Goal: Use online tool/utility: Utilize a website feature to perform a specific function

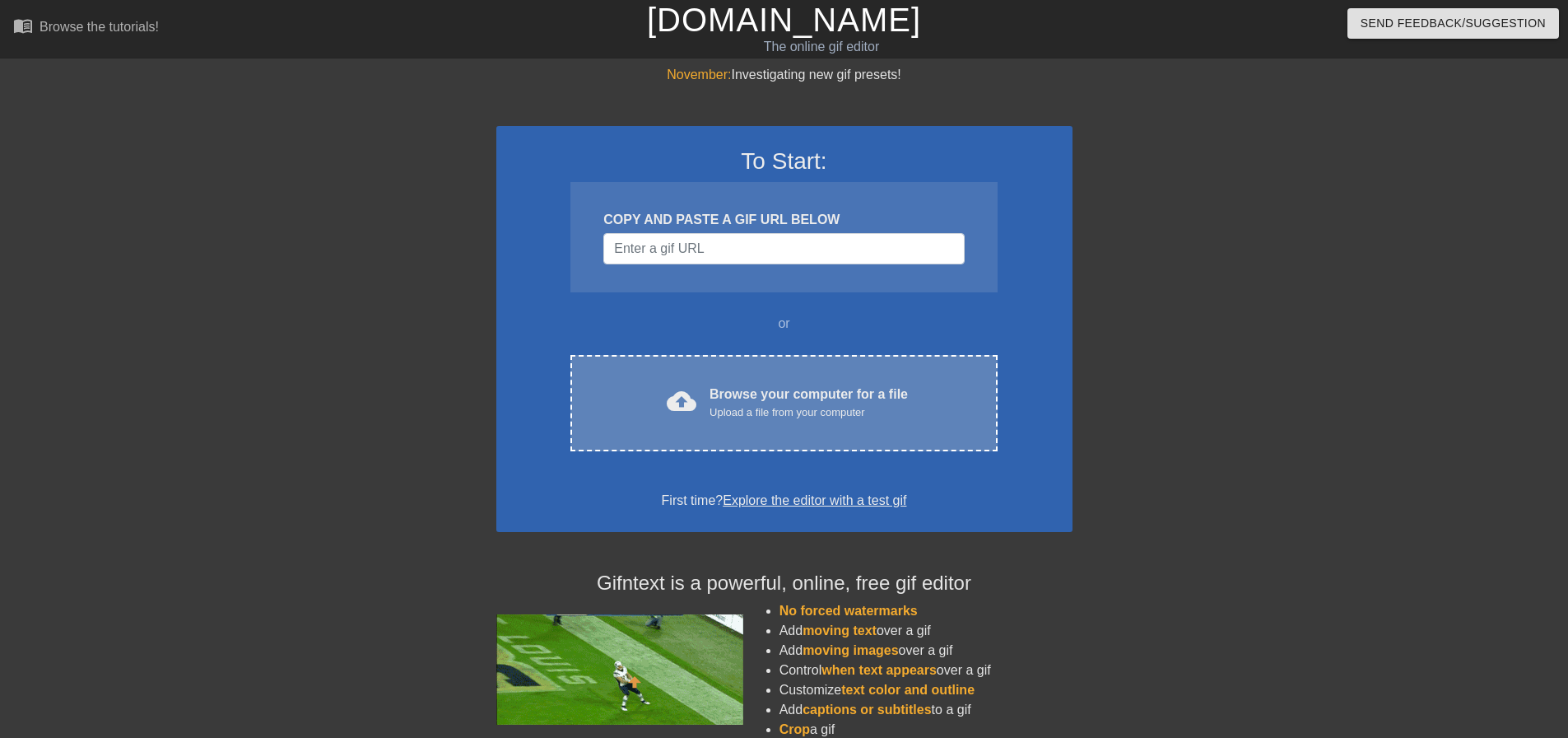
click at [714, 393] on div "Browse your computer for a file Upload a file from your computer" at bounding box center [808, 403] width 199 height 36
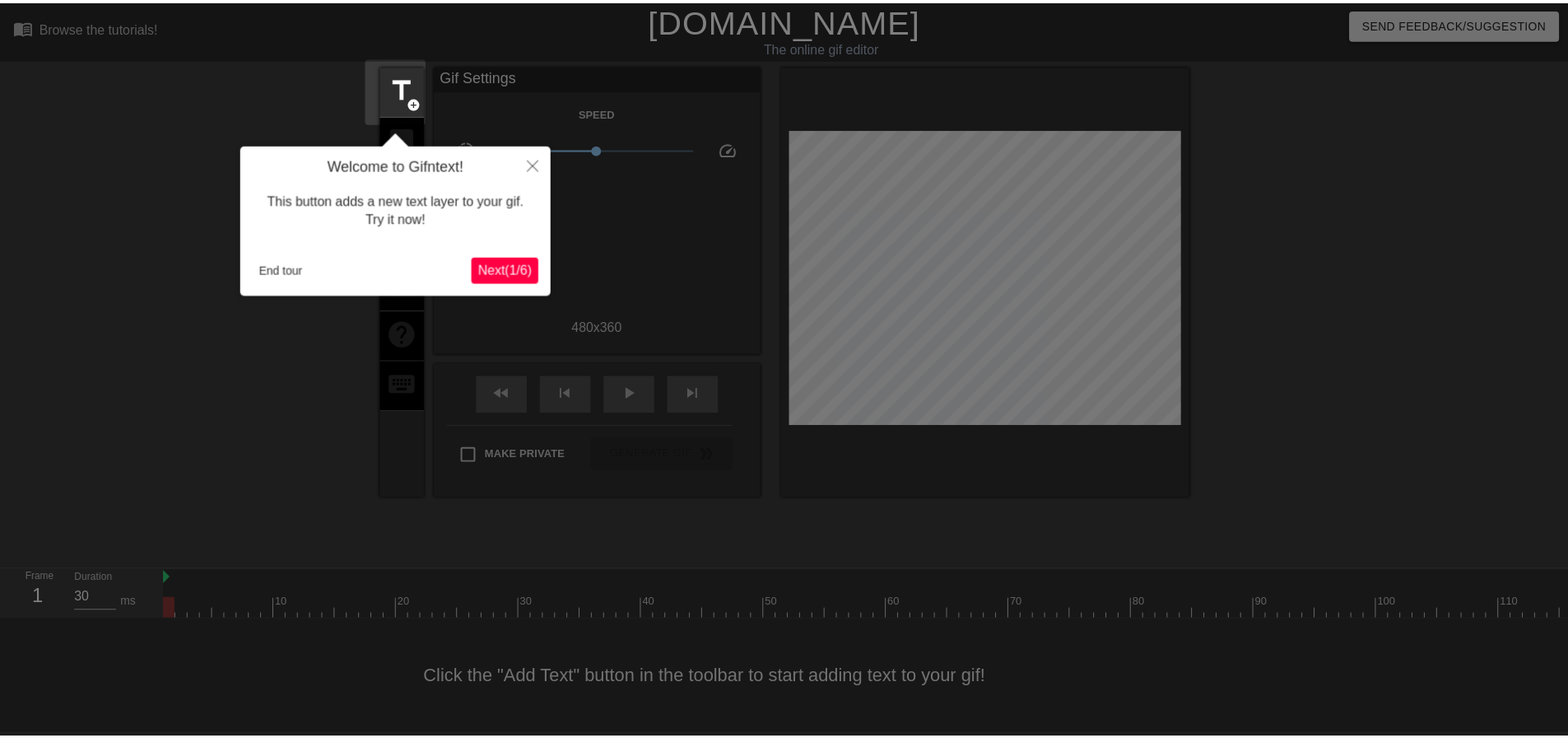
scroll to position [9, 0]
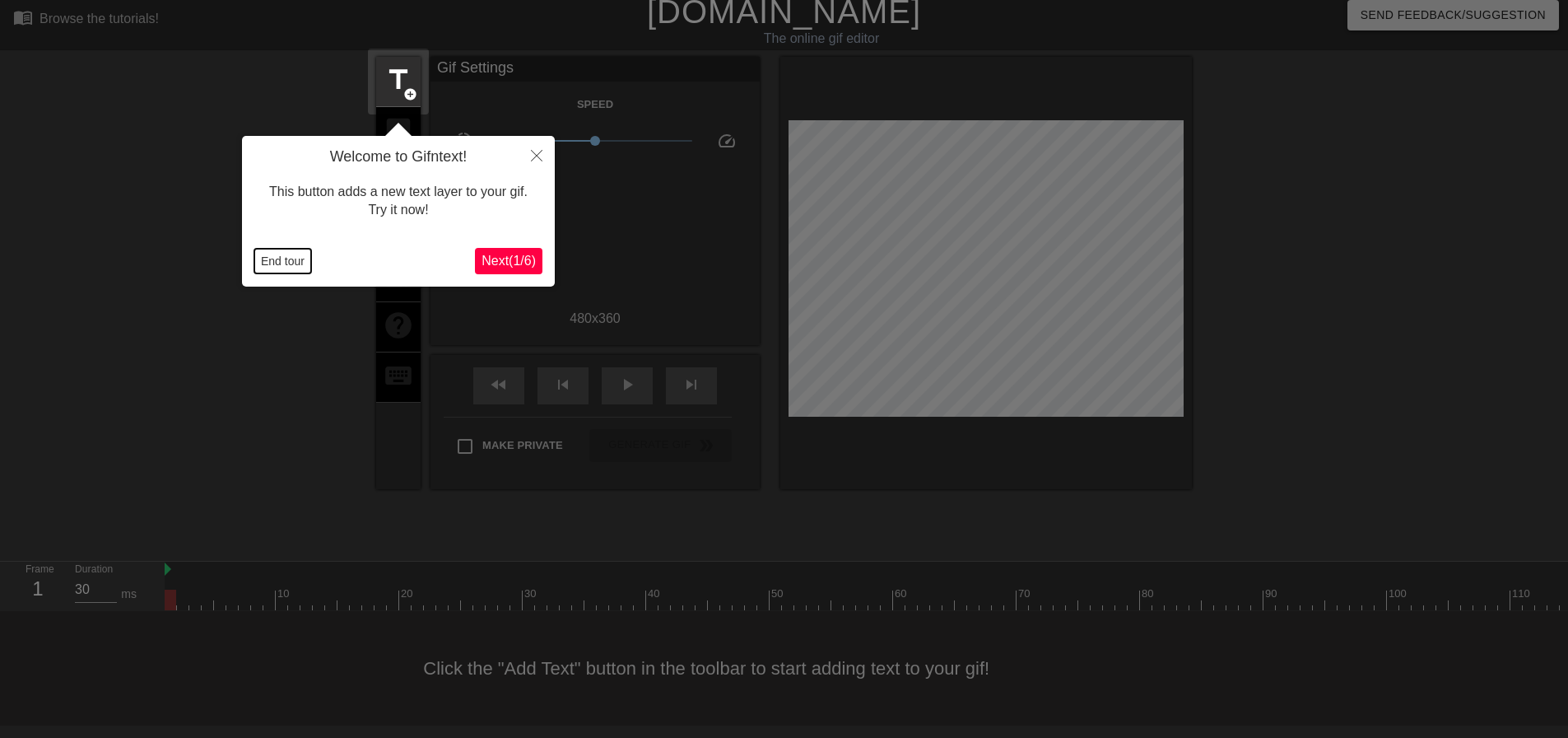
click at [273, 260] on button "End tour" at bounding box center [283, 261] width 57 height 25
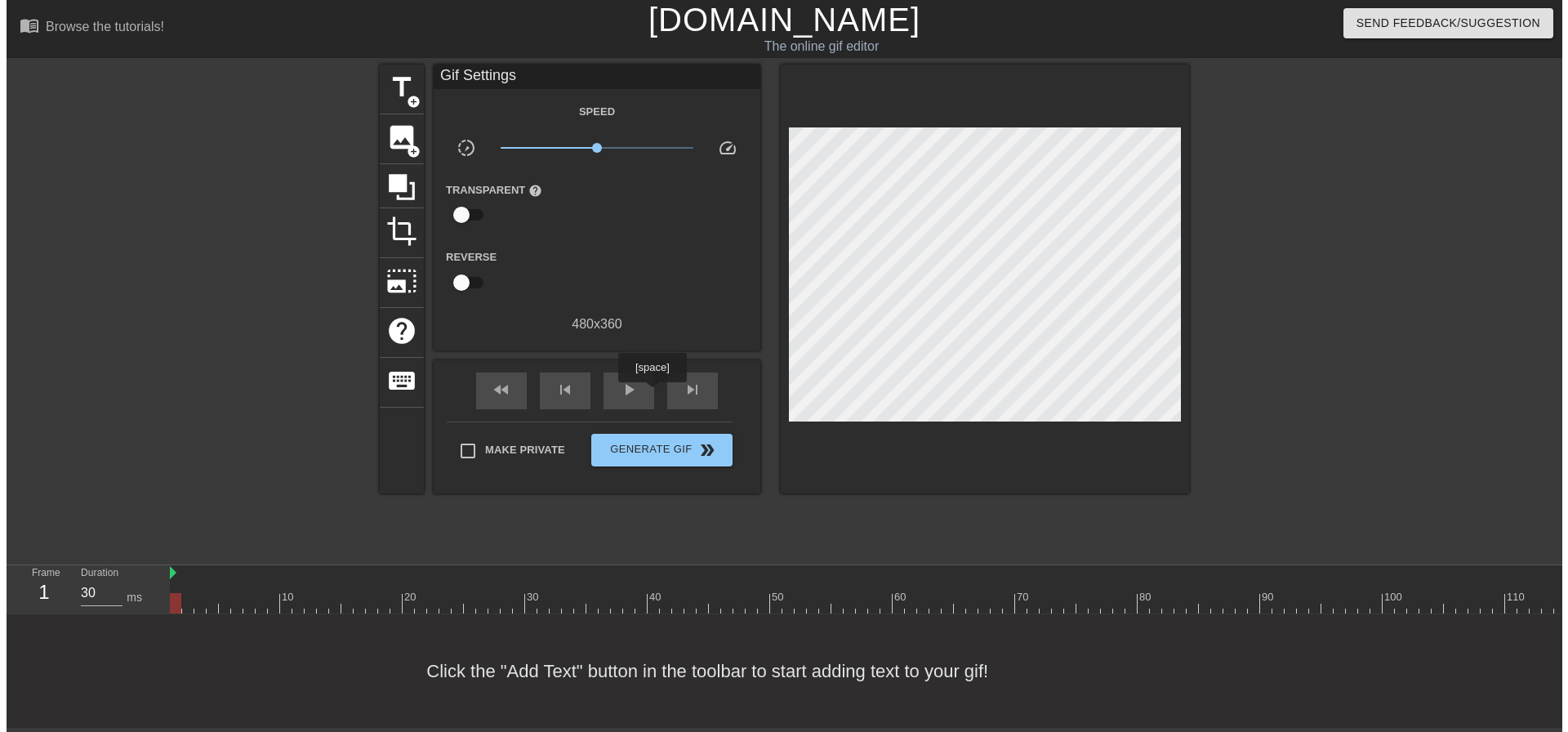
scroll to position [0, 0]
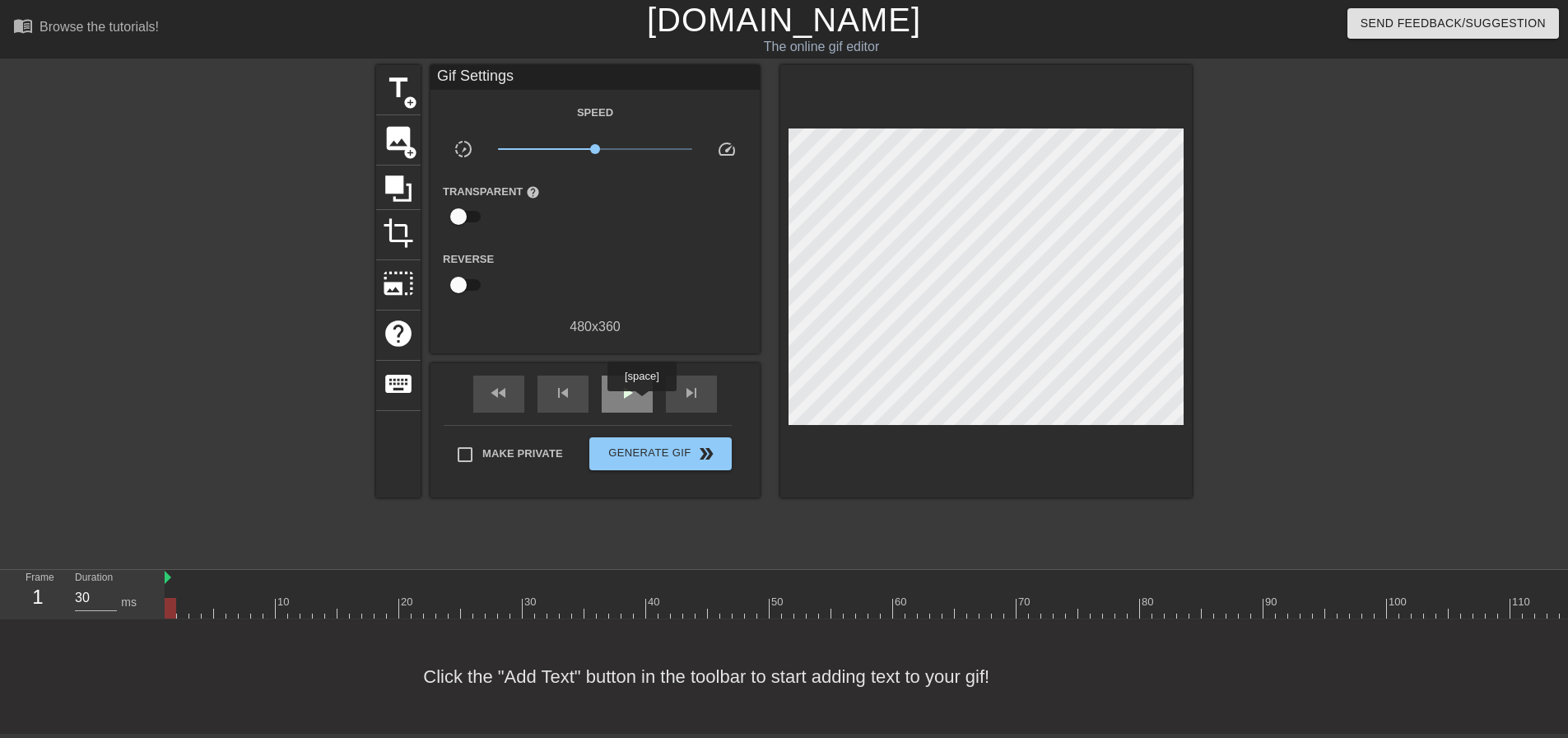
click at [641, 403] on div "play_arrow" at bounding box center [627, 394] width 51 height 37
click at [638, 402] on div "pause" at bounding box center [627, 394] width 51 height 37
type input "30"
drag, startPoint x: 637, startPoint y: 606, endPoint x: 143, endPoint y: 587, distance: 494.4
click at [150, 590] on div "Frame 1 Duration 30 ms 10 20 30 40 50 60 70 80 90 100 110 120 130 140 150" at bounding box center [784, 593] width 1568 height 49
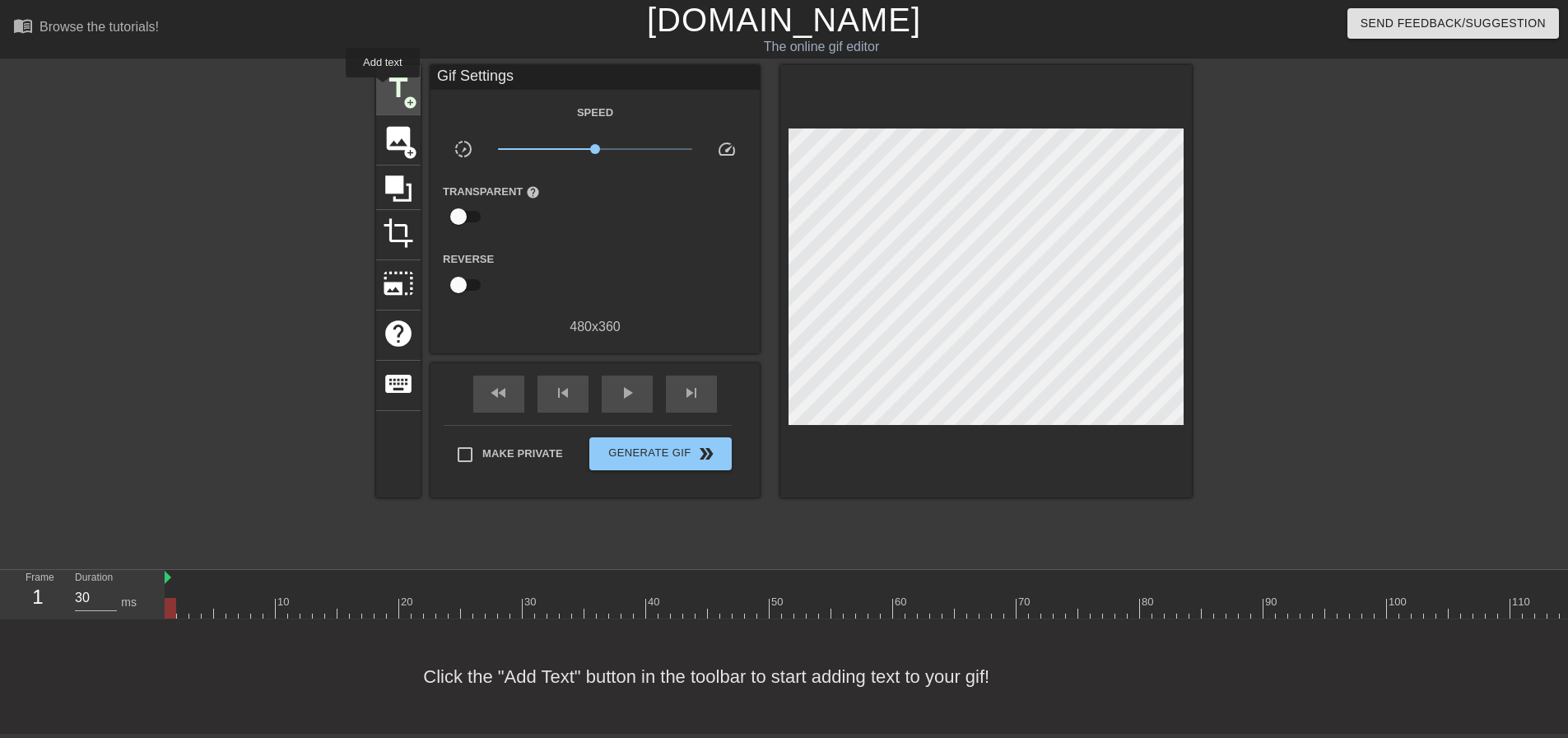
click at [383, 88] on span "title" at bounding box center [398, 88] width 31 height 31
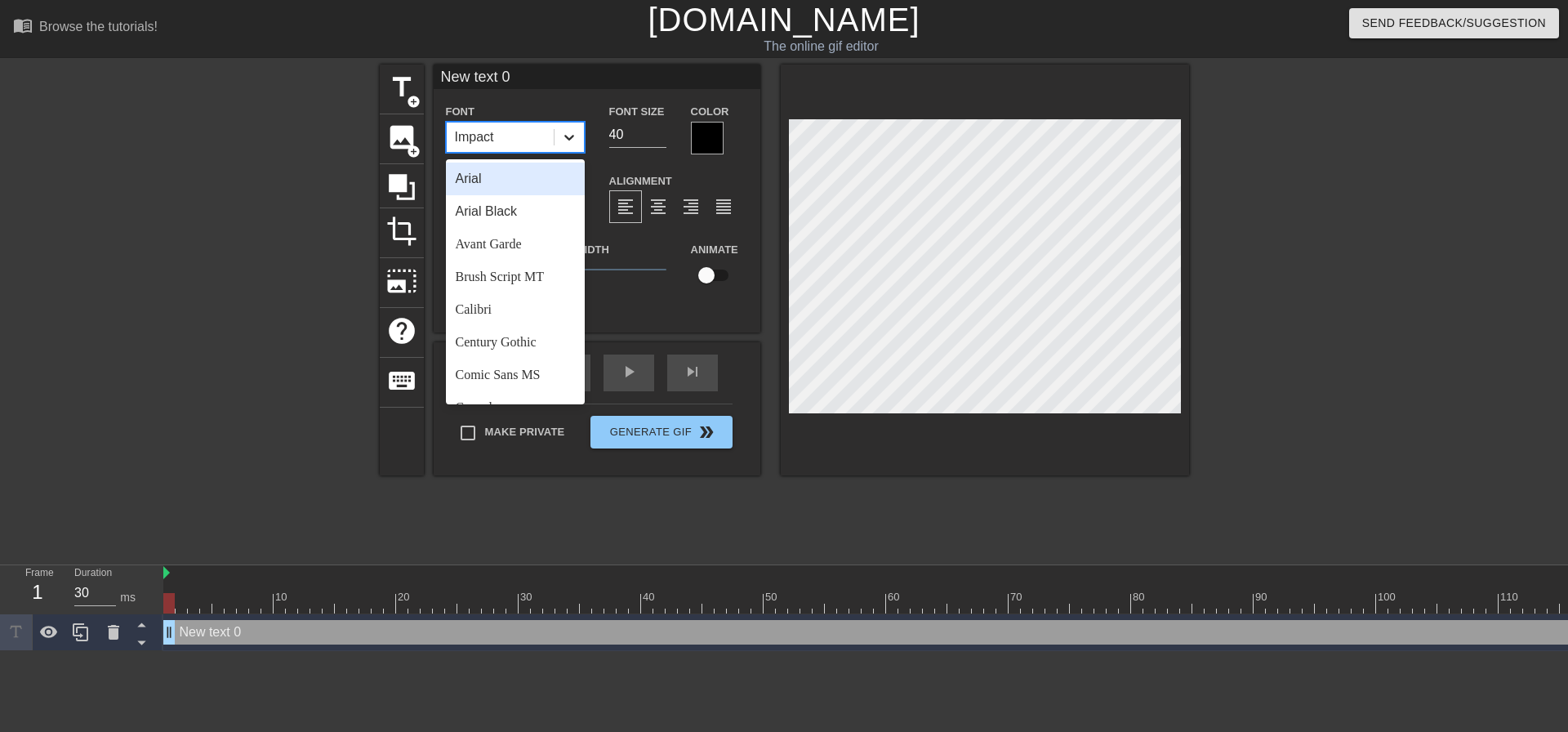
click at [572, 136] on icon at bounding box center [568, 137] width 9 height 6
click at [483, 164] on div "Arial" at bounding box center [515, 179] width 139 height 32
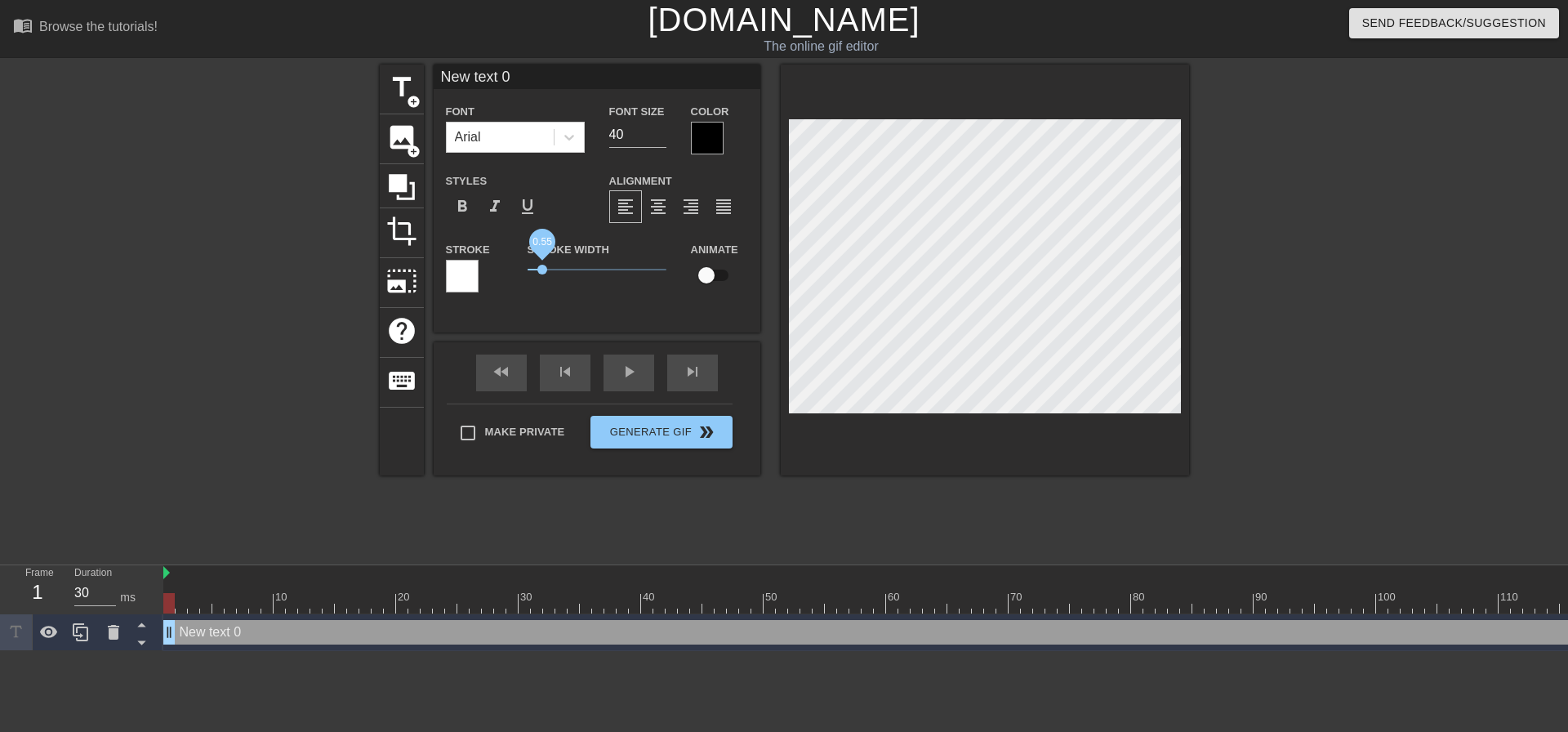
click at [543, 266] on span "0.55" at bounding box center [596, 269] width 139 height 20
click at [705, 147] on div at bounding box center [707, 138] width 32 height 32
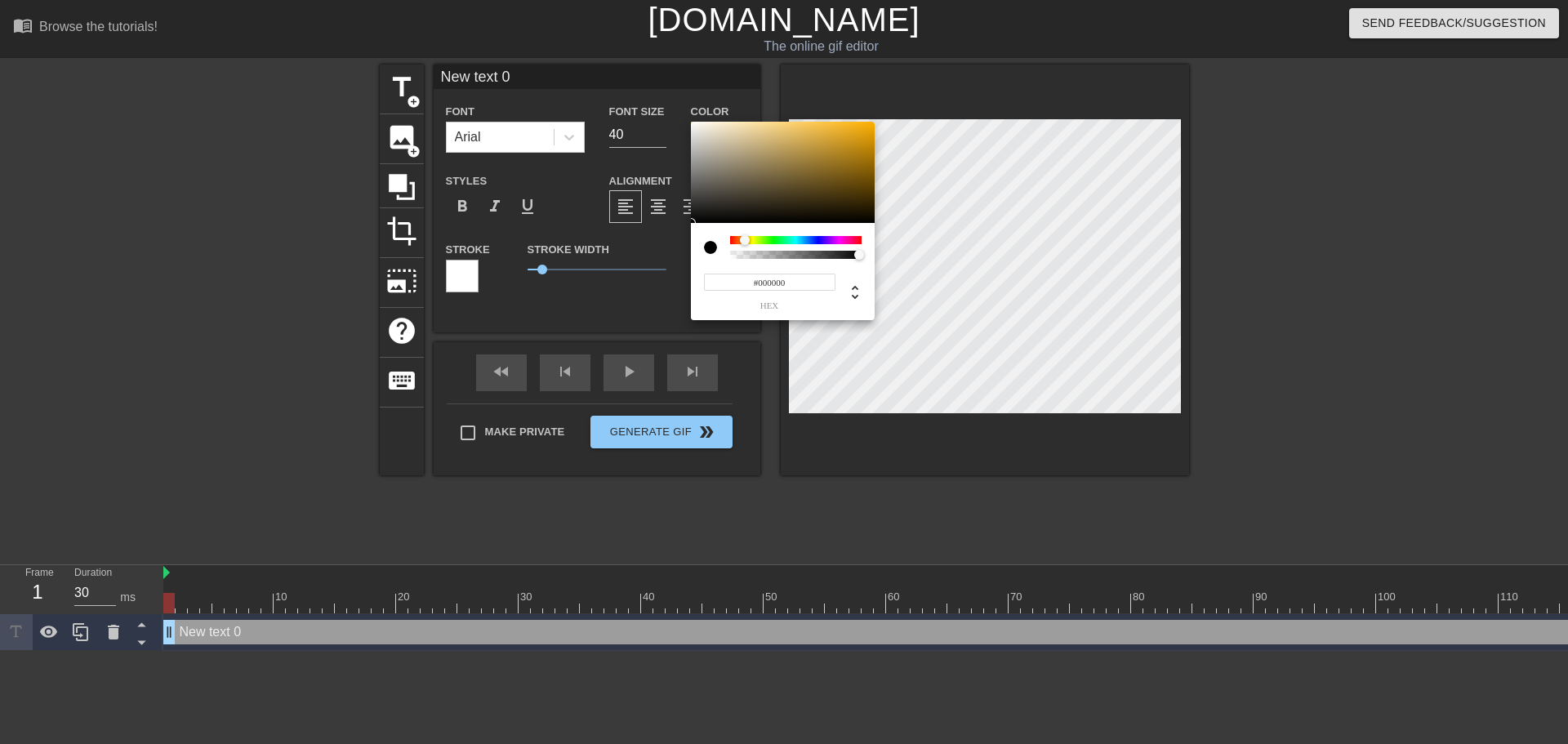
click at [745, 238] on div at bounding box center [796, 241] width 131 height 9
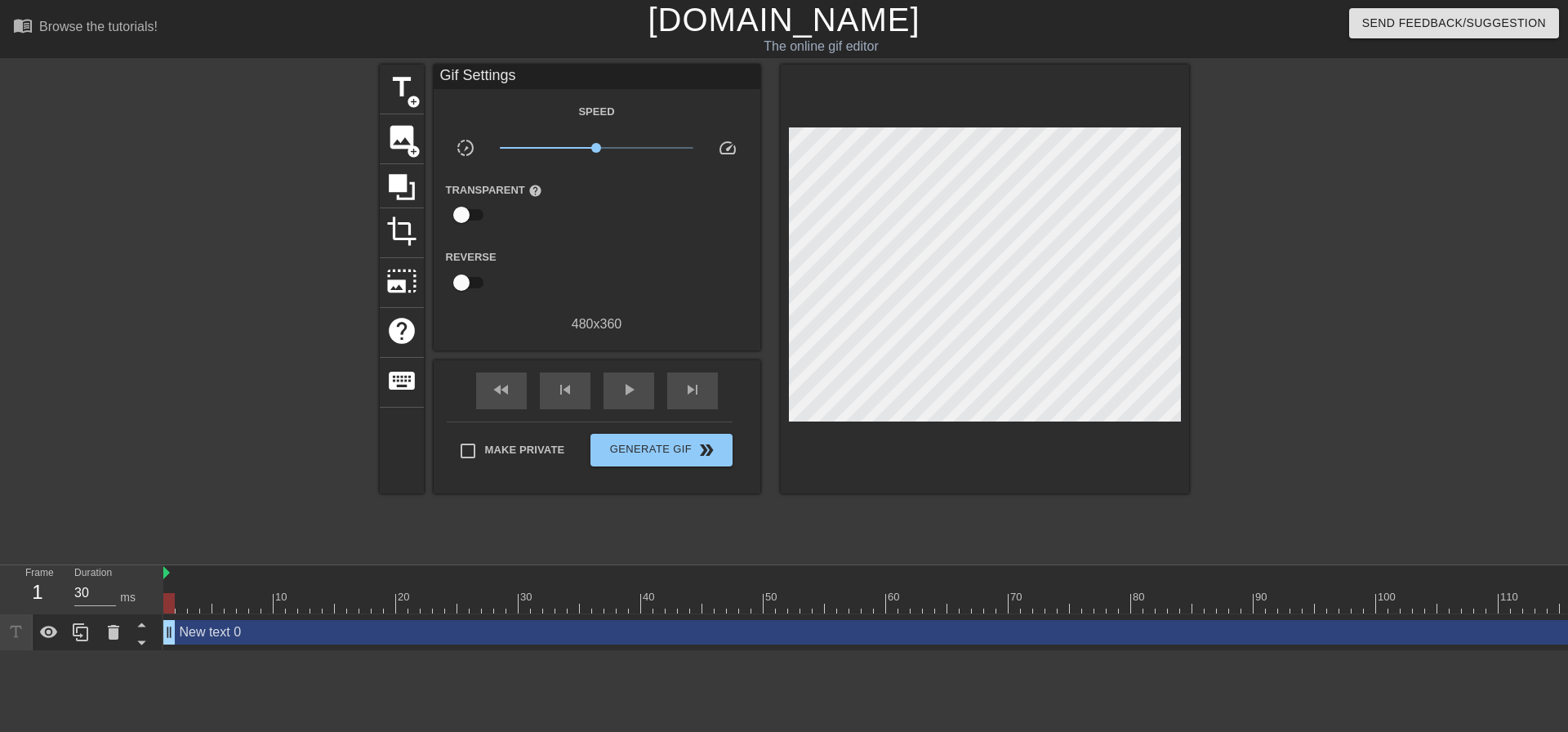
drag, startPoint x: 879, startPoint y: 147, endPoint x: 861, endPoint y: 126, distance: 27.7
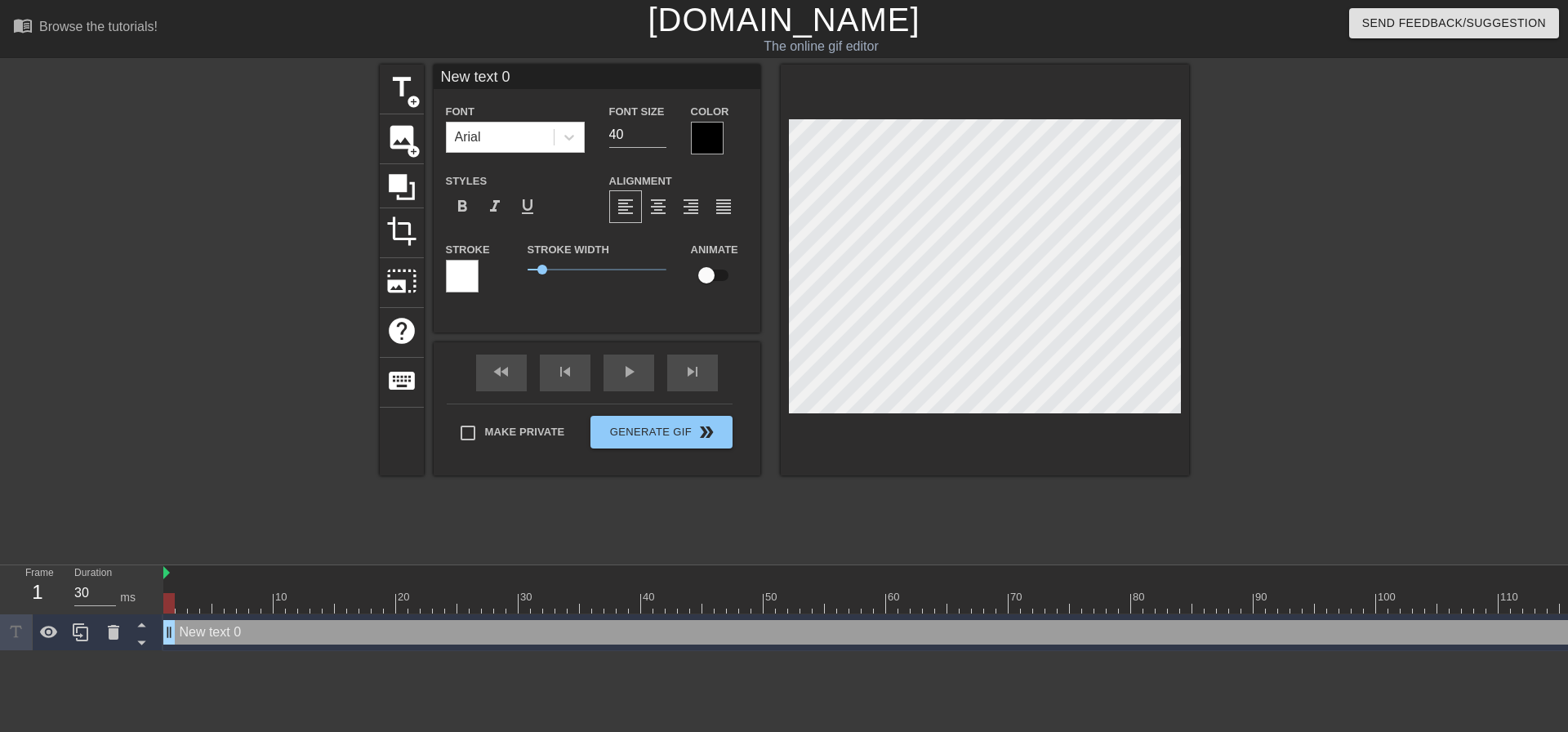
click at [698, 130] on div at bounding box center [707, 138] width 32 height 32
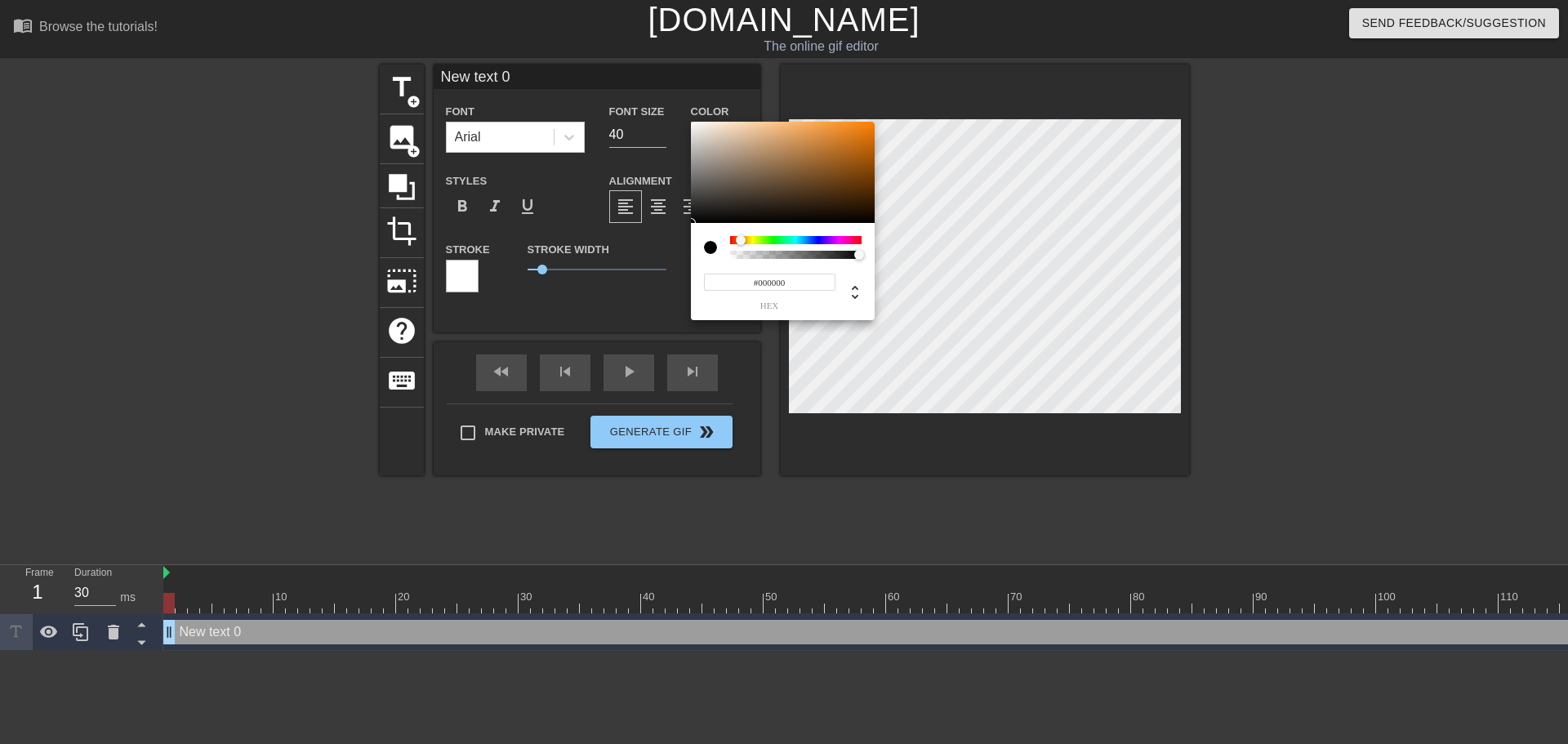
click at [740, 238] on div at bounding box center [745, 241] width 9 height 9
drag, startPoint x: 809, startPoint y: 155, endPoint x: 845, endPoint y: 140, distance: 39.0
click at [845, 140] on div at bounding box center [782, 172] width 183 height 102
click at [744, 239] on div at bounding box center [743, 240] width 9 height 9
type input "#DEA435"
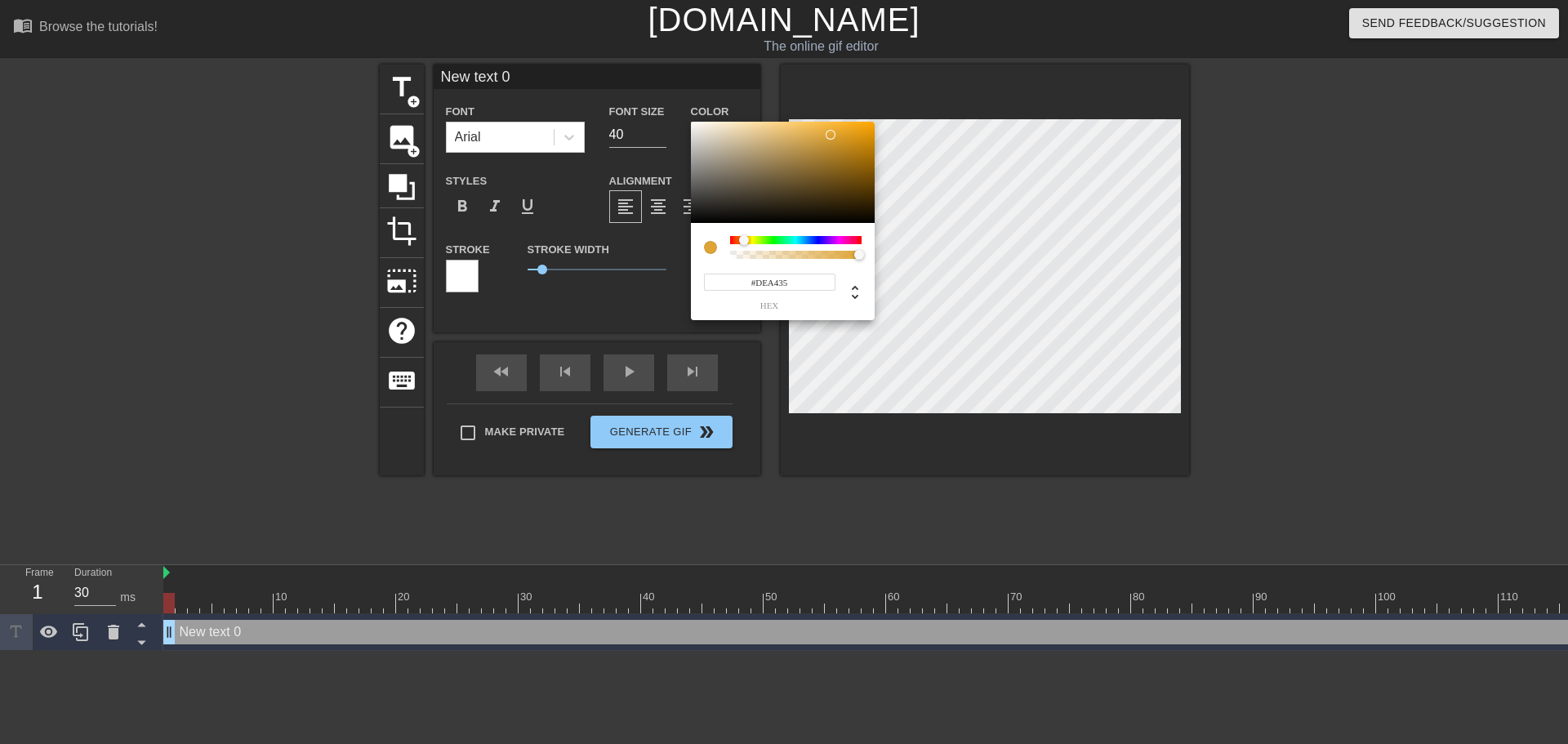
drag, startPoint x: 842, startPoint y: 135, endPoint x: 831, endPoint y: 135, distance: 11.0
click at [831, 135] on div at bounding box center [830, 134] width 9 height 9
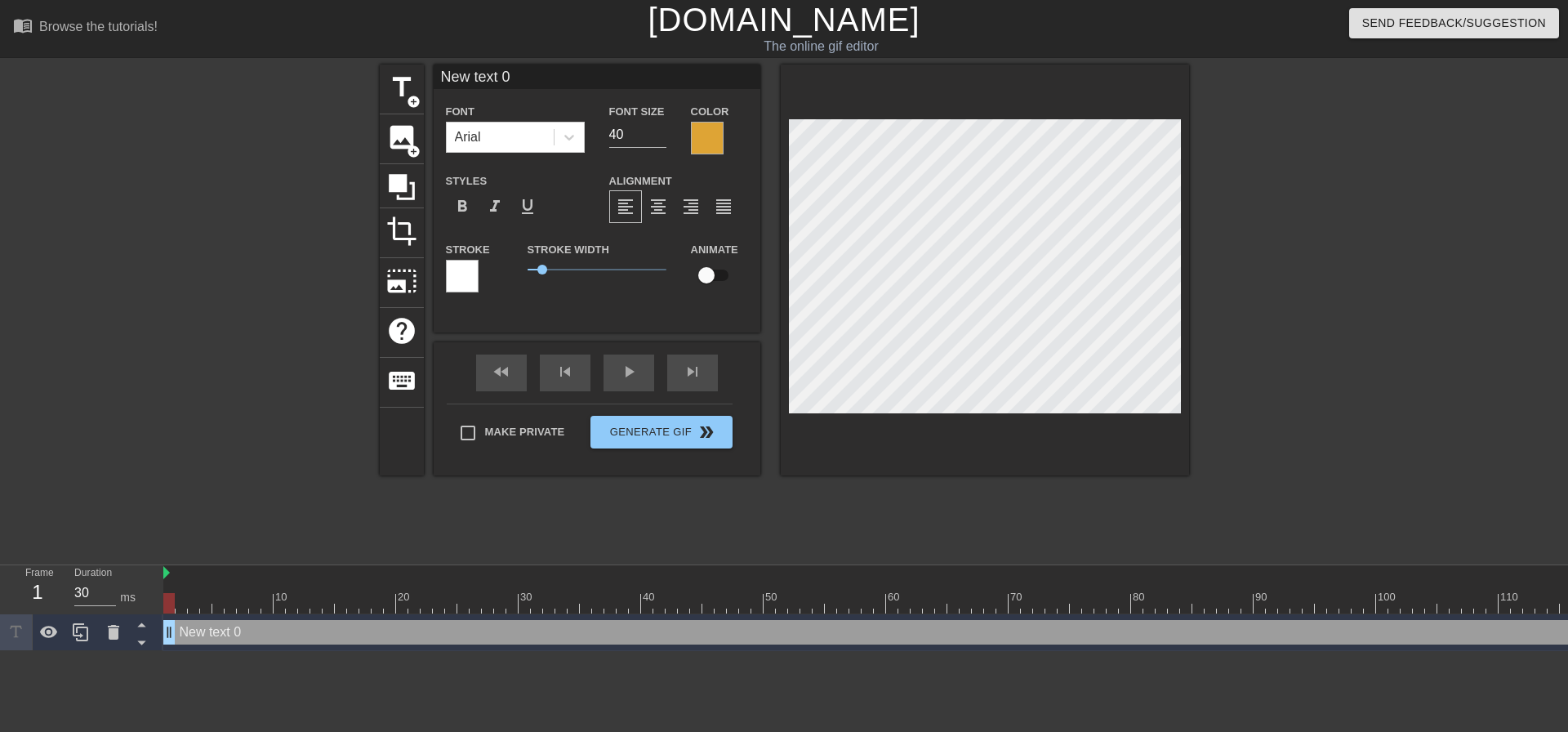
click at [468, 274] on div at bounding box center [462, 276] width 32 height 32
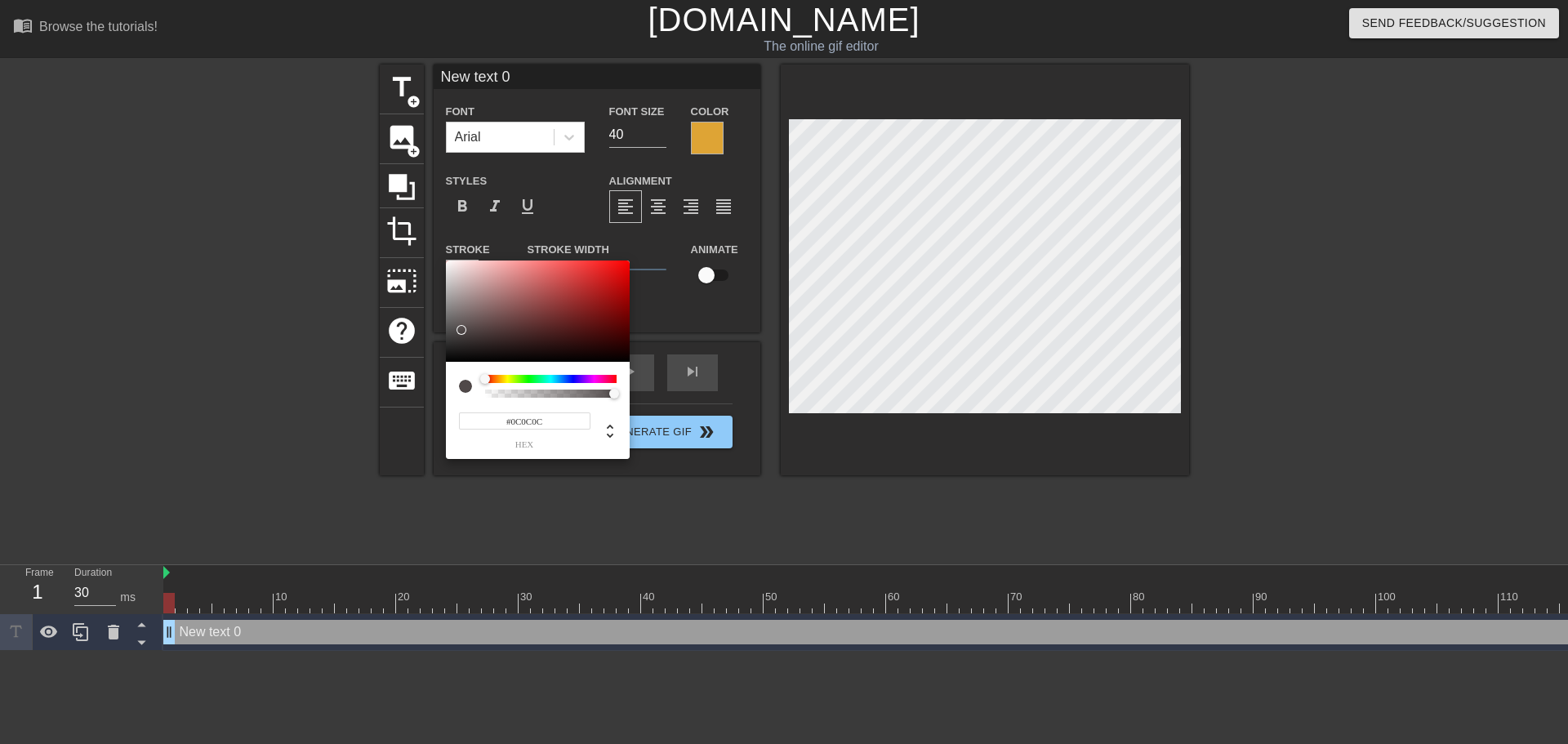
type input "#000000"
drag, startPoint x: 468, startPoint y: 311, endPoint x: 439, endPoint y: 378, distance: 73.0
click at [439, 378] on div "#000000 hex" at bounding box center [784, 372] width 1568 height 744
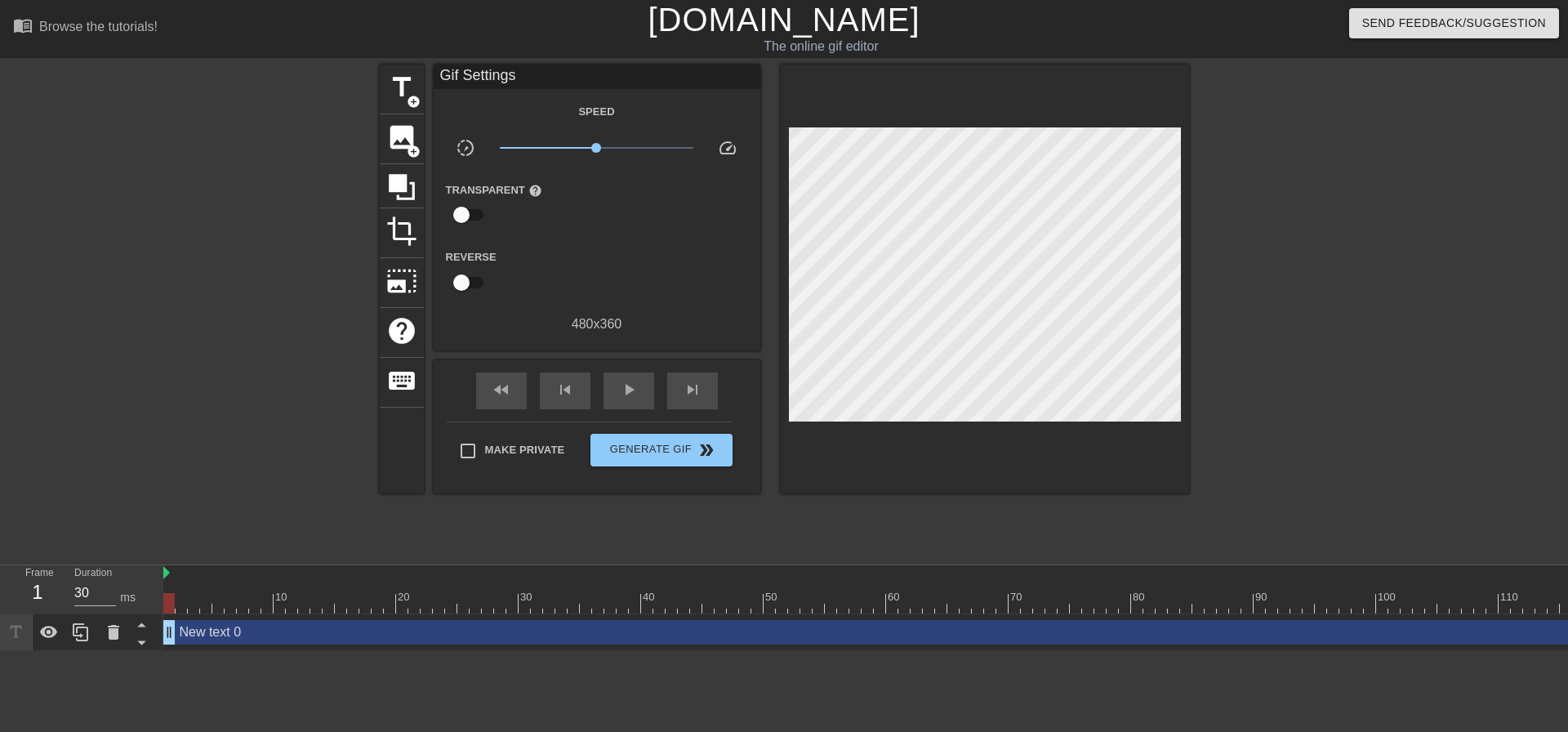
click at [586, 200] on div "Transparent help" at bounding box center [596, 206] width 327 height 51
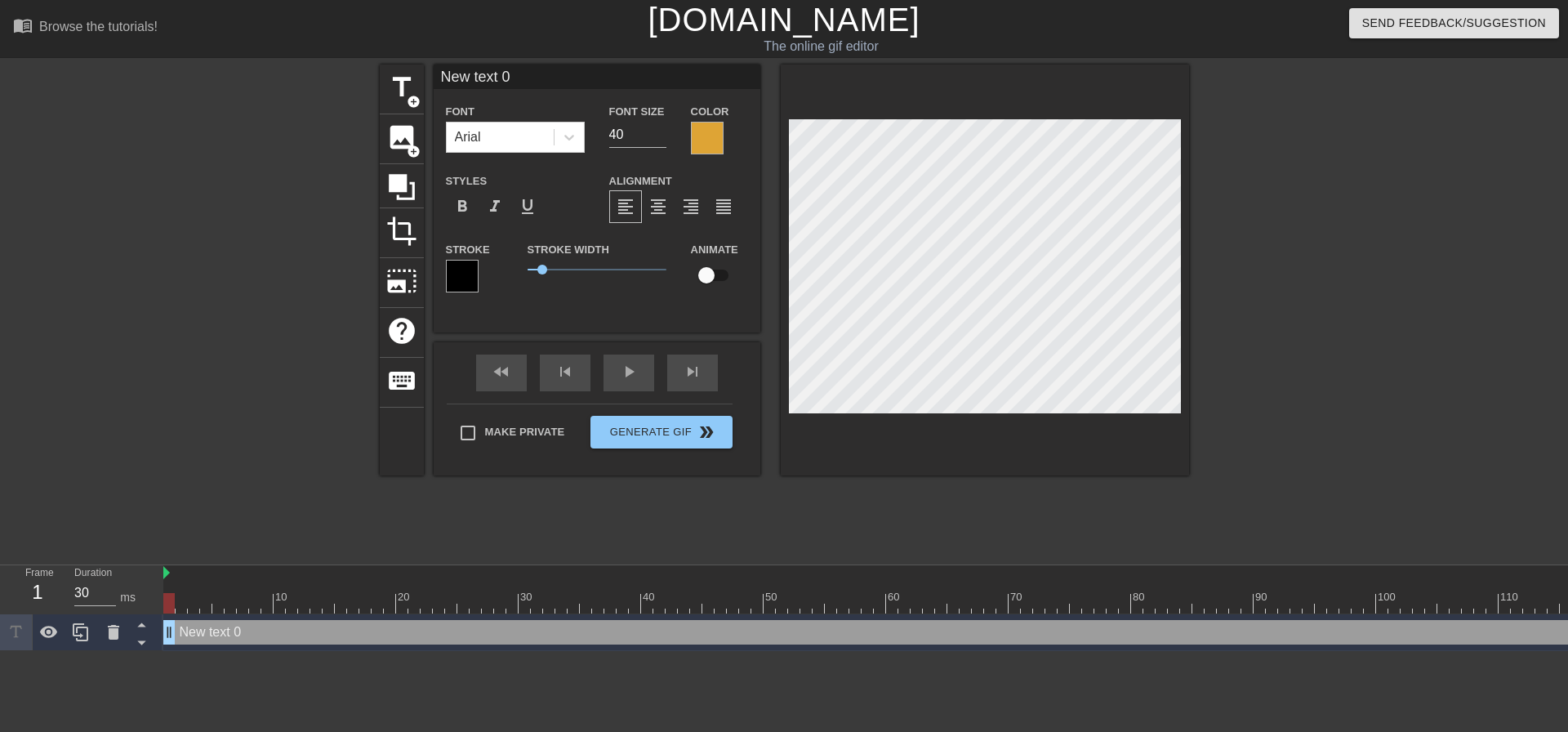
click at [578, 305] on div "Stroke Width 0.55" at bounding box center [596, 272] width 163 height 67
drag, startPoint x: 568, startPoint y: 289, endPoint x: 572, endPoint y: 247, distance: 42.2
click at [568, 288] on div "Stroke Width 0.55" at bounding box center [596, 272] width 163 height 67
click at [566, 218] on div "format_bold format_italic format_underline" at bounding box center [515, 206] width 139 height 32
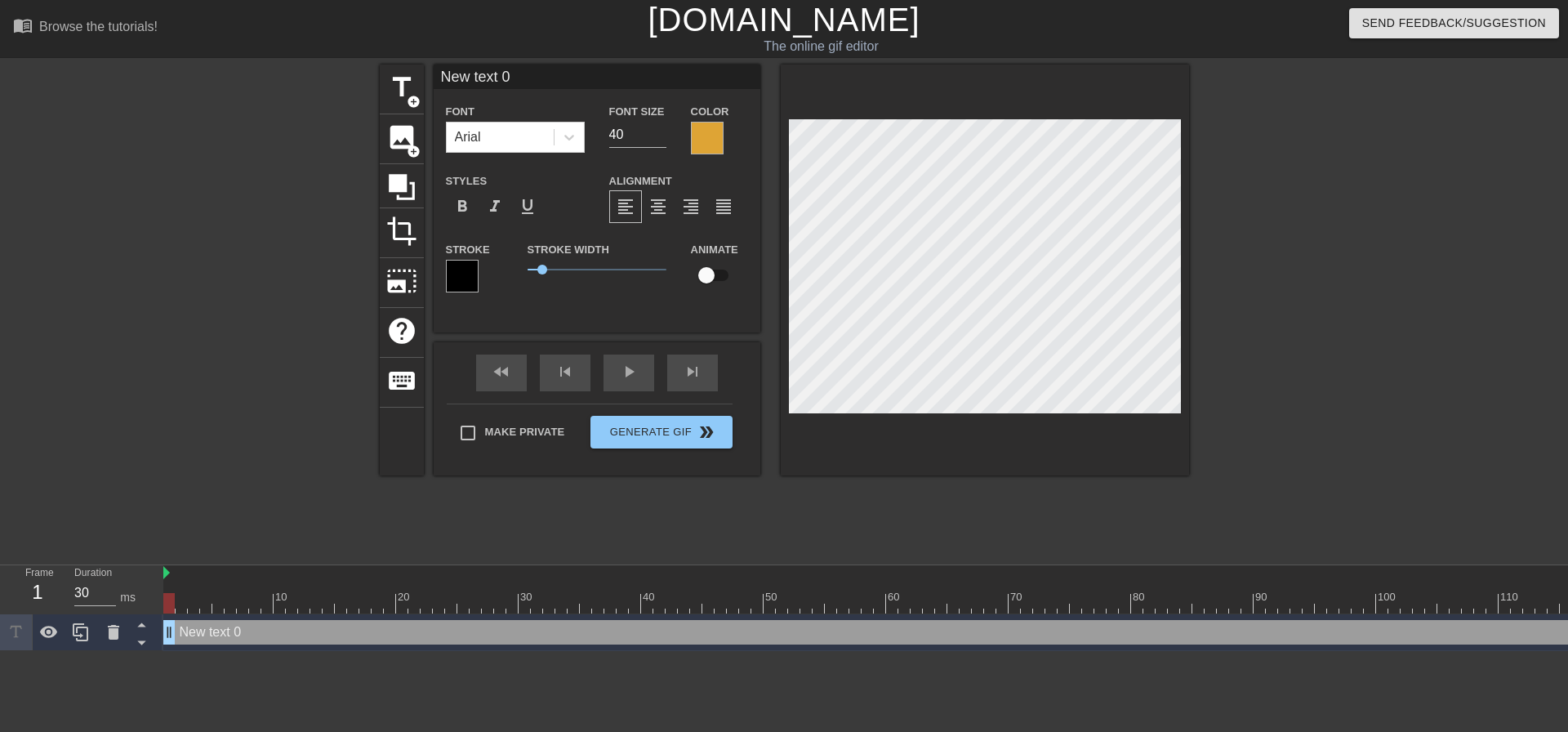
scroll to position [3, 4]
type input "T"
type textarea "T"
type input "To"
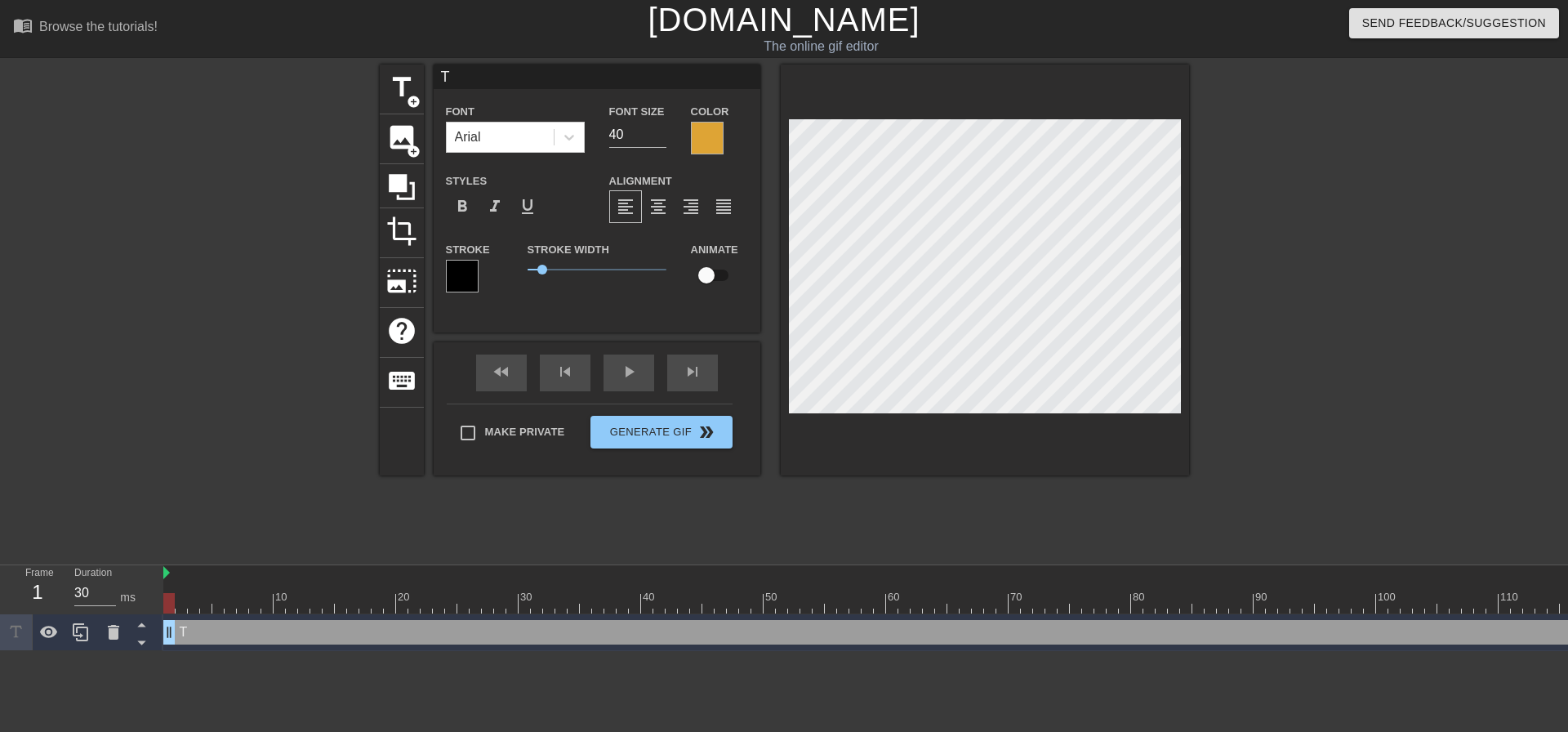
type textarea "To"
type input "Too"
type textarea "Too"
type input "Too"
type textarea "Too"
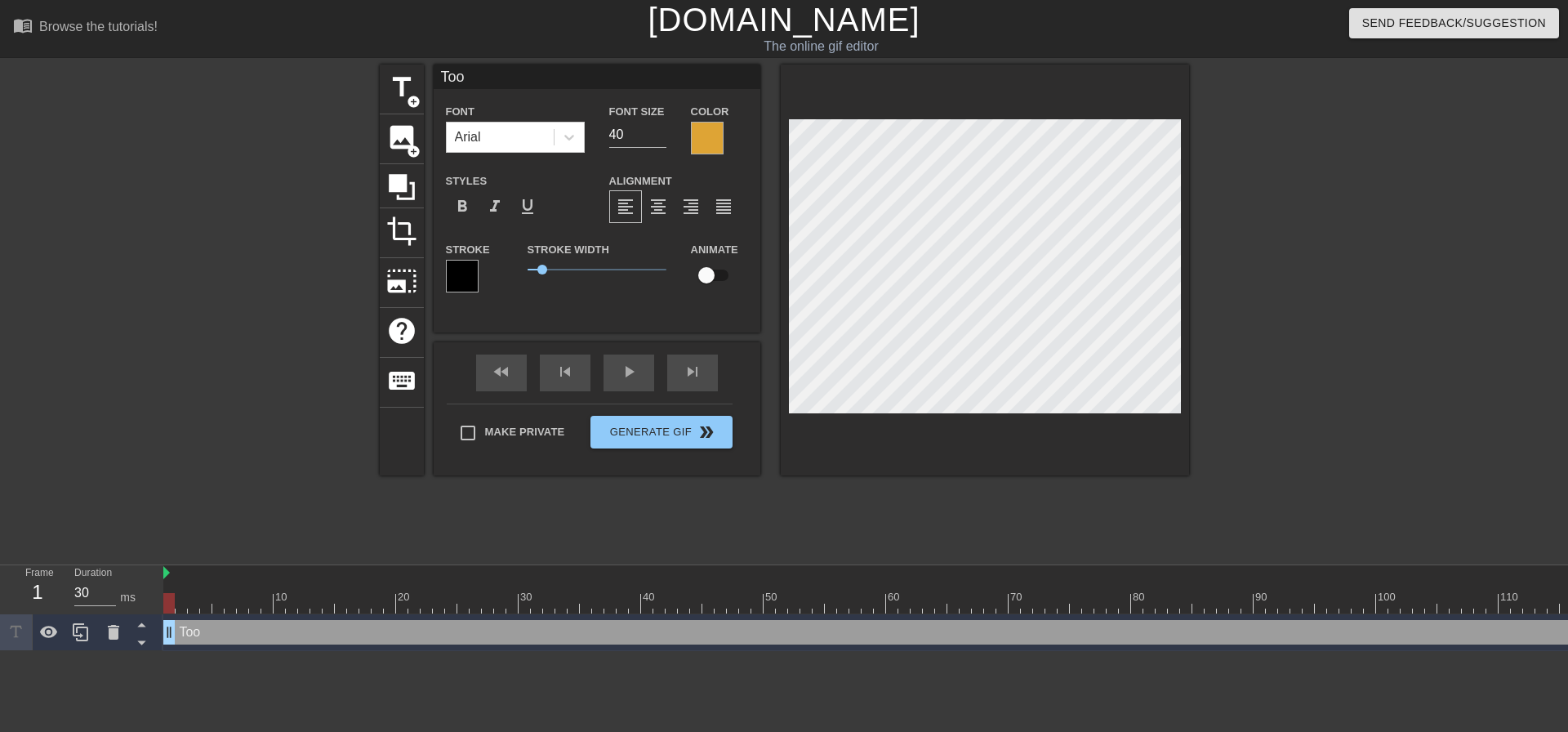
type input "Too b"
type textarea "Too b"
type input "Too bi"
type textarea "Too bi"
type input "Too big"
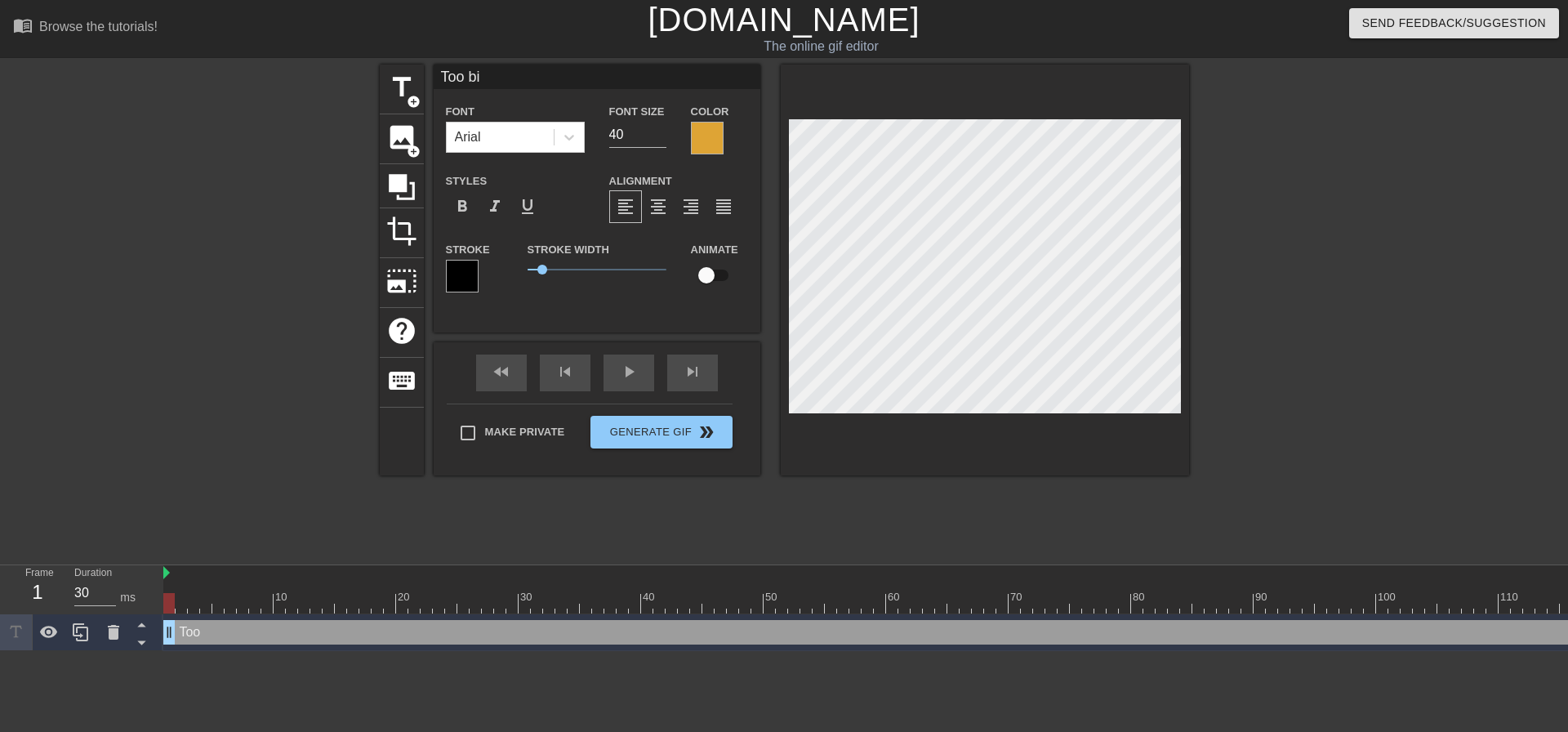
type textarea "Too big"
type input "Too big!"
type textarea "Too big!"
click at [549, 271] on span "0.8" at bounding box center [549, 269] width 9 height 9
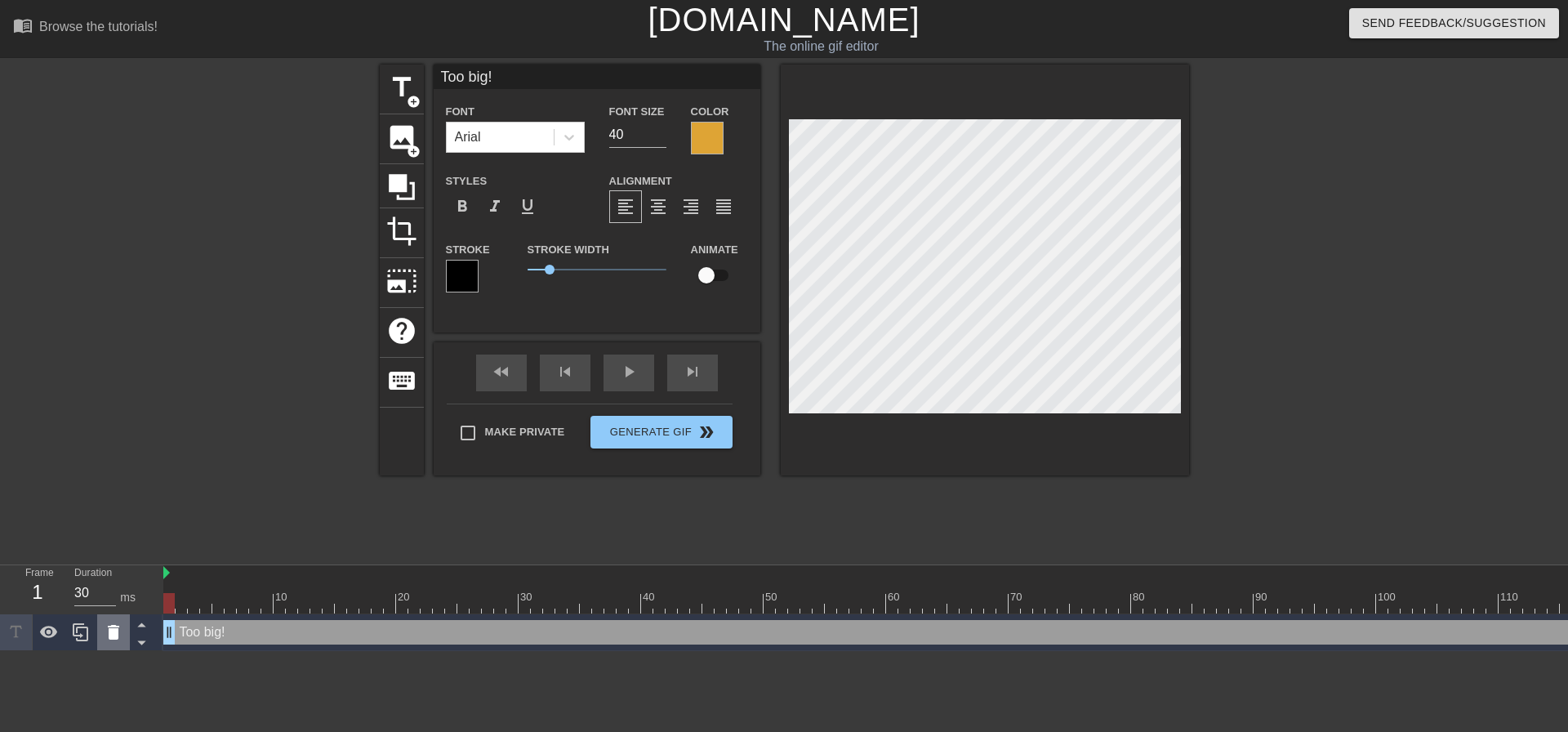
drag, startPoint x: 177, startPoint y: 636, endPoint x: 105, endPoint y: 633, distance: 72.1
click at [105, 633] on div "Frame 1 Duration 30 ms 10 20 30 40 50 60 70 80 90 100 110 120 130 140 150" at bounding box center [784, 607] width 1568 height 86
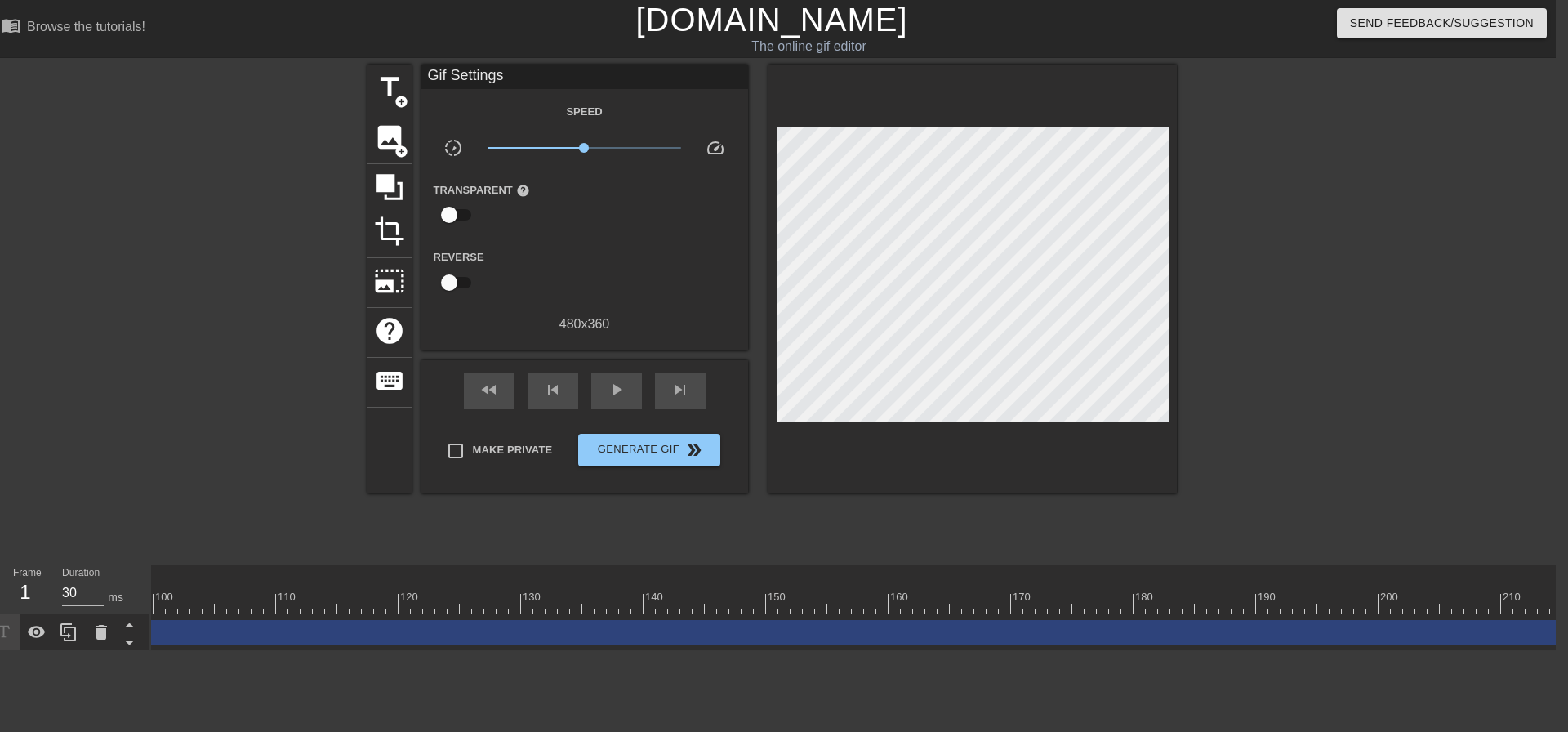
scroll to position [0, 1600]
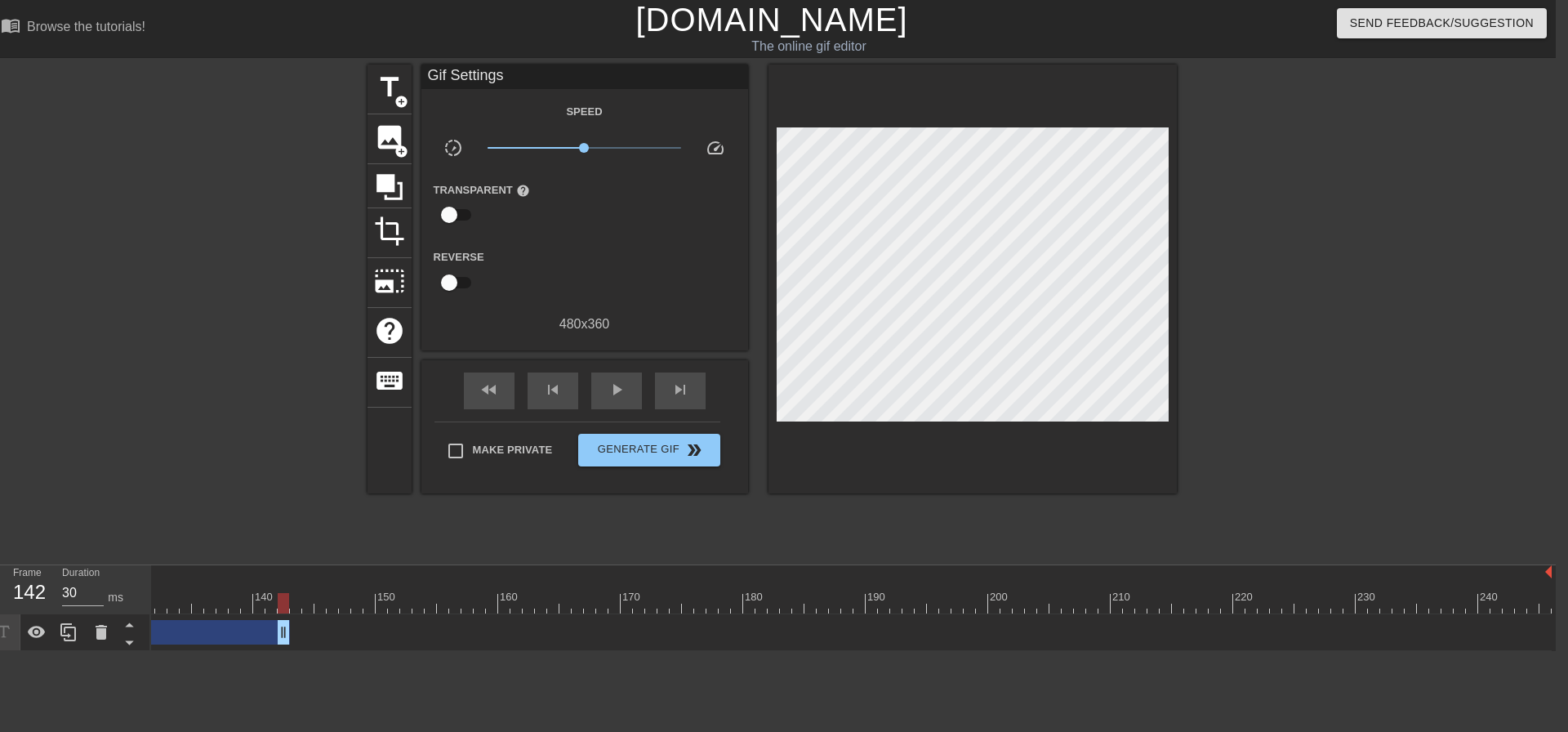
drag, startPoint x: 1547, startPoint y: 635, endPoint x: 234, endPoint y: 653, distance: 1313.1
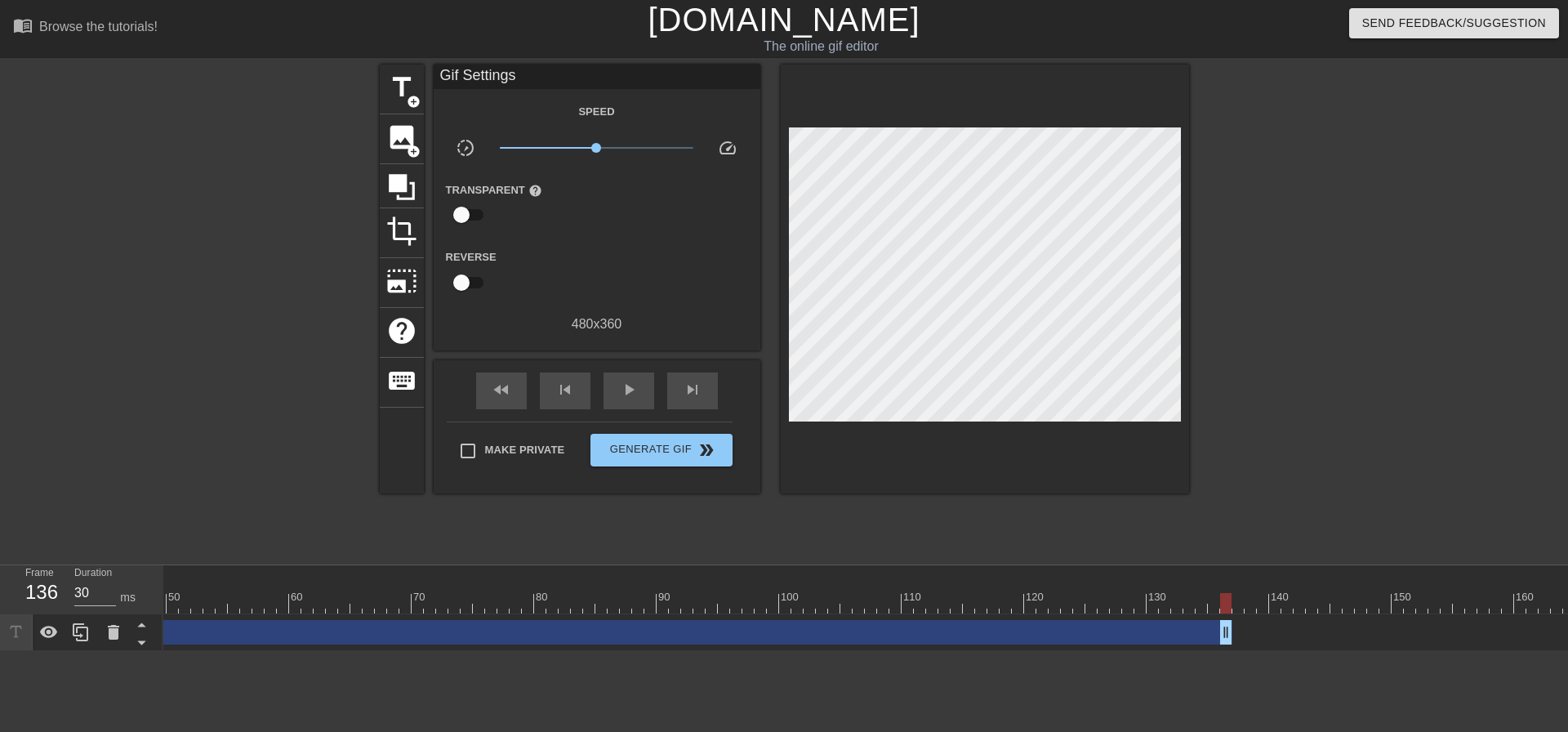
scroll to position [0, 722]
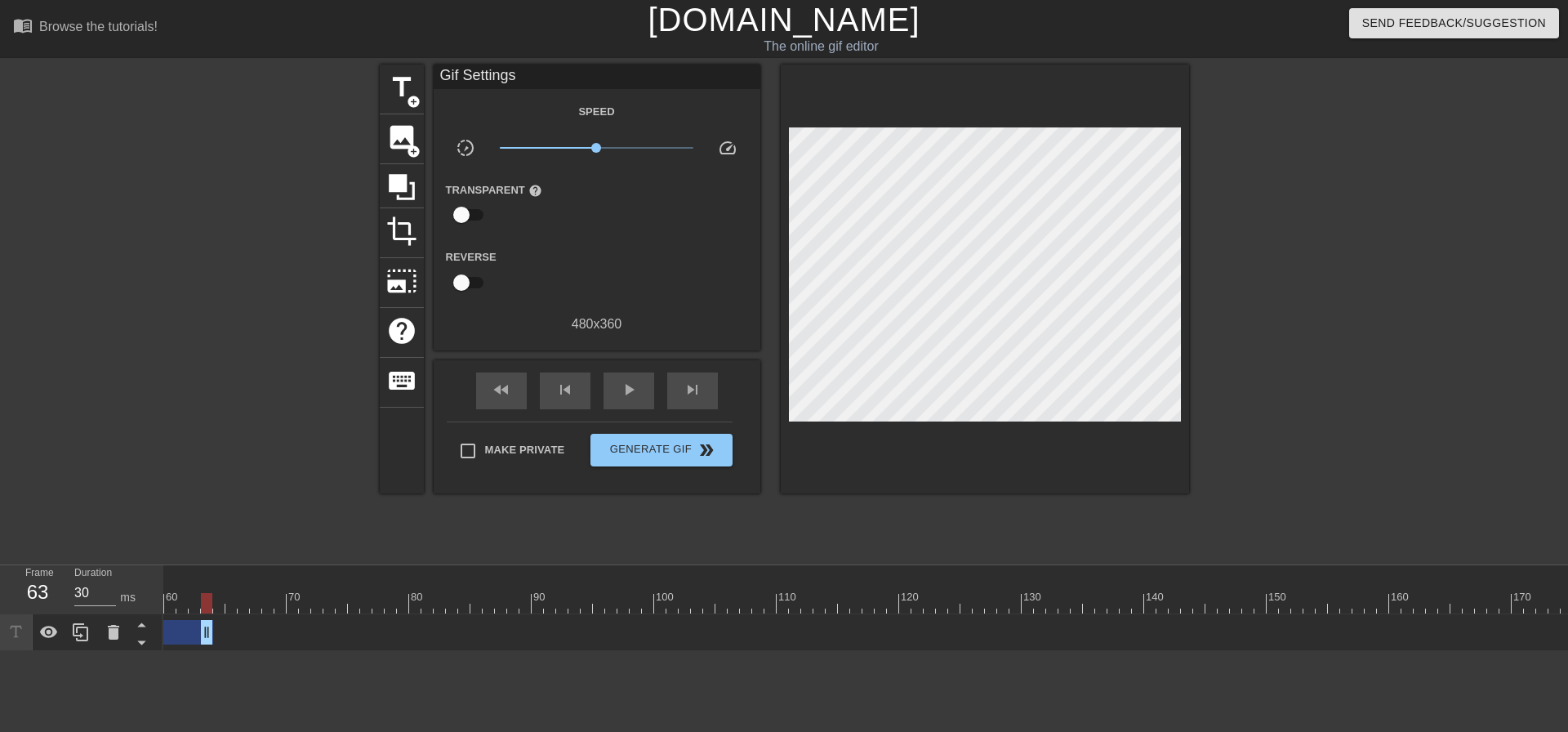
drag, startPoint x: 1105, startPoint y: 637, endPoint x: 204, endPoint y: 607, distance: 901.5
click at [200, 603] on div "10 20 30 40 50 60 70 80 90 100 110 120 130 140 150 160" at bounding box center [865, 607] width 1405 height 86
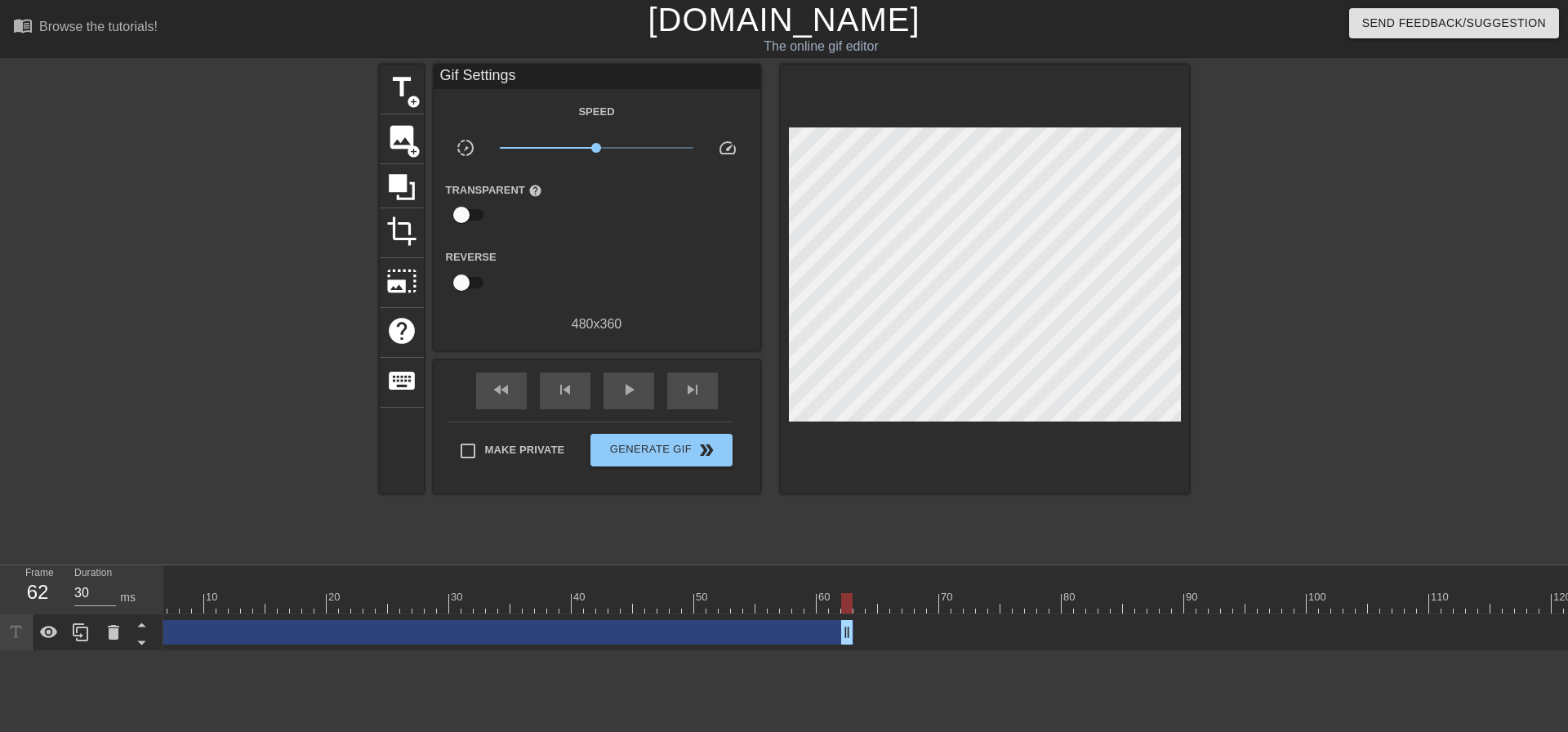
scroll to position [0, 0]
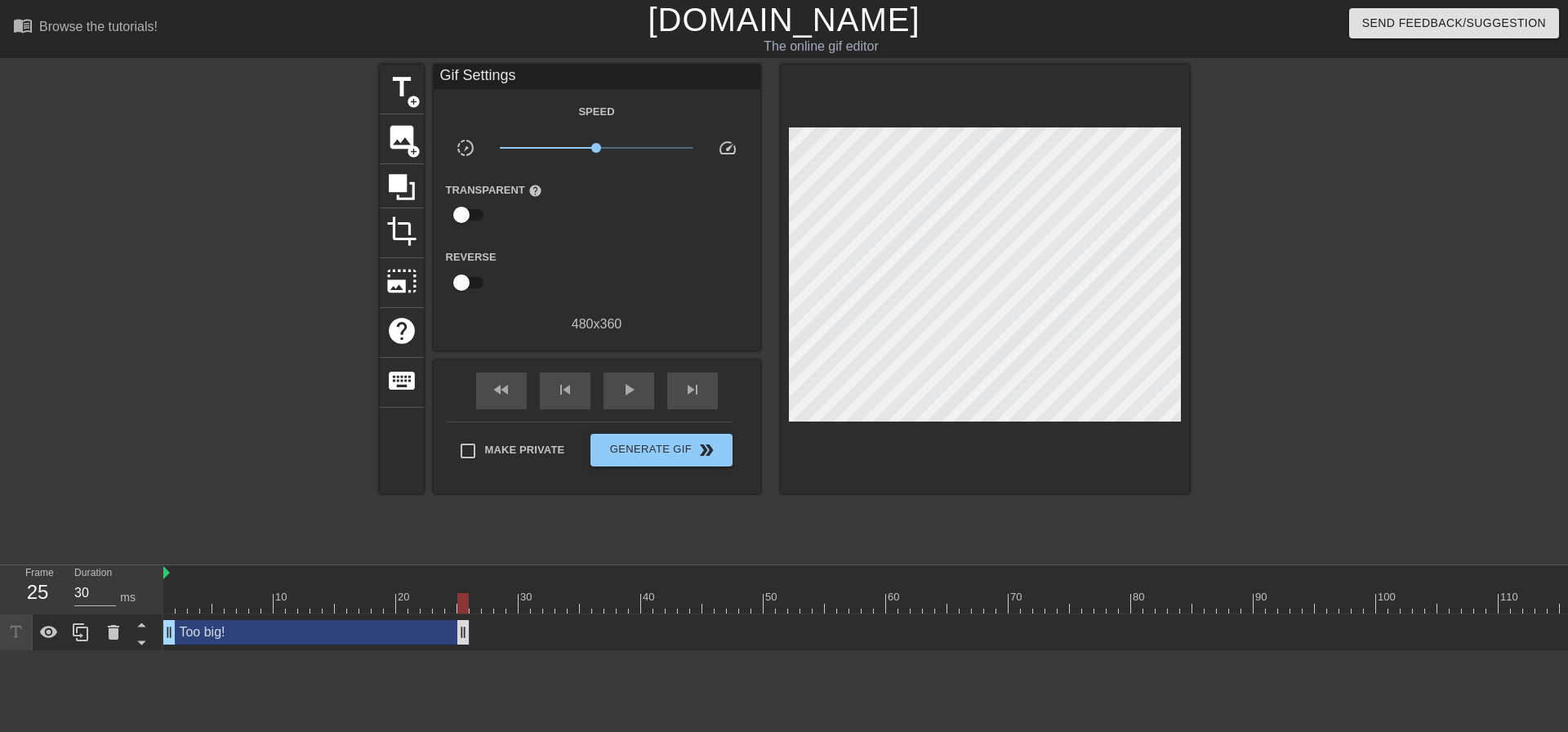
drag, startPoint x: 916, startPoint y: 634, endPoint x: 463, endPoint y: 641, distance: 453.1
click at [84, 628] on icon at bounding box center [80, 631] width 15 height 18
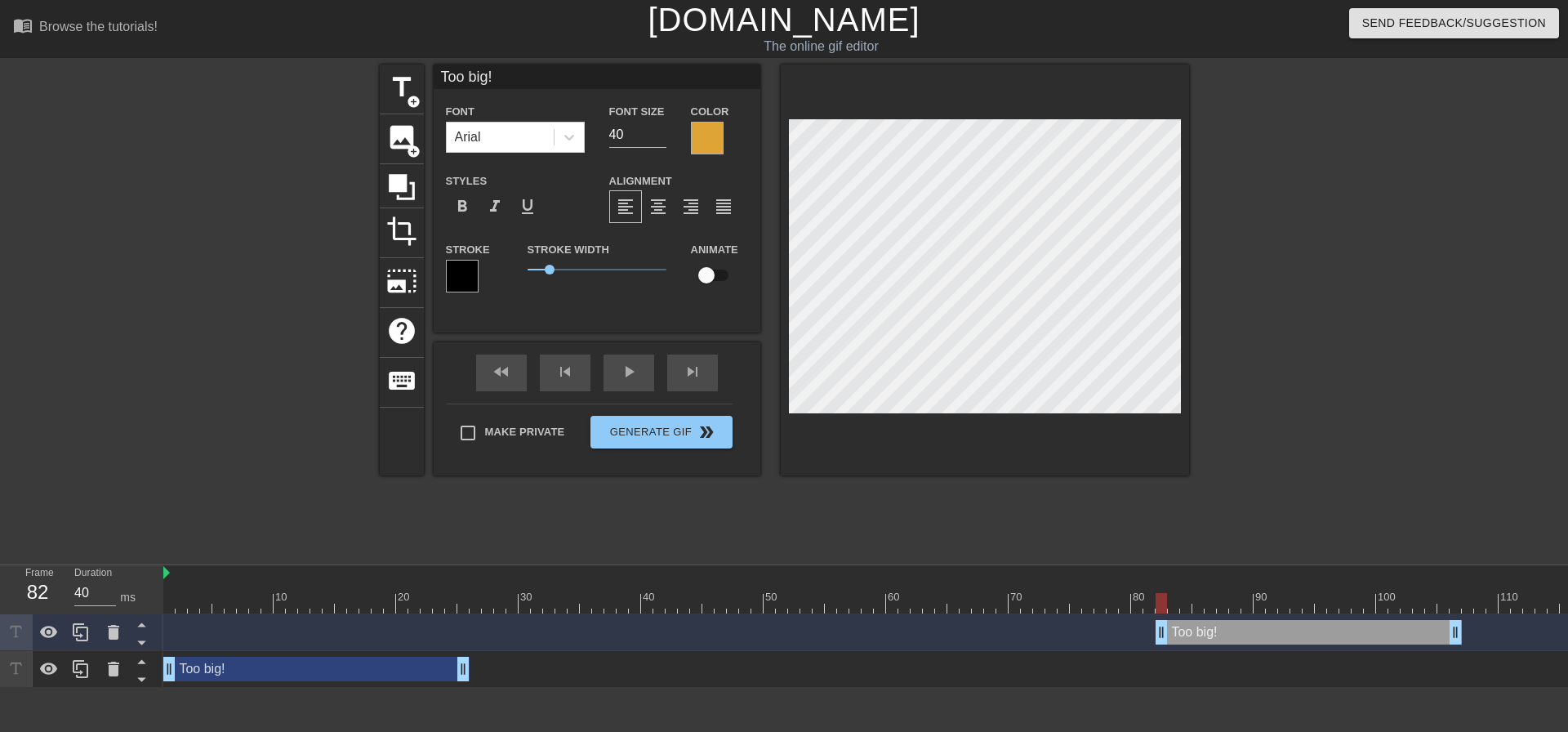
type input "30"
drag, startPoint x: 203, startPoint y: 632, endPoint x: 1274, endPoint y: 654, distance: 1071.2
click at [1302, 642] on div "Too big! drag_handle drag_handle" at bounding box center [1419, 632] width 306 height 25
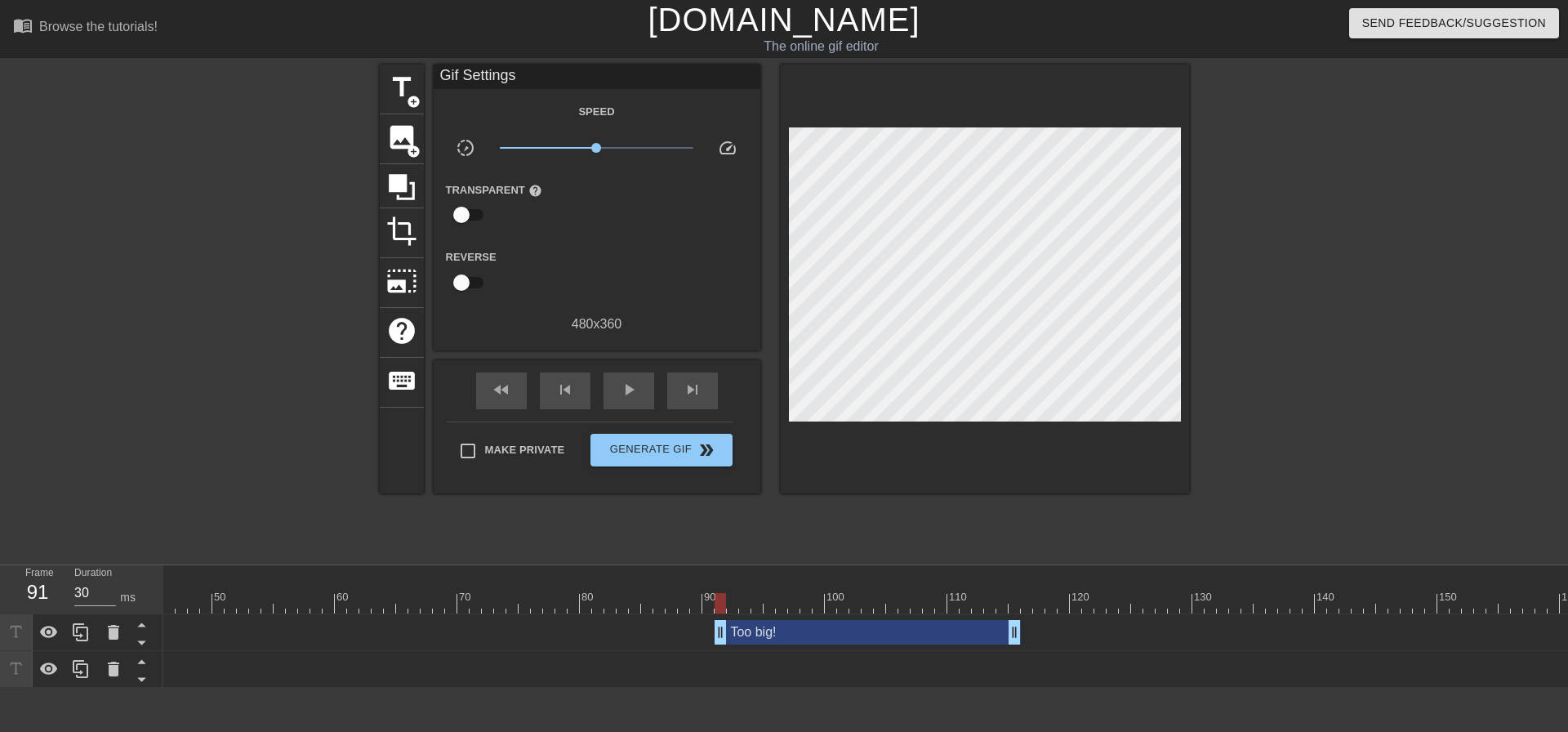
scroll to position [0, 552]
click at [792, 636] on div "Too big! drag_handle drag_handle" at bounding box center [867, 632] width 306 height 25
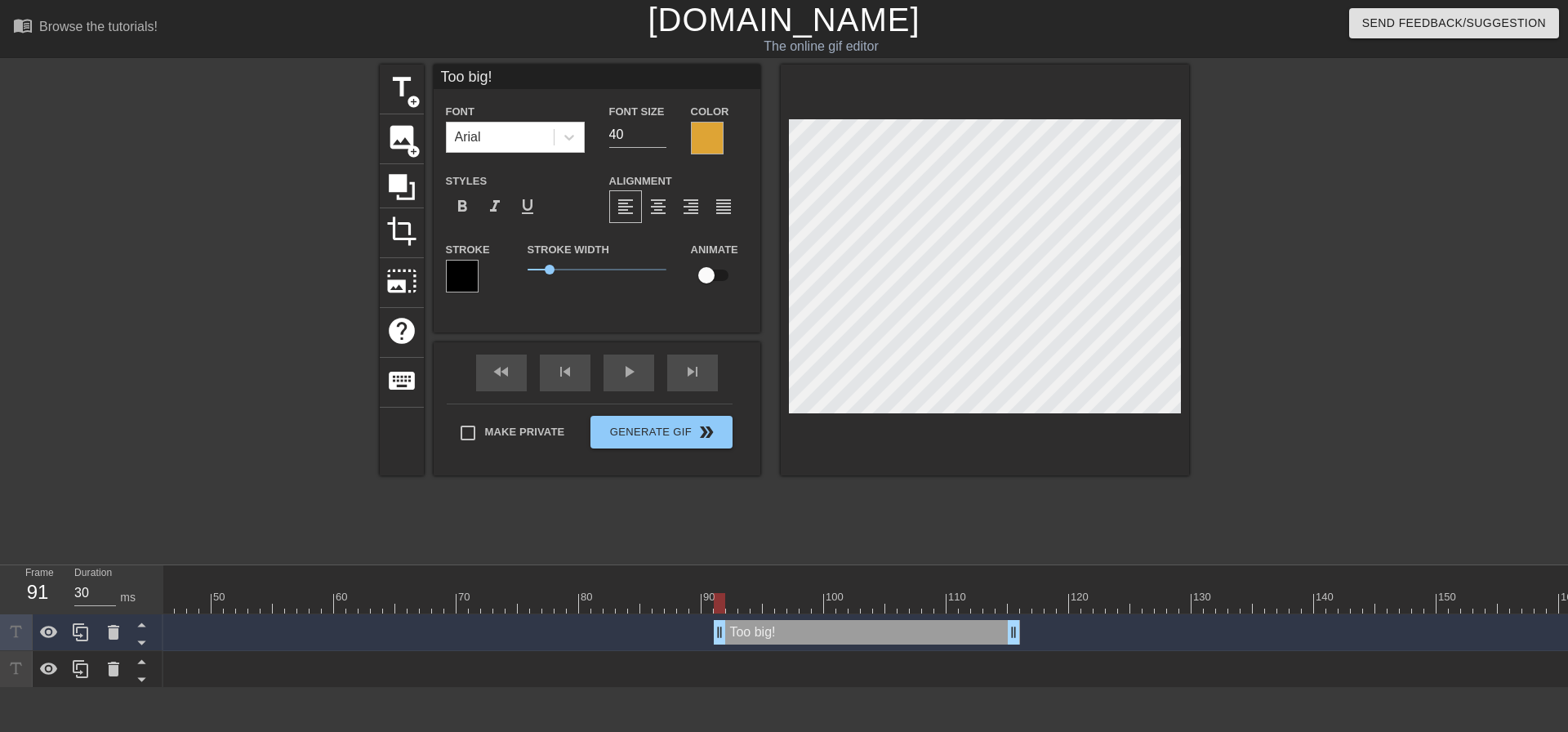
click at [792, 636] on div "Too big! drag_handle drag_handle" at bounding box center [867, 632] width 306 height 25
type input "Y"
type textarea "Y"
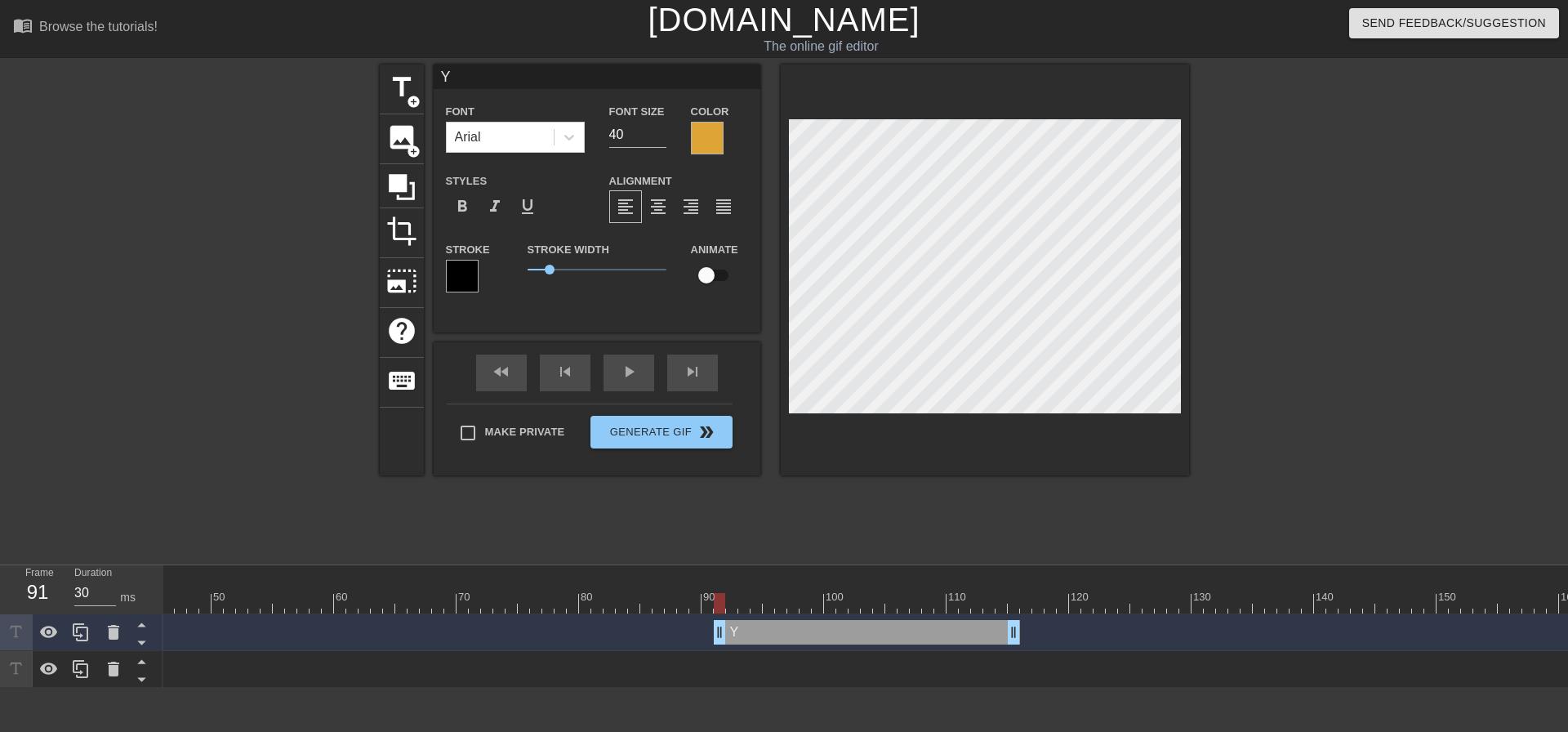
type input "Yo"
type textarea "Yo"
type input "You"
type textarea "You"
type input "You"
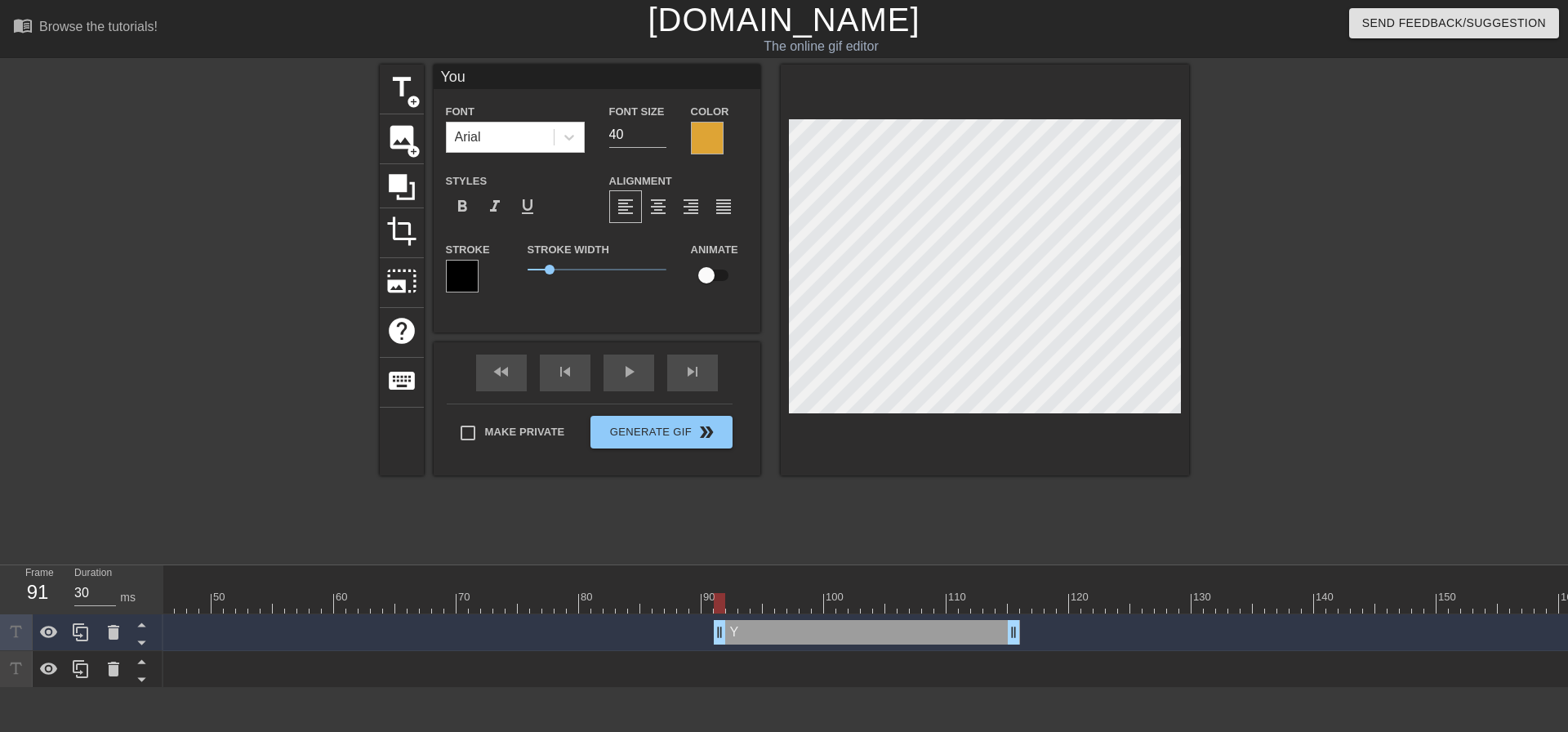
type textarea "You"
type input "You T"
type textarea "You T"
type input "You TO"
type textarea "You TO"
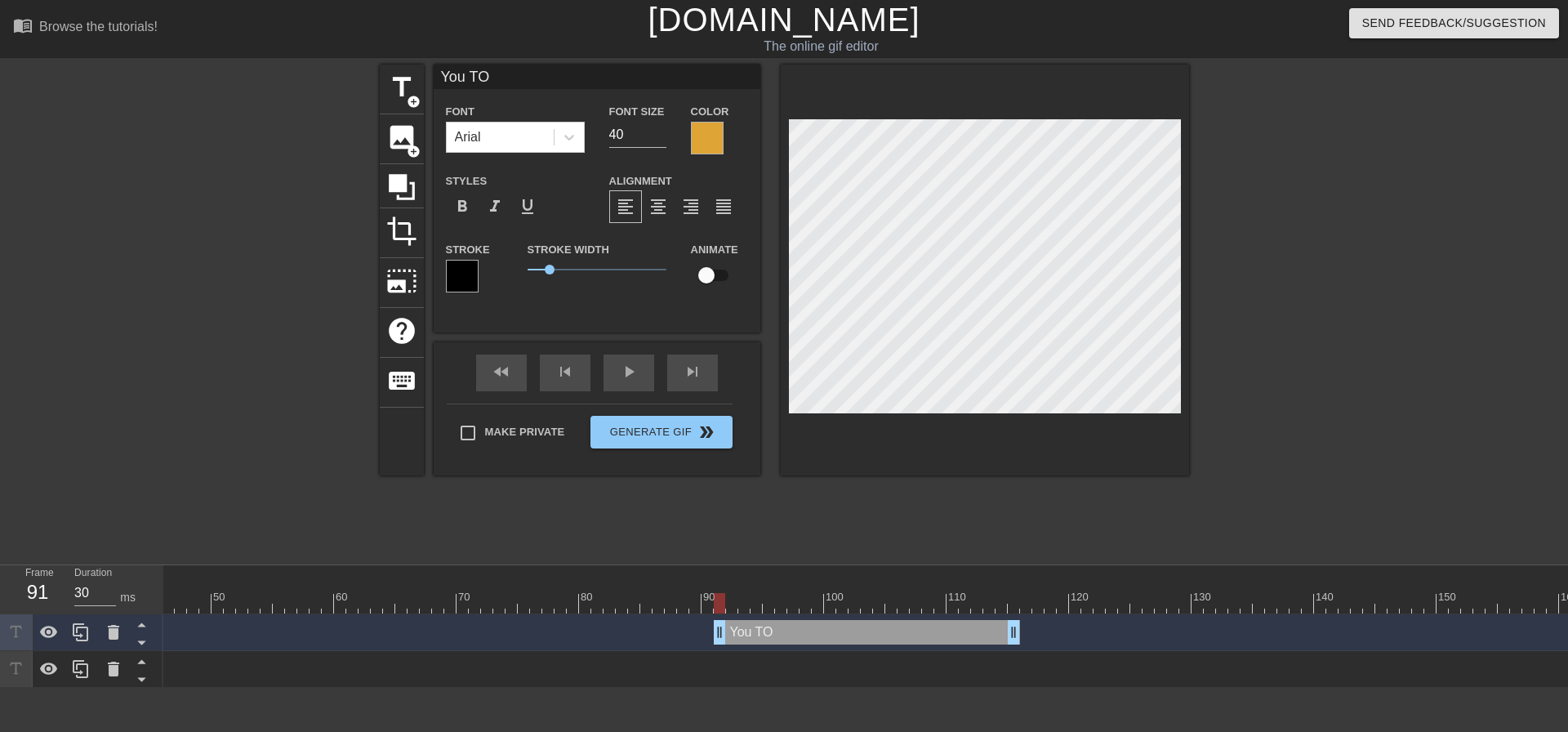
type input "You TOO"
type textarea "You TOO"
type input "You TOO"
type textarea "You TOO"
type input "You TOO f"
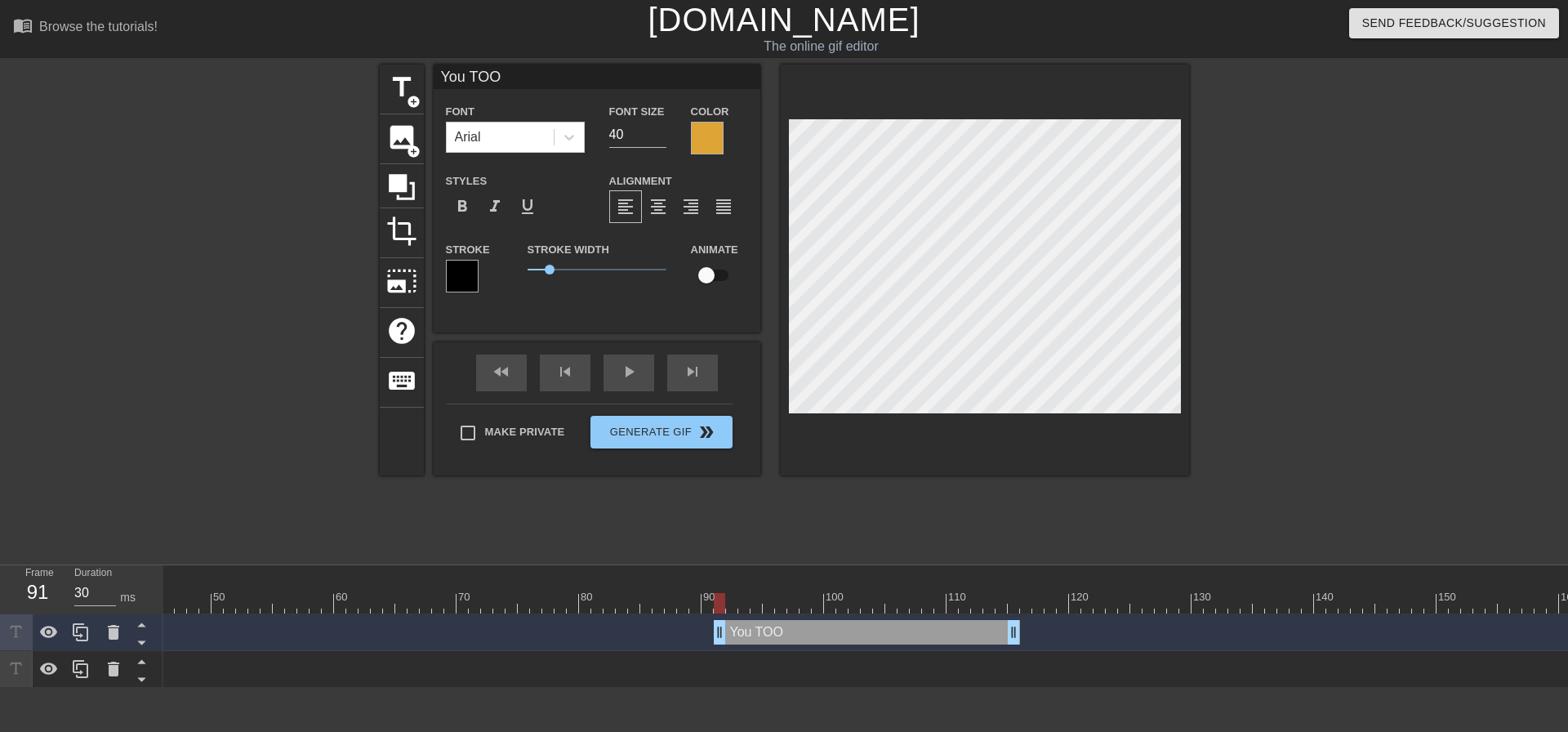
type textarea "You TOO f"
type input "You TOO fa"
type textarea "You TOO fat"
type input "You TOO fat!"
type textarea "You TOO fat!"
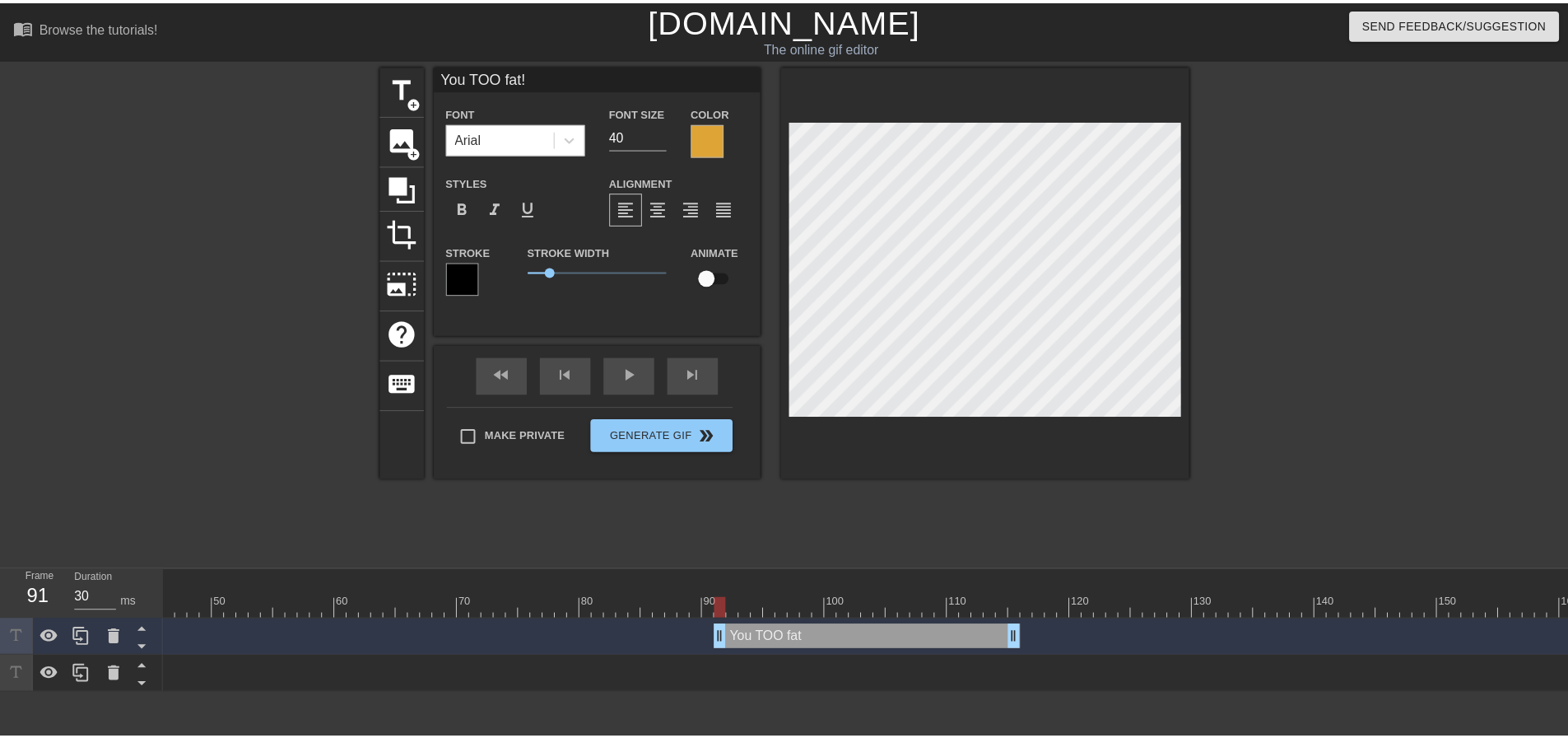
scroll to position [3, 5]
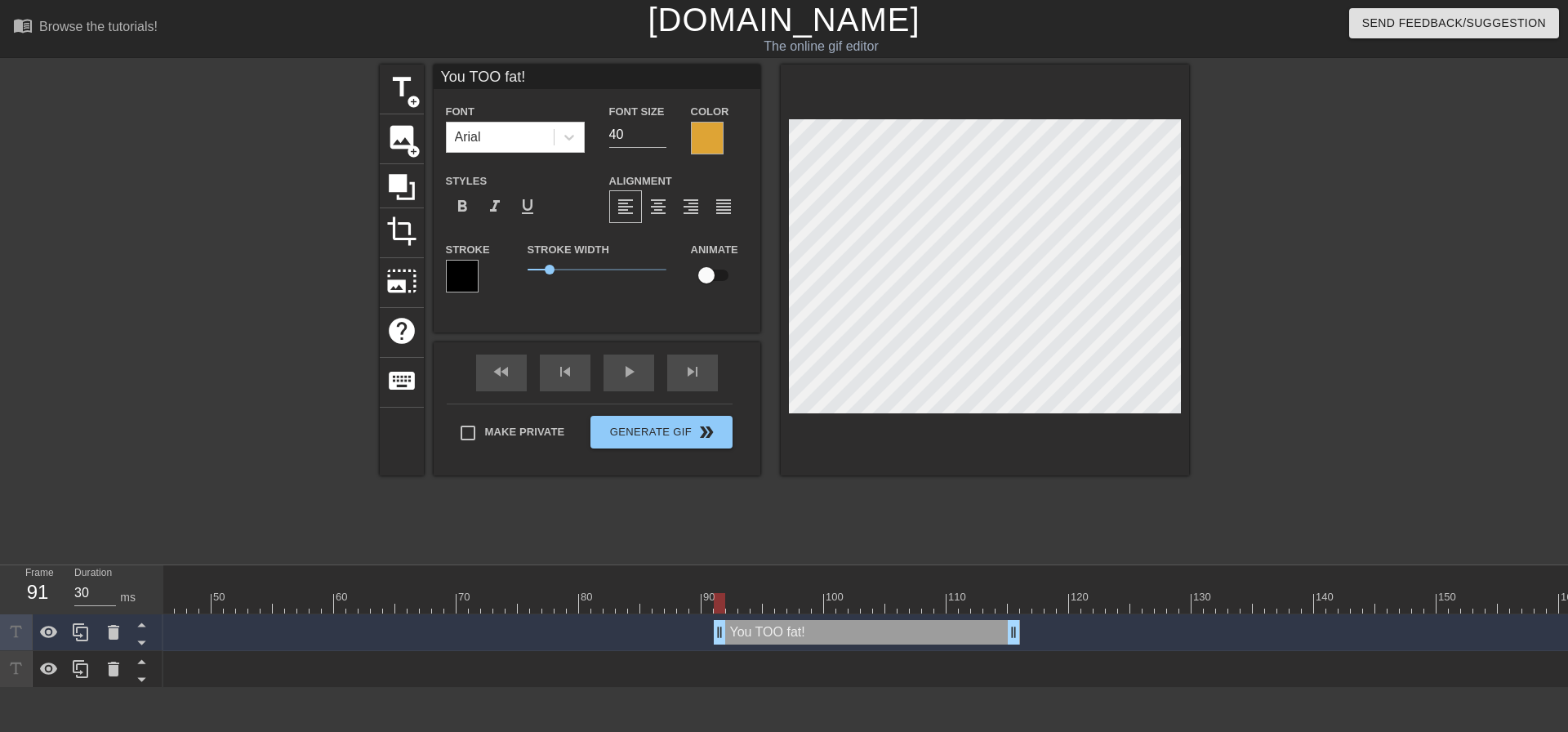
click at [828, 530] on div "title add_circle image add_circle crop photo_size_select_large help keyboard Yo…" at bounding box center [784, 310] width 810 height 490
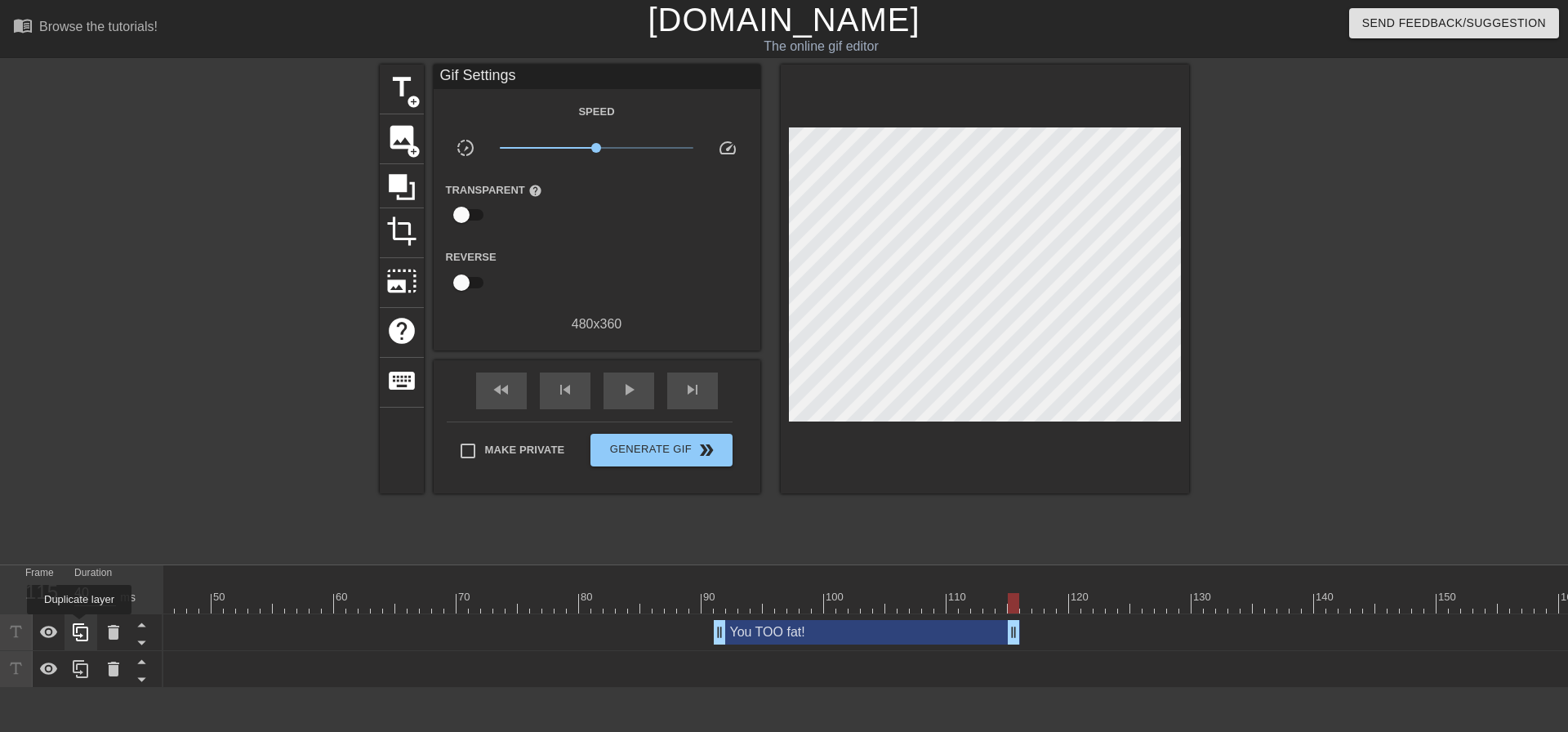
click at [79, 625] on icon at bounding box center [80, 631] width 15 height 18
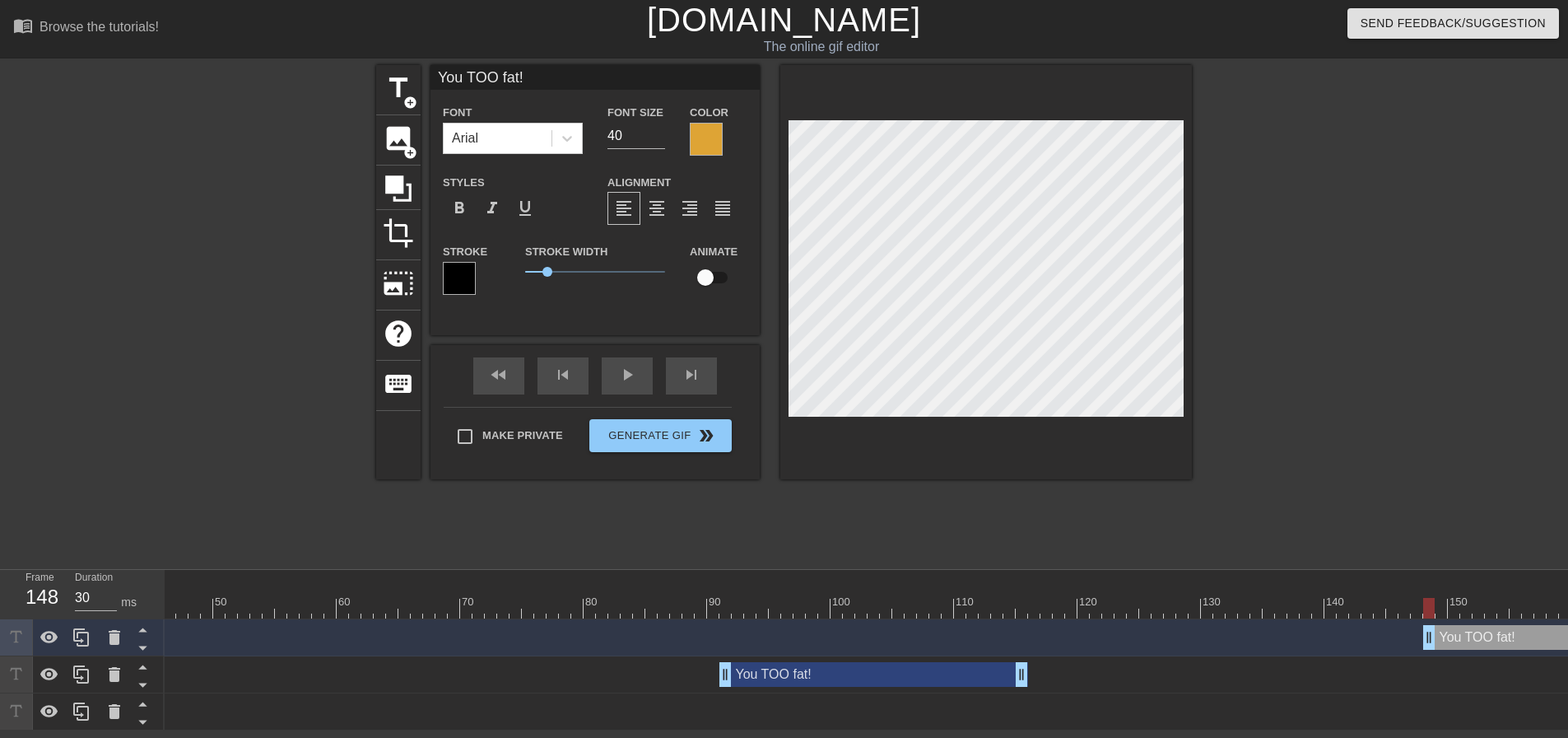
drag, startPoint x: 787, startPoint y: 637, endPoint x: 1414, endPoint y: 655, distance: 627.3
click at [1498, 637] on div "You TOO fat! drag_handle drag_handle" at bounding box center [1577, 637] width 309 height 25
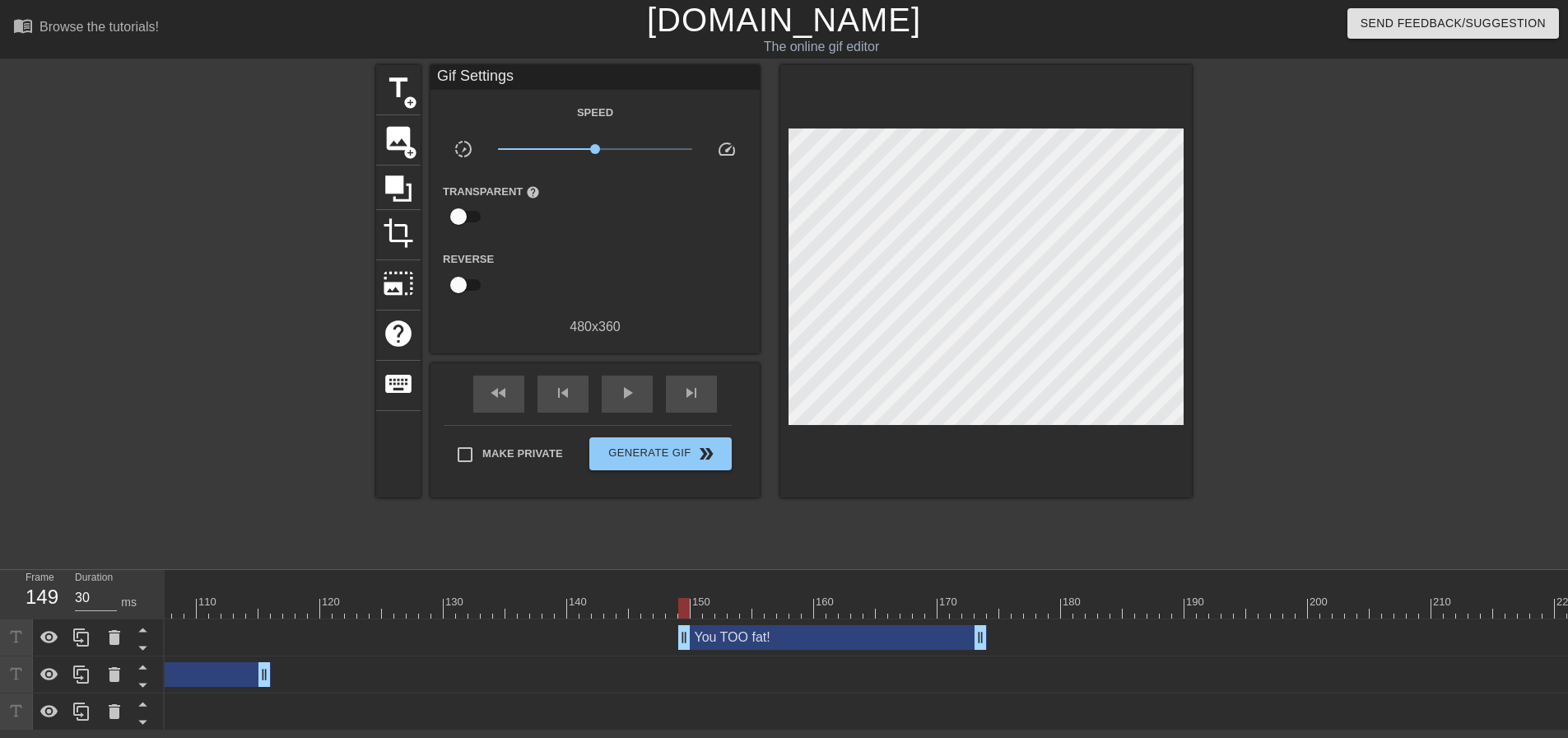
scroll to position [0, 1311]
type input "30"
drag, startPoint x: 731, startPoint y: 642, endPoint x: 818, endPoint y: 618, distance: 90.2
click at [818, 618] on div "10 20 30 40 50 60 70 80 90 100 110 120 130 140 150 160" at bounding box center [866, 649] width 1403 height 161
click at [823, 642] on div "You TOO fat! drag_handle drag_handle" at bounding box center [921, 637] width 309 height 25
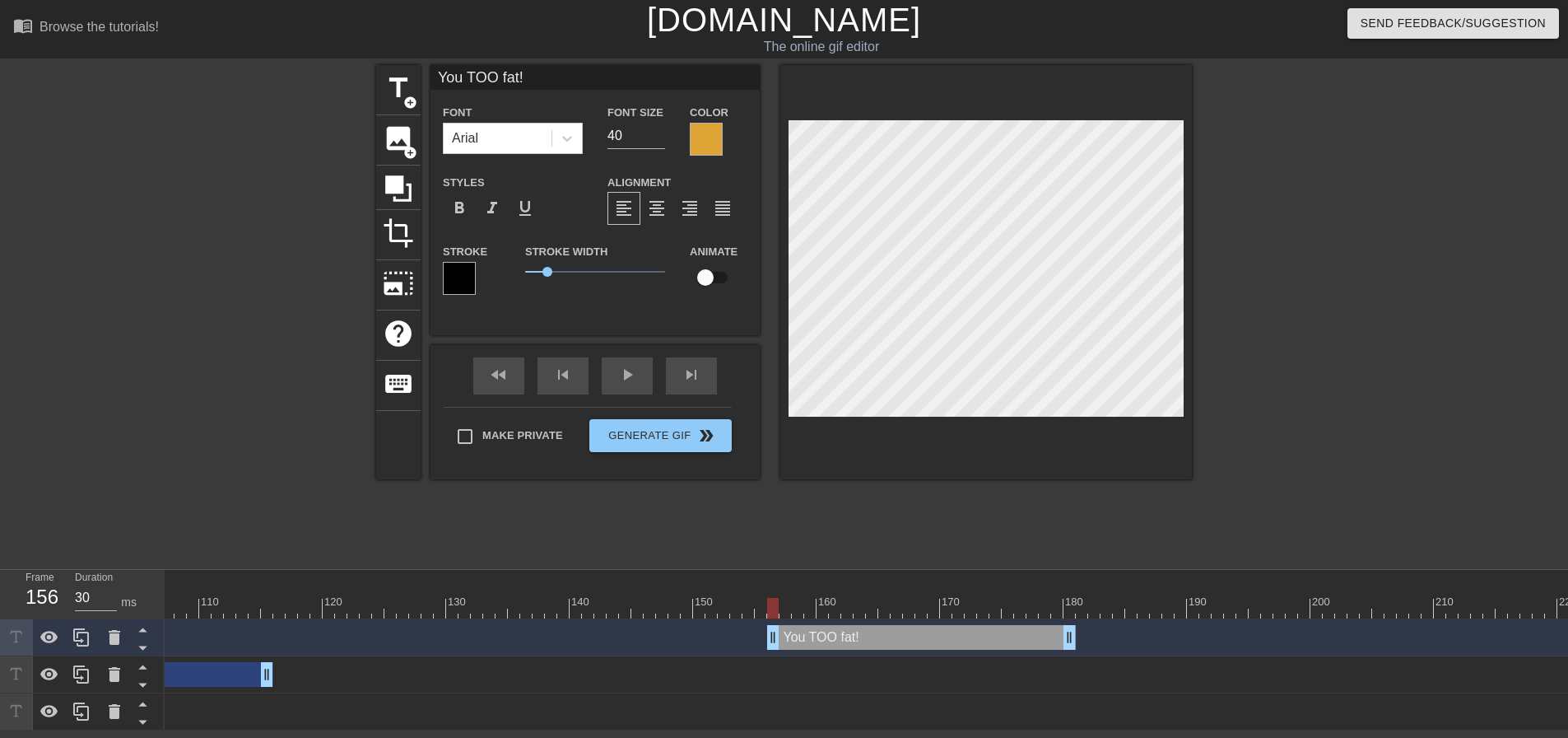
click at [823, 642] on div "You TOO fat! drag_handle drag_handle" at bounding box center [921, 637] width 309 height 25
type input "L"
type textarea "L"
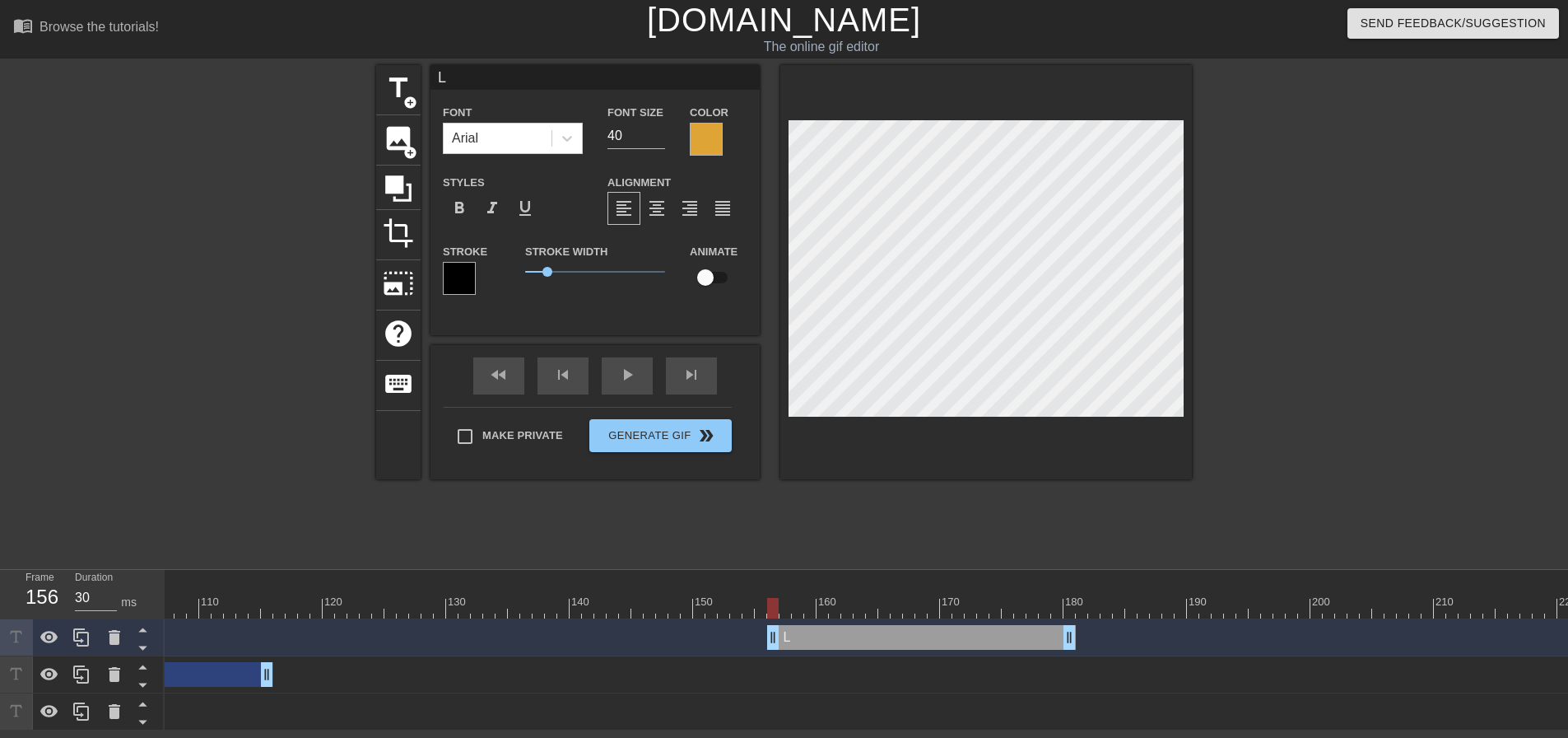
type input "Lo"
type textarea "Lo"
type input "Loo"
type textarea "Loo"
type input "[PERSON_NAME]"
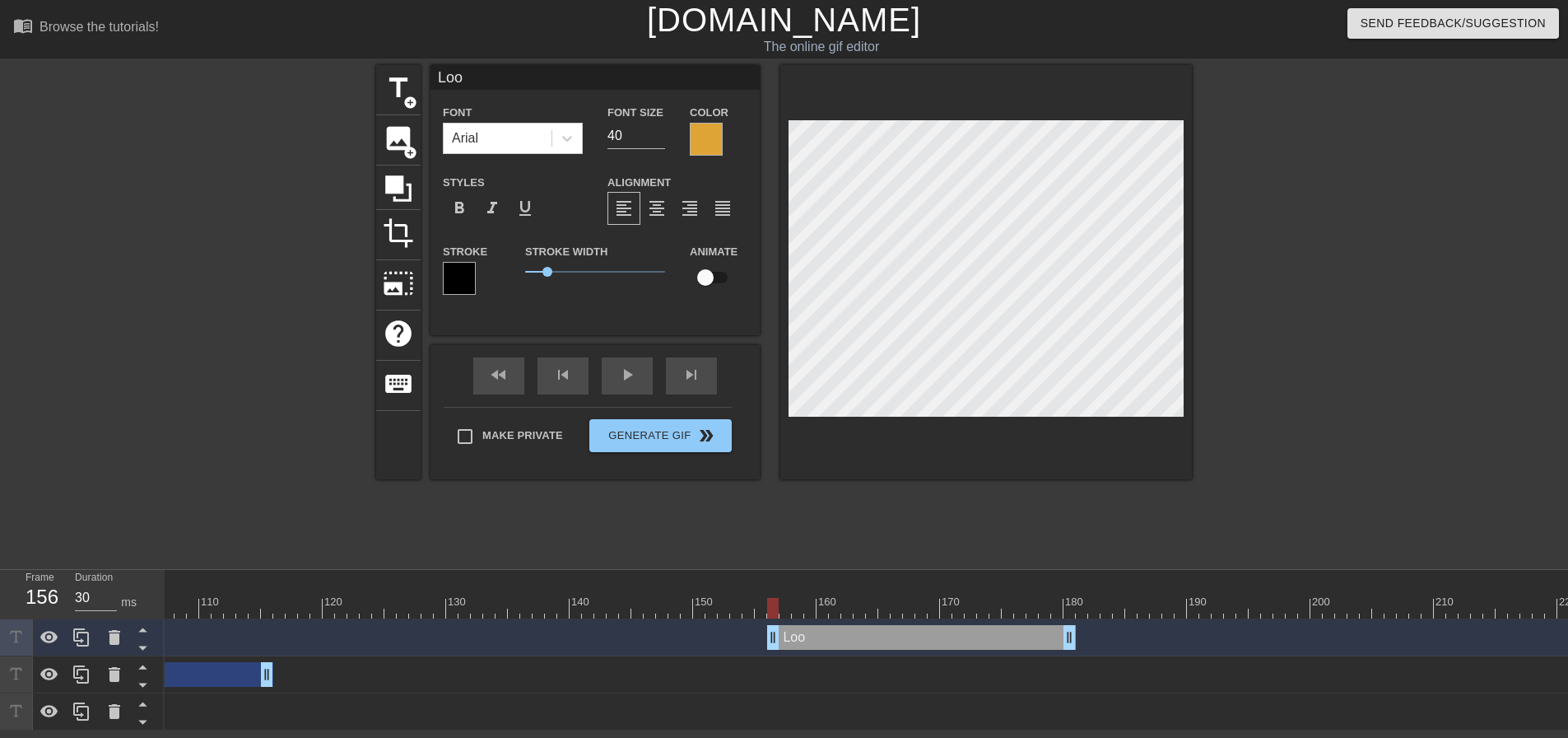
type textarea "[PERSON_NAME]"
type input "Loo"
type textarea "Loo"
type input "Lo"
type textarea "Lo"
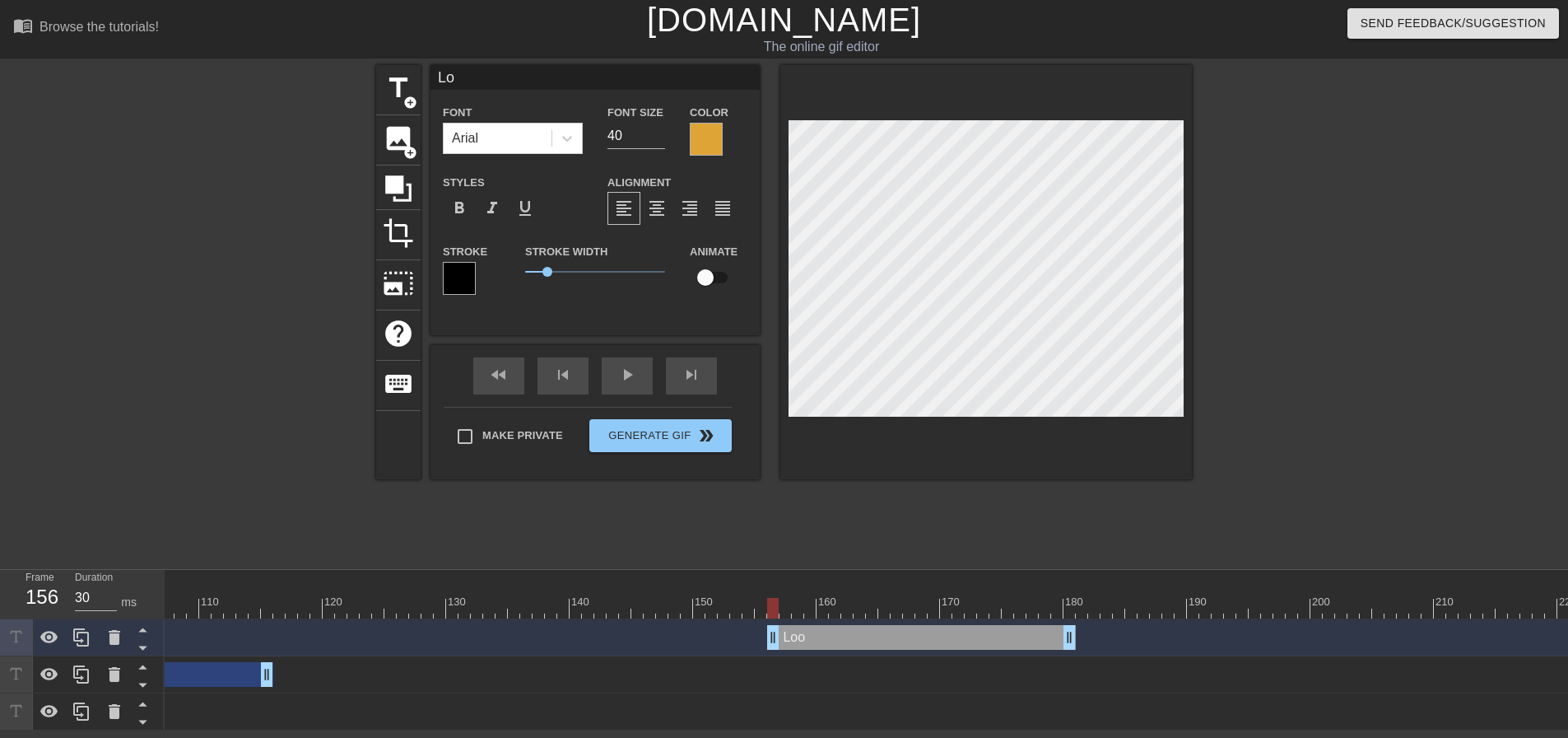
type input "Los"
type textarea "Los"
type input "Lose"
type textarea "Lose"
type input "Lose"
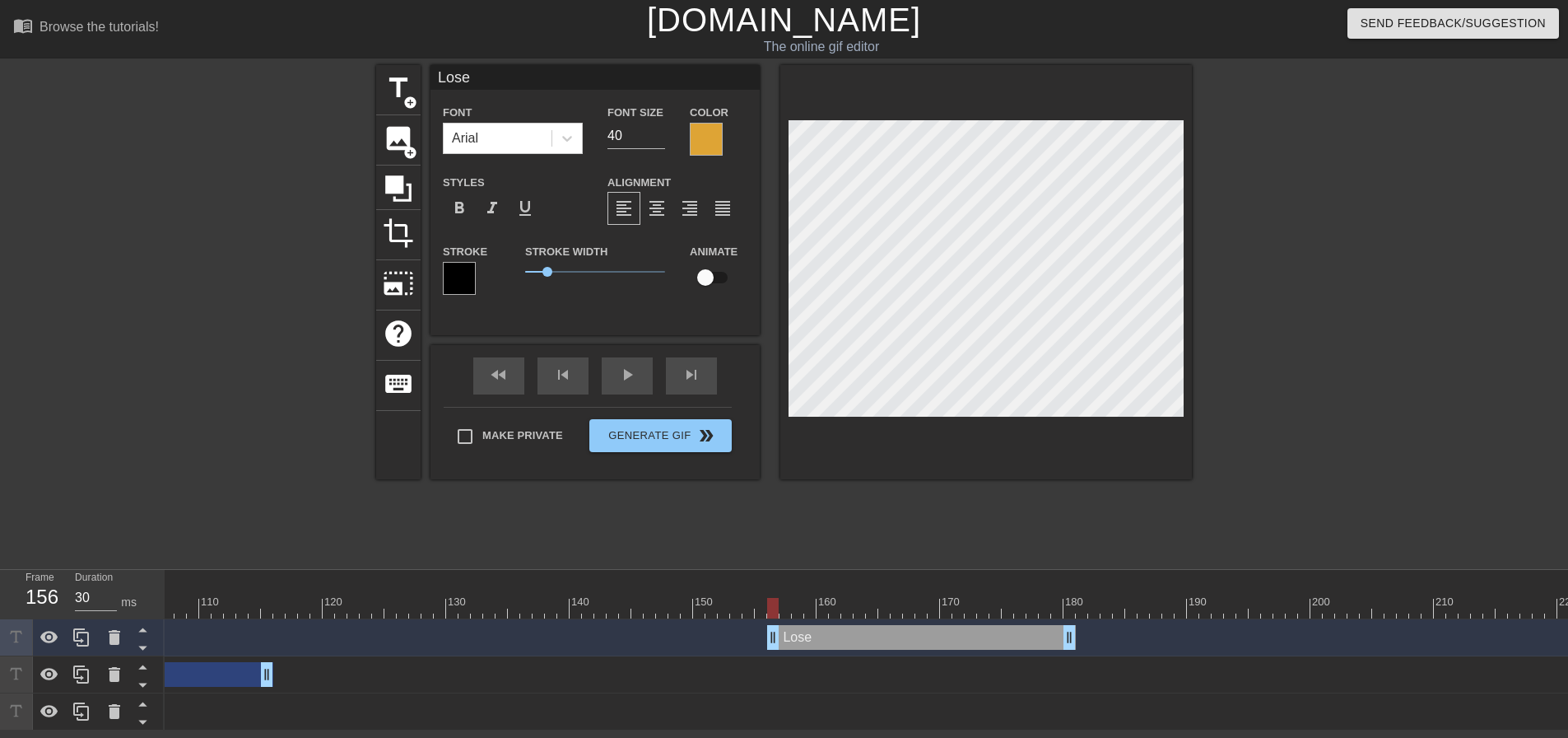
type textarea "Lose"
type input "Lose s"
type textarea "Lose s"
type input "Lose so"
type textarea "Lose so"
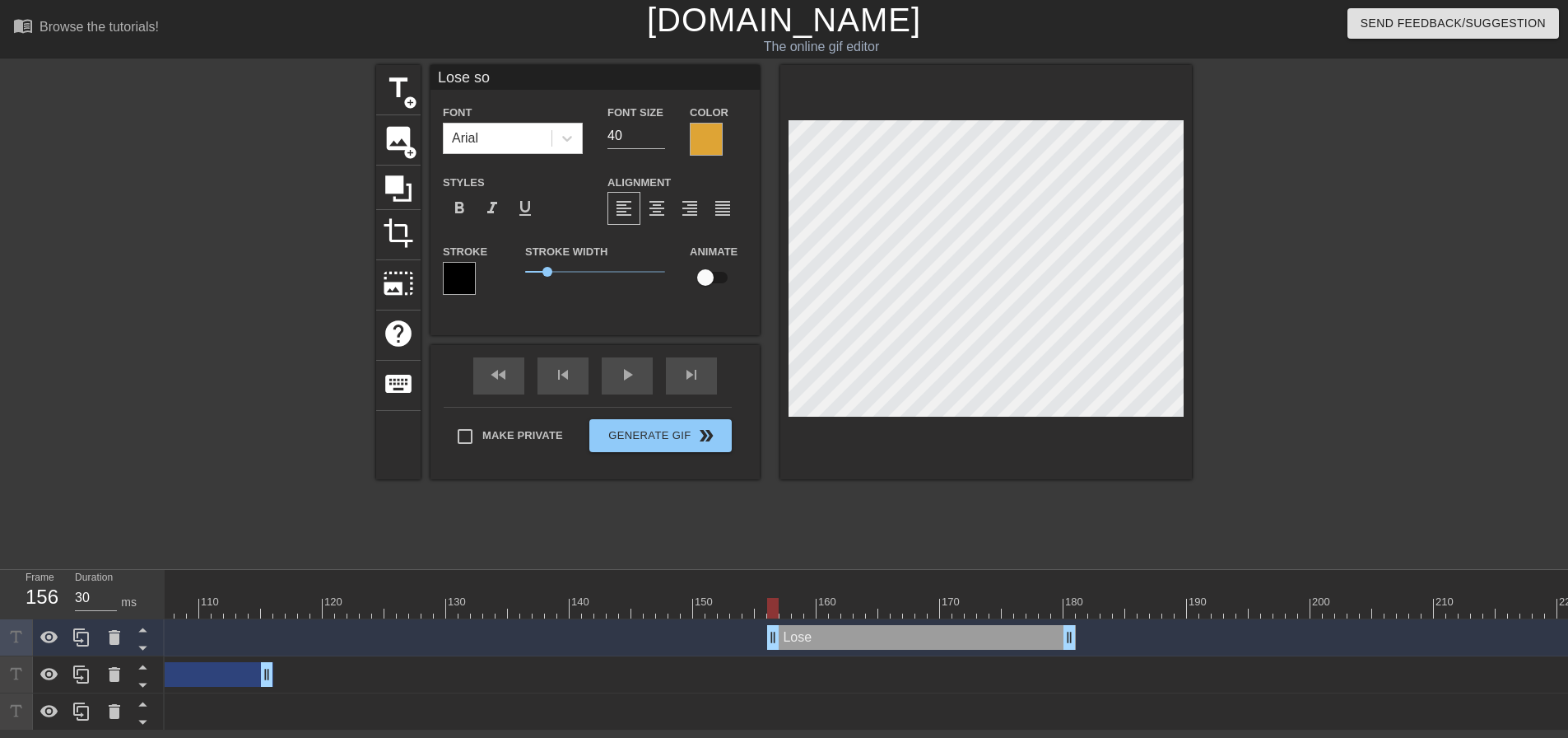
type input "Lose som"
type textarea "Lose som"
type input "Lose some"
type textarea "Lose some"
type input "Lose some"
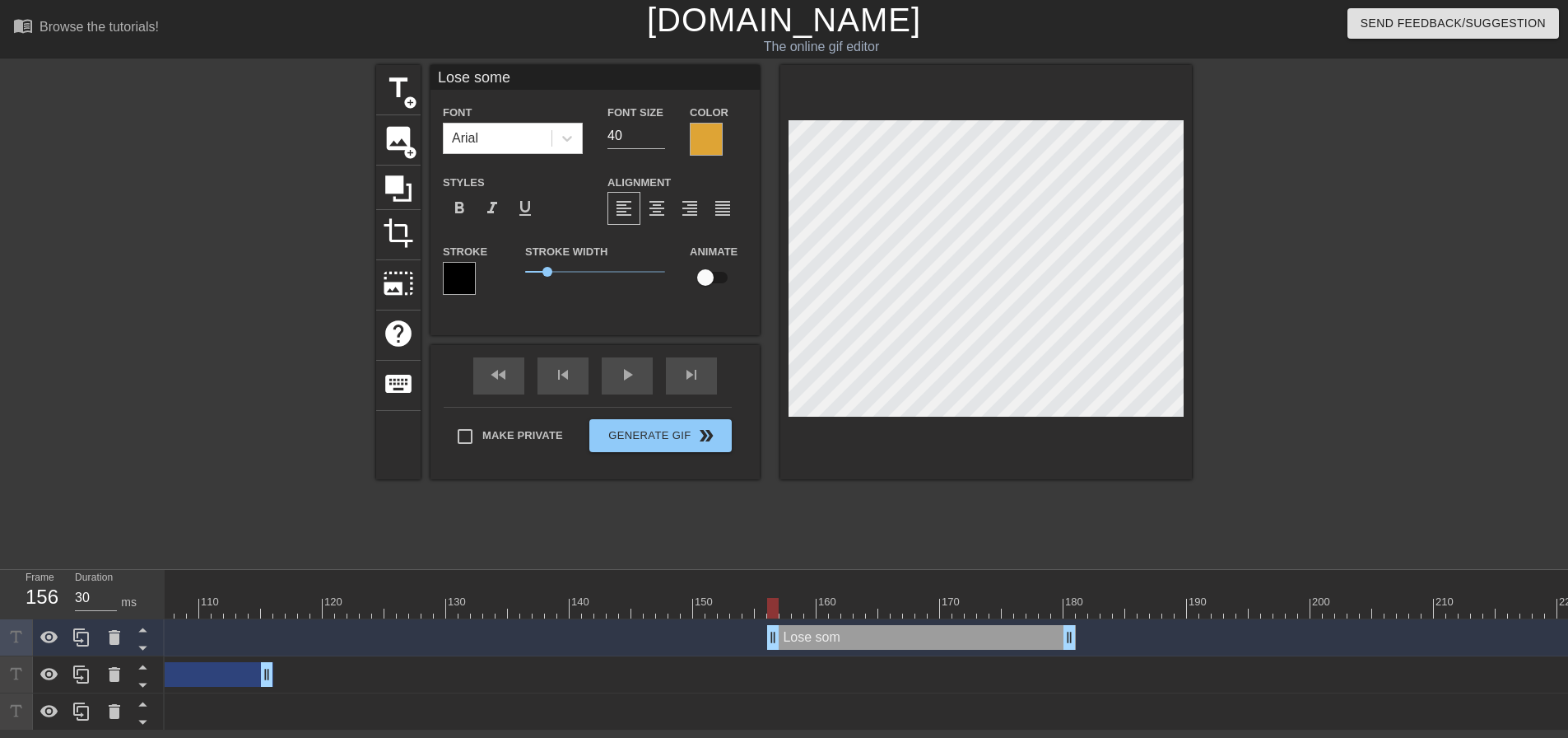
type textarea "Lose some"
type input "Lose some w"
type textarea "Lose some w"
type input "Lose some we"
type textarea "Lose some we"
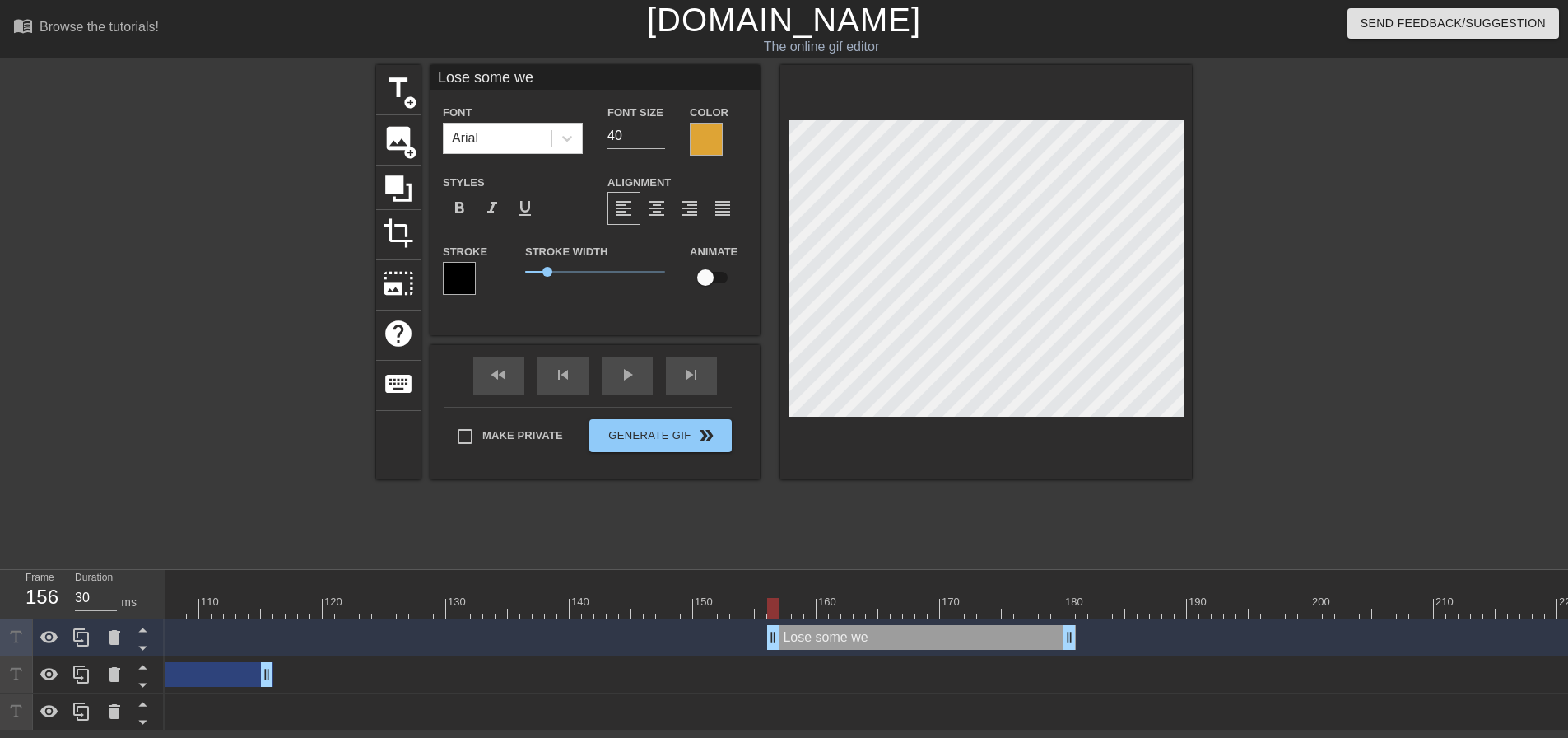
type input "Lose some wei"
type textarea "Lose some wei"
type input "Lose some weig"
type textarea "Lose some weig"
type input "Lose some weigh"
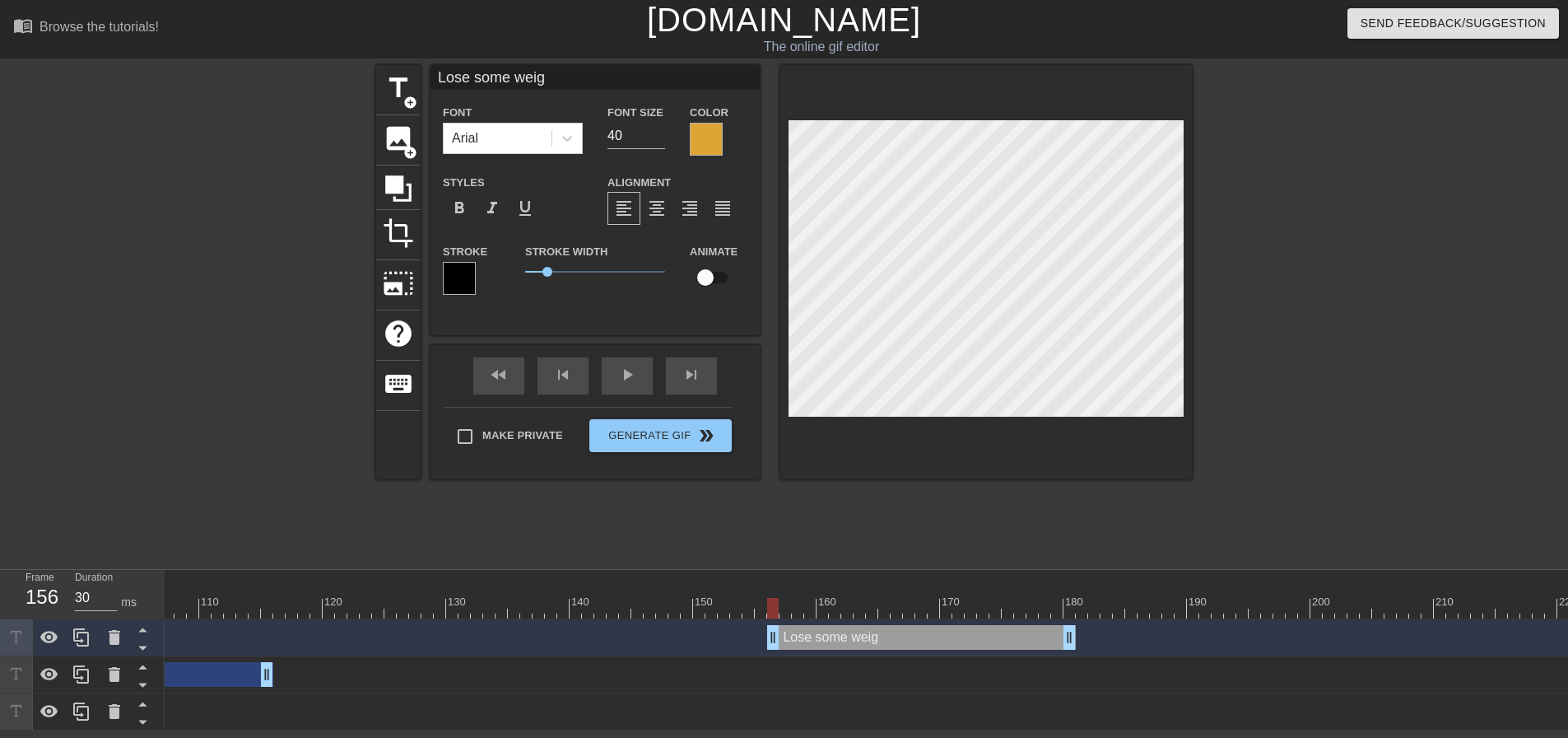
type textarea "Lose some weigh"
type input "Lose some weight"
type textarea "Lose some weight"
type input "Lose some weight,"
type textarea "Lose some weight,"
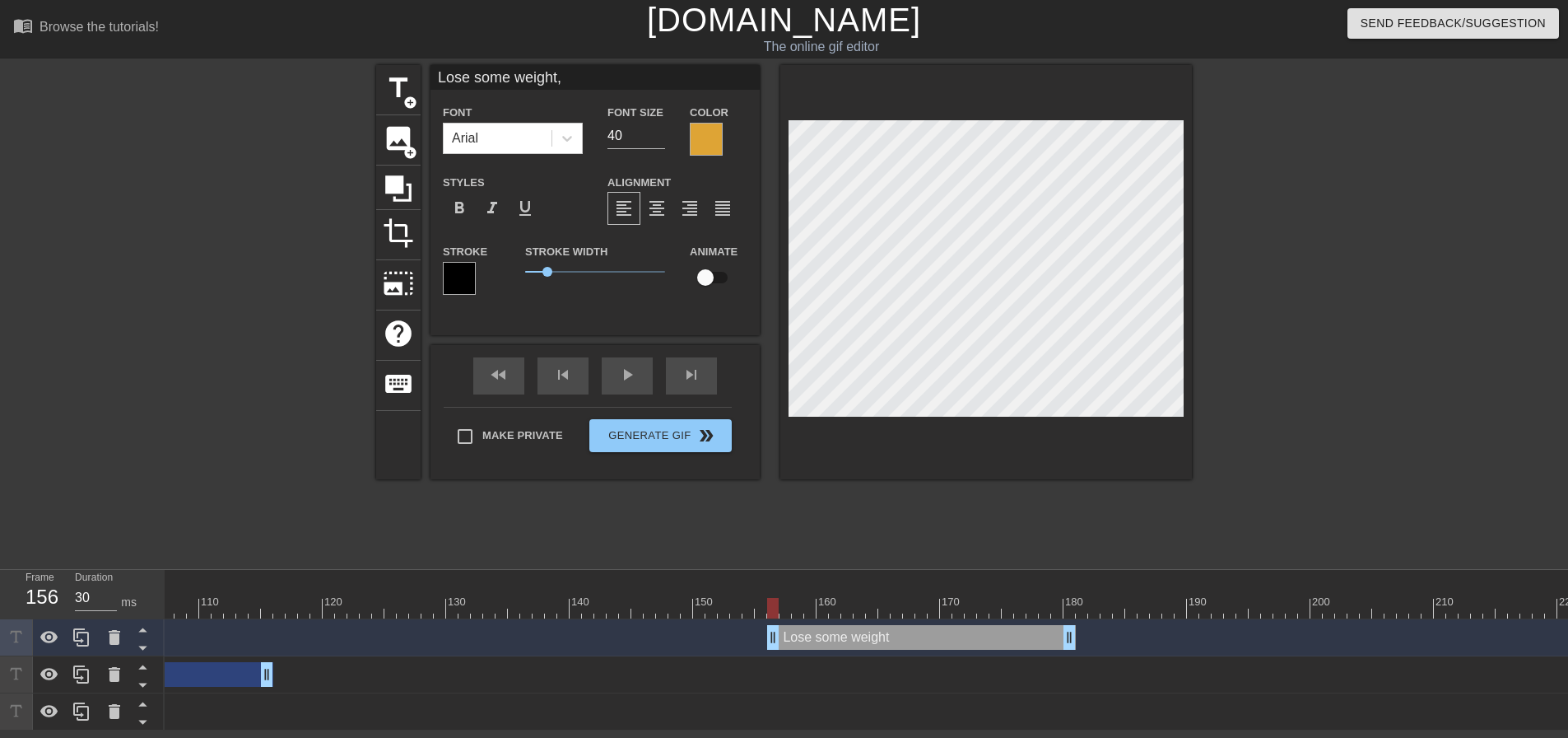
type input "Lose some weight,"
type textarea "Lose some weight,"
type input "Lose some weight, f"
type textarea "Lose some weight, f"
type input "Lose some weight, fa"
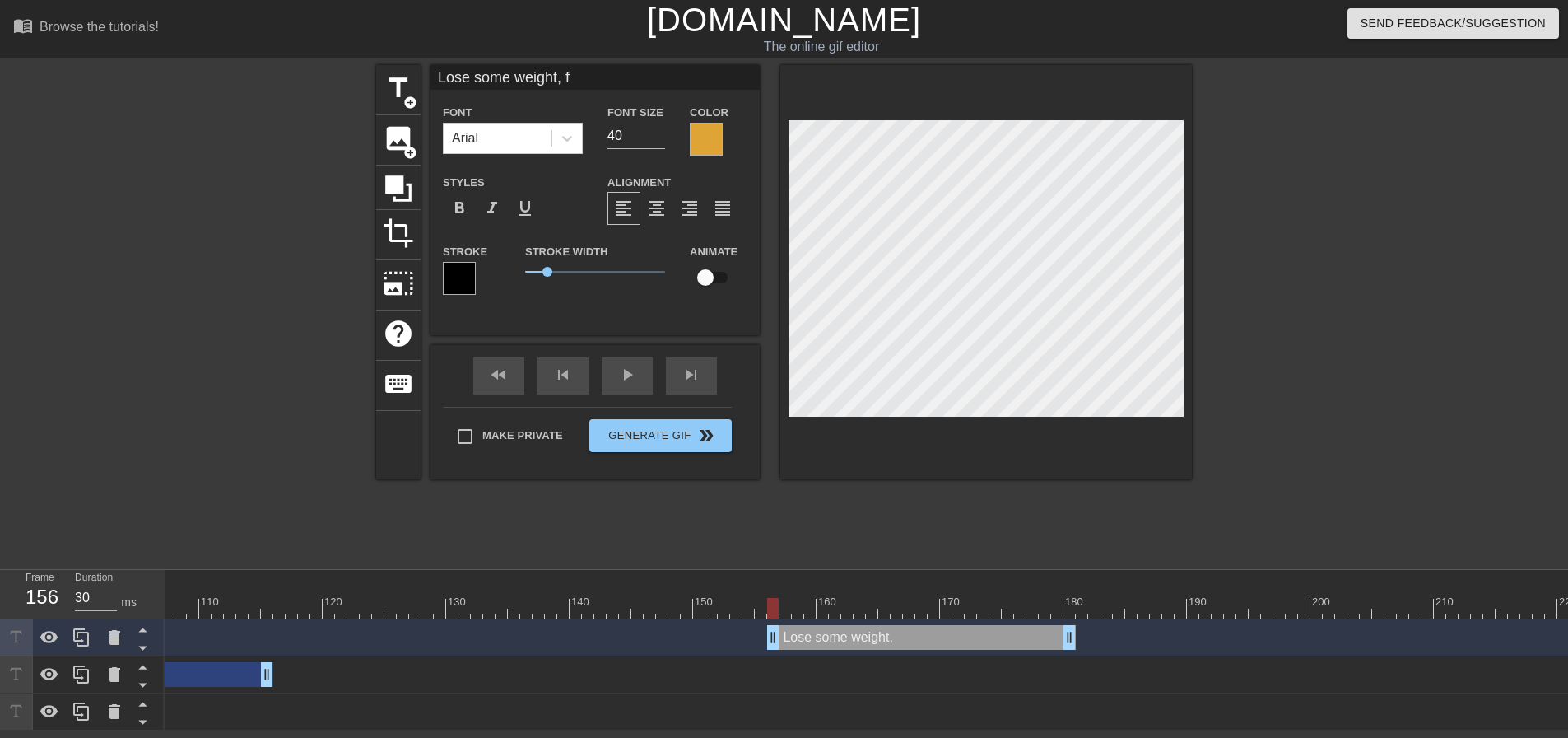
type textarea "Lose some weight, fa"
type input "Lose some weight, fat"
type textarea "Lose some weight, fat"
type input "Lose some weight, fath"
type textarea "Lose some weight, fath"
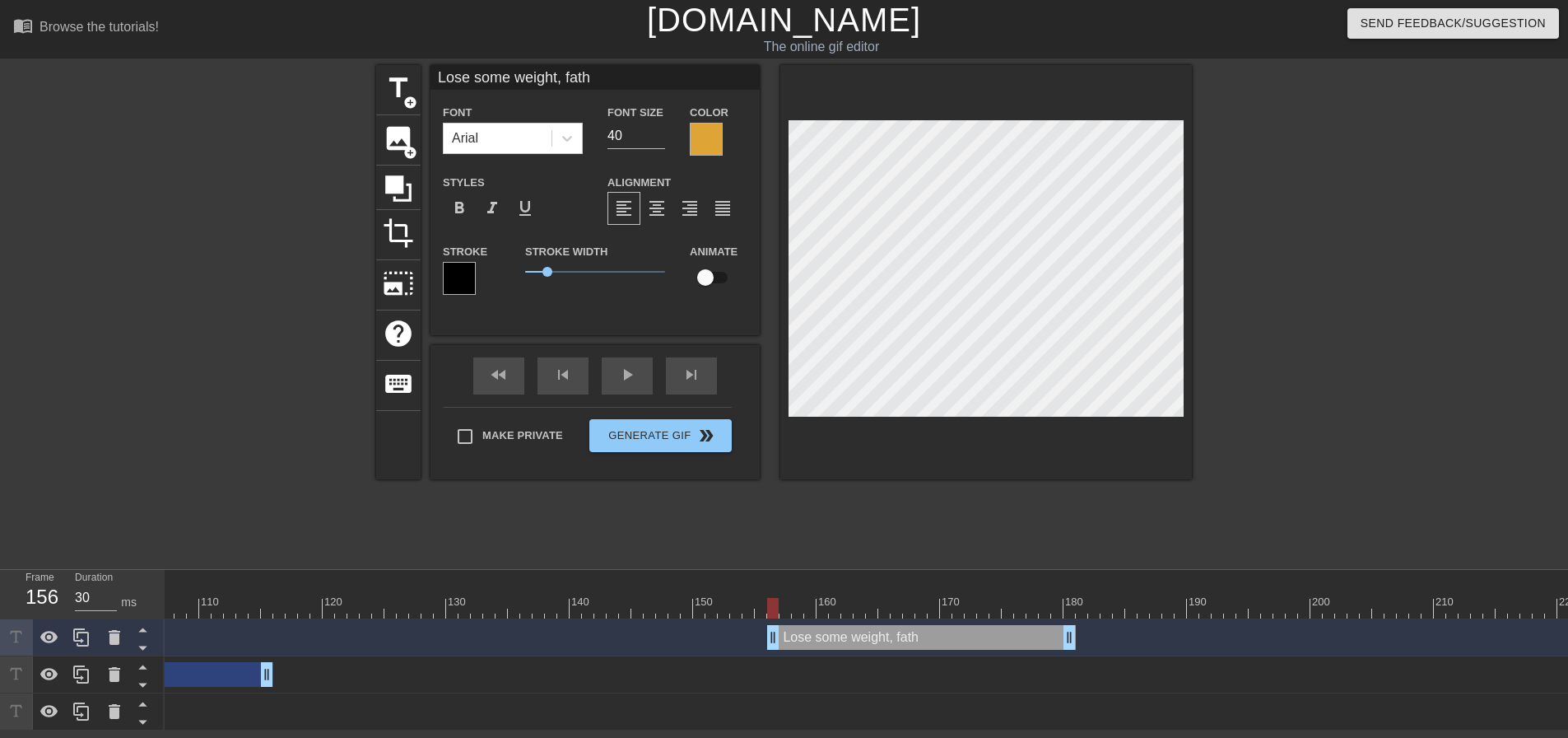
scroll to position [3, 9]
type input "Lose some weight, fath"
type textarea "Lose some weight, fath"
type input "Lose some weight, fath"
type textarea "Lose some weight, fath"
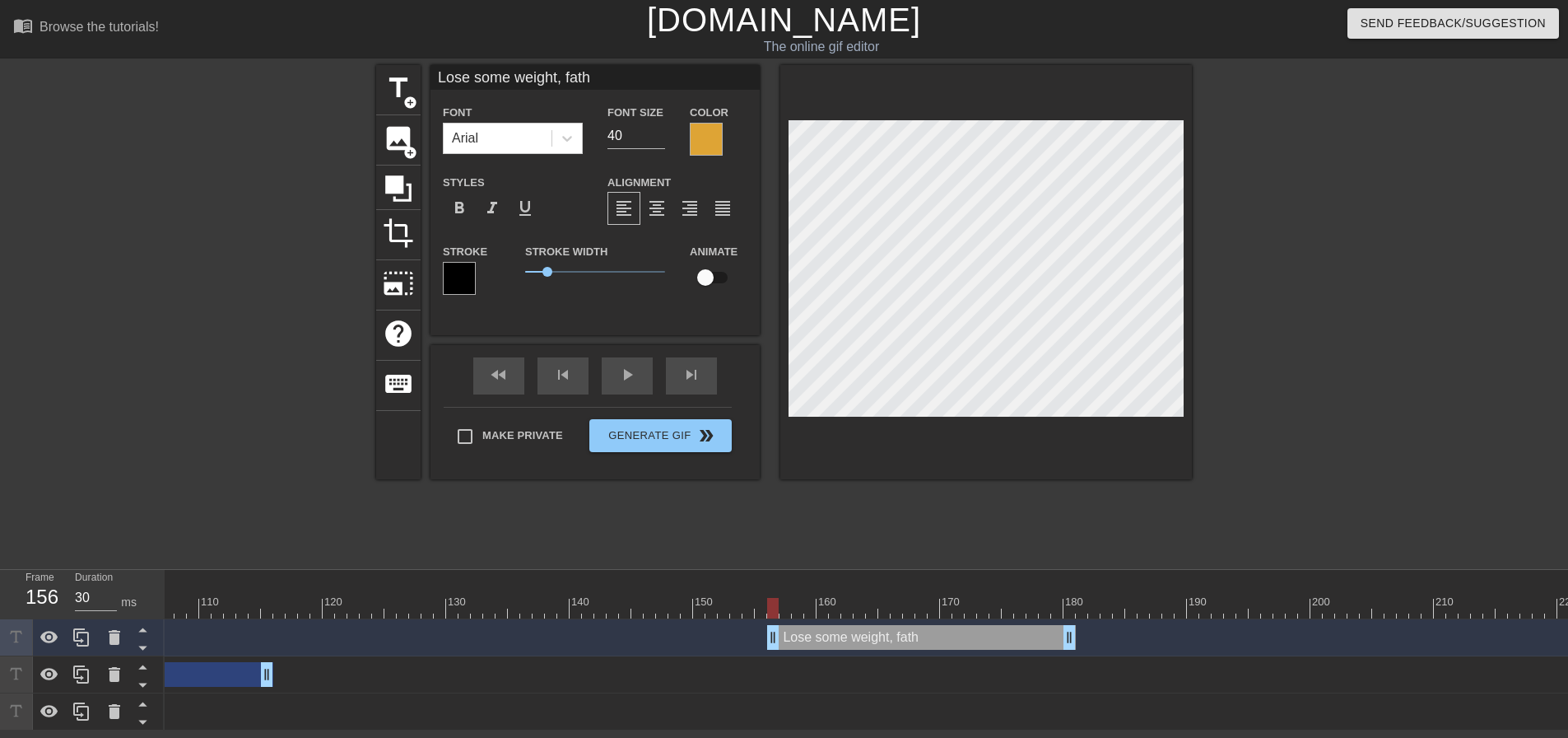
type input "Lose some weight, fat"
type textarea "Lose some weight, fat"
type input "Lose some weight, fat"
type textarea "Lose some weight, fat"
type input "Lose some weight, fat b"
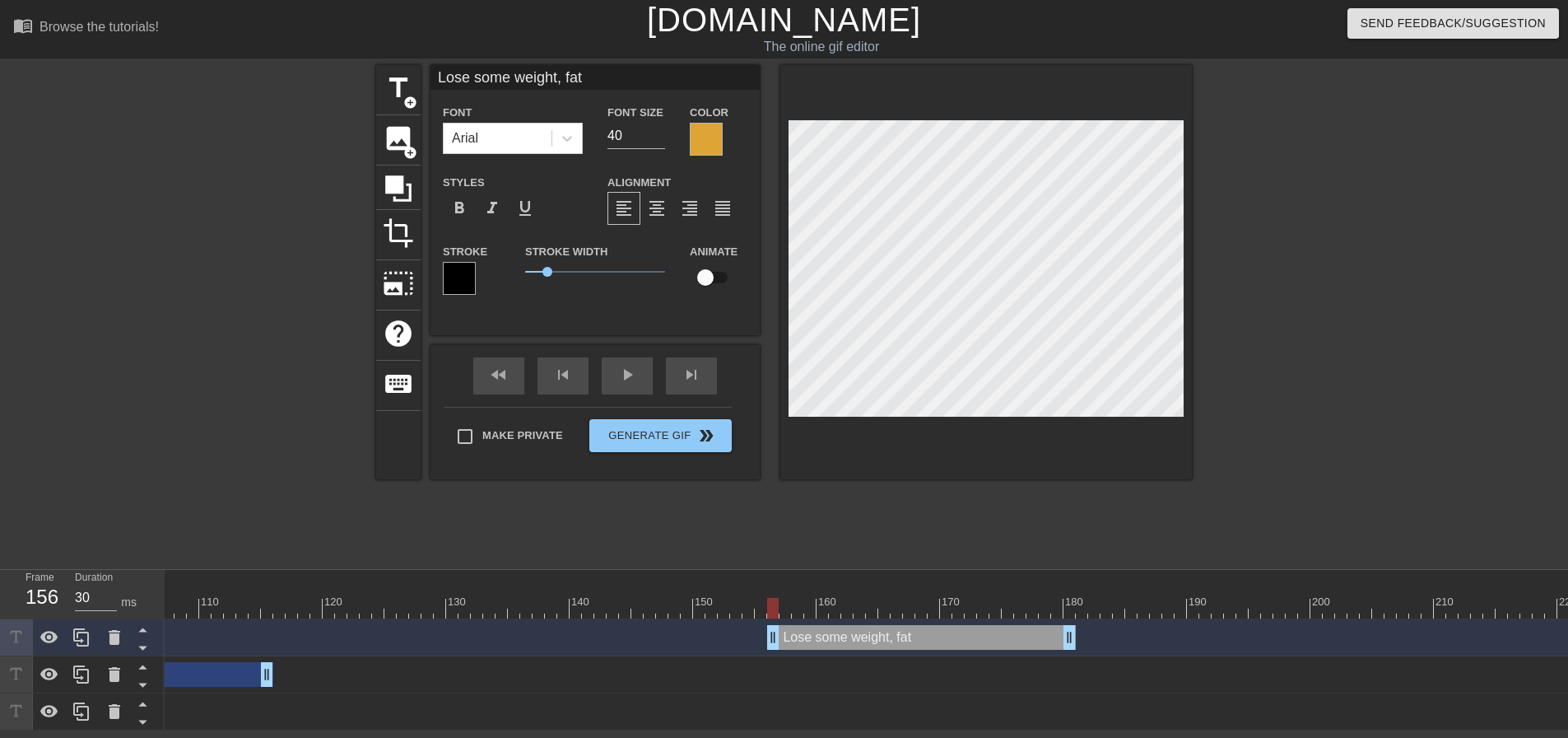
type textarea "Lose some weight, fat b"
type input "Lose some weight, fat bo"
type textarea "Lose some weight, fat bo"
type input "Lose some weight, fat boy"
type textarea "Lose some weight, fat boy"
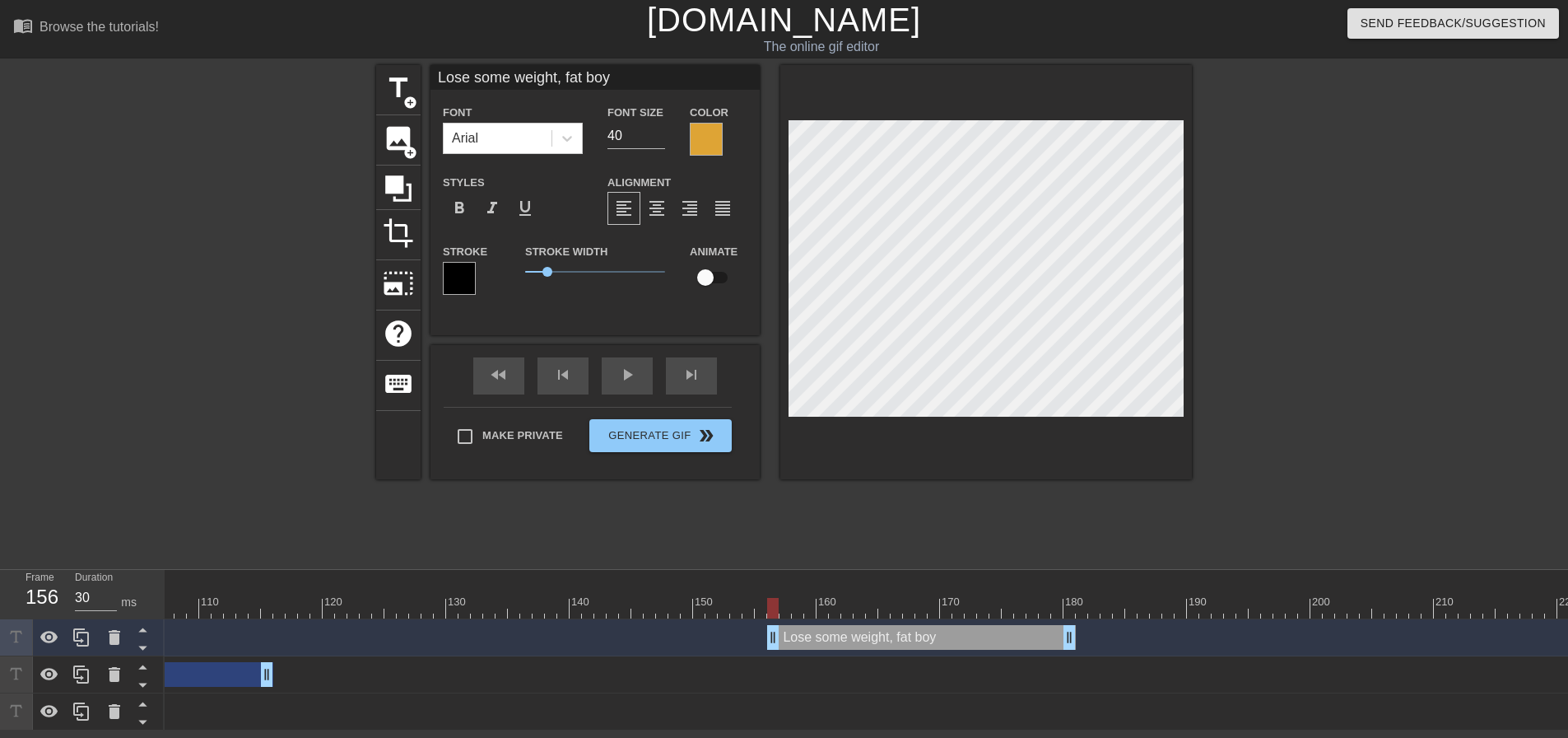
scroll to position [3, 9]
type input "Lose some weight, fat boy!"
type textarea "Lose some weight, fat boy!"
drag, startPoint x: 1071, startPoint y: 646, endPoint x: 1361, endPoint y: 630, distance: 290.4
click at [1361, 630] on div "Lose some weight, fat boy! drag_handle drag_handle" at bounding box center [365, 637] width 3024 height 25
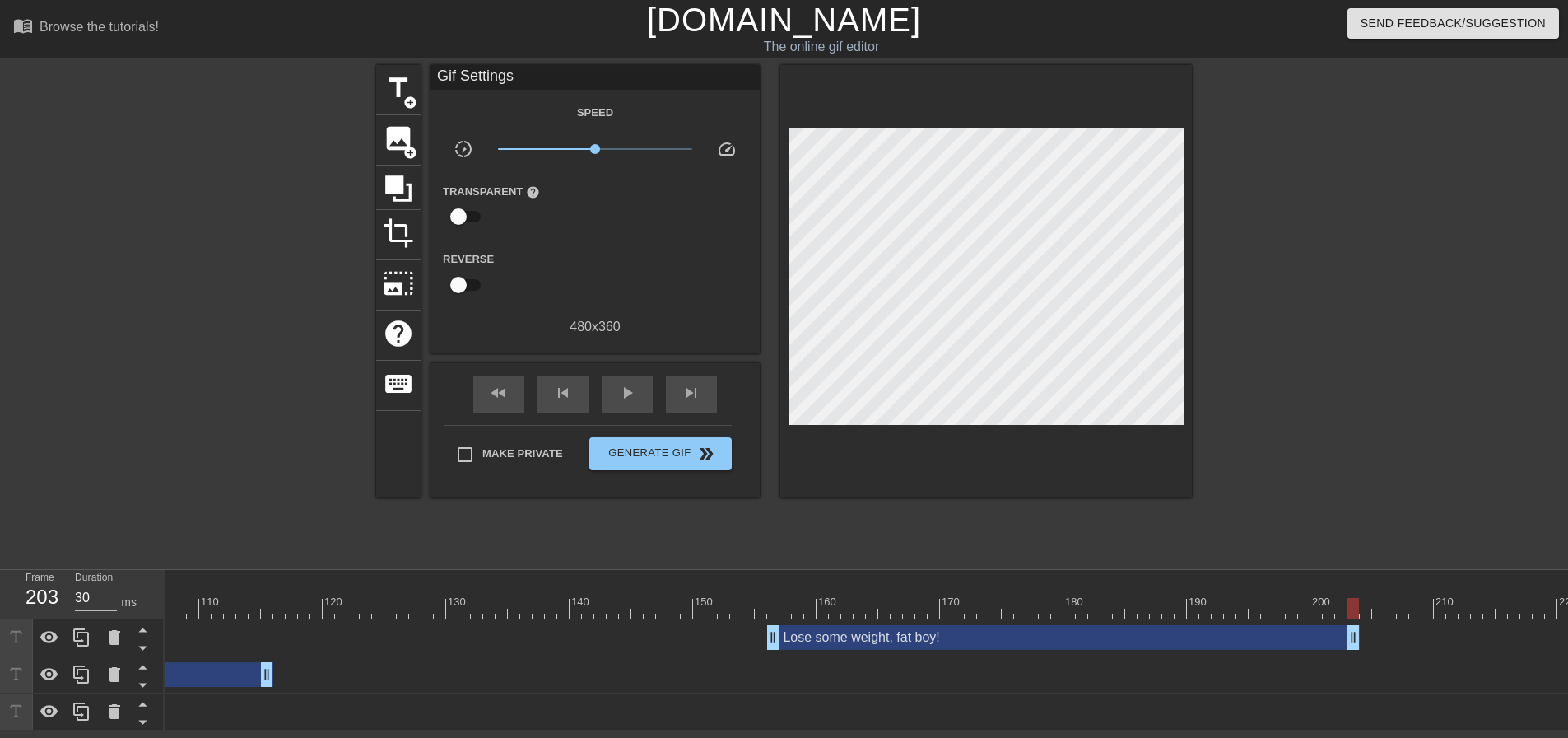
click at [707, 550] on div "title add_circle image add_circle crop photo_size_select_large help keyboard Gi…" at bounding box center [783, 312] width 816 height 494
drag, startPoint x: 1357, startPoint y: 607, endPoint x: 176, endPoint y: 600, distance: 1181.0
click at [0, 563] on html "menu_book Browse the tutorials! [DOMAIN_NAME] The online gif editor Send Feedba…" at bounding box center [784, 365] width 1568 height 730
click at [560, 384] on span "skip_previous" at bounding box center [562, 392] width 20 height 20
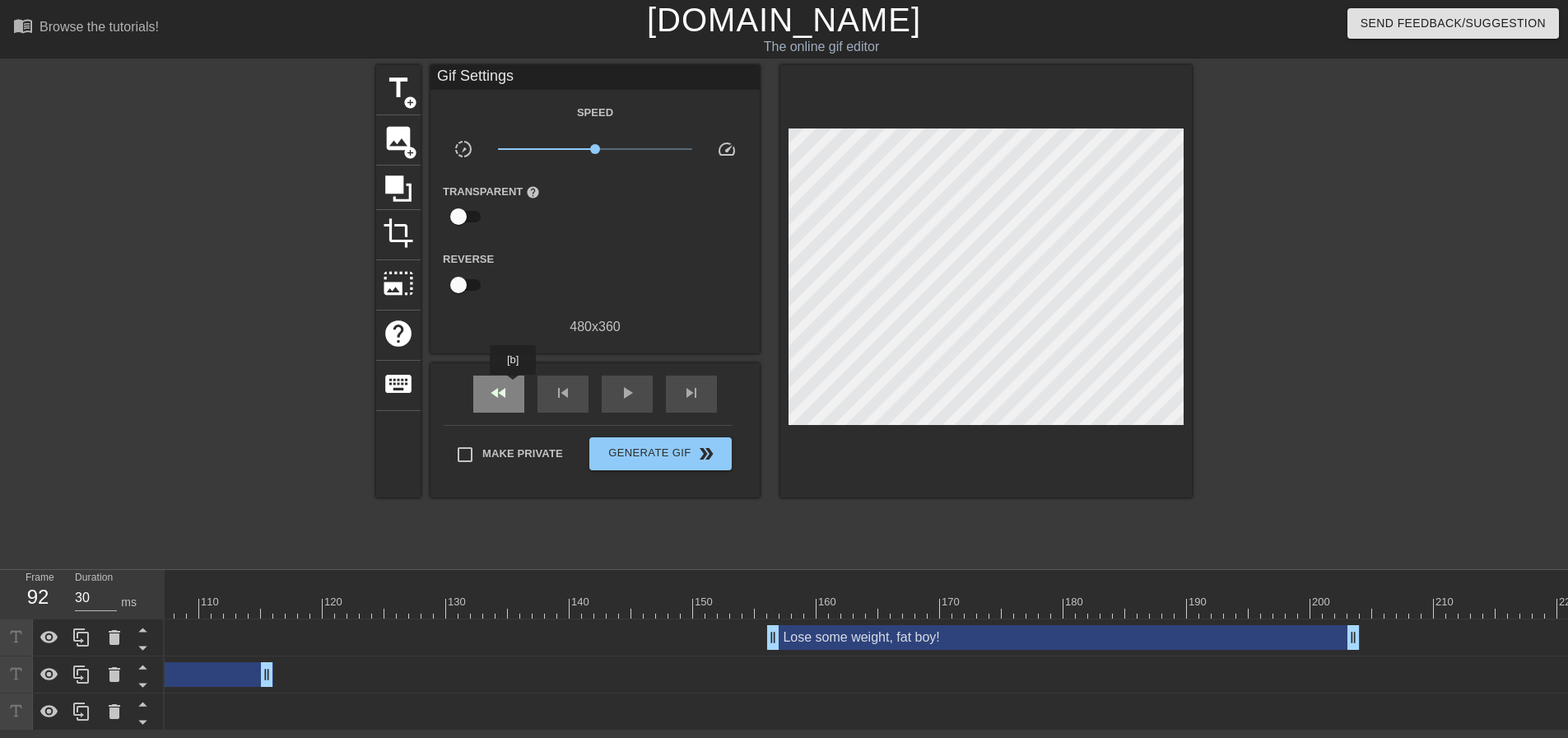
click at [511, 386] on div "fast_rewind" at bounding box center [498, 394] width 51 height 37
click at [606, 385] on div "play_arrow" at bounding box center [627, 394] width 51 height 37
type input "30"
click at [628, 395] on span "pause" at bounding box center [627, 392] width 20 height 20
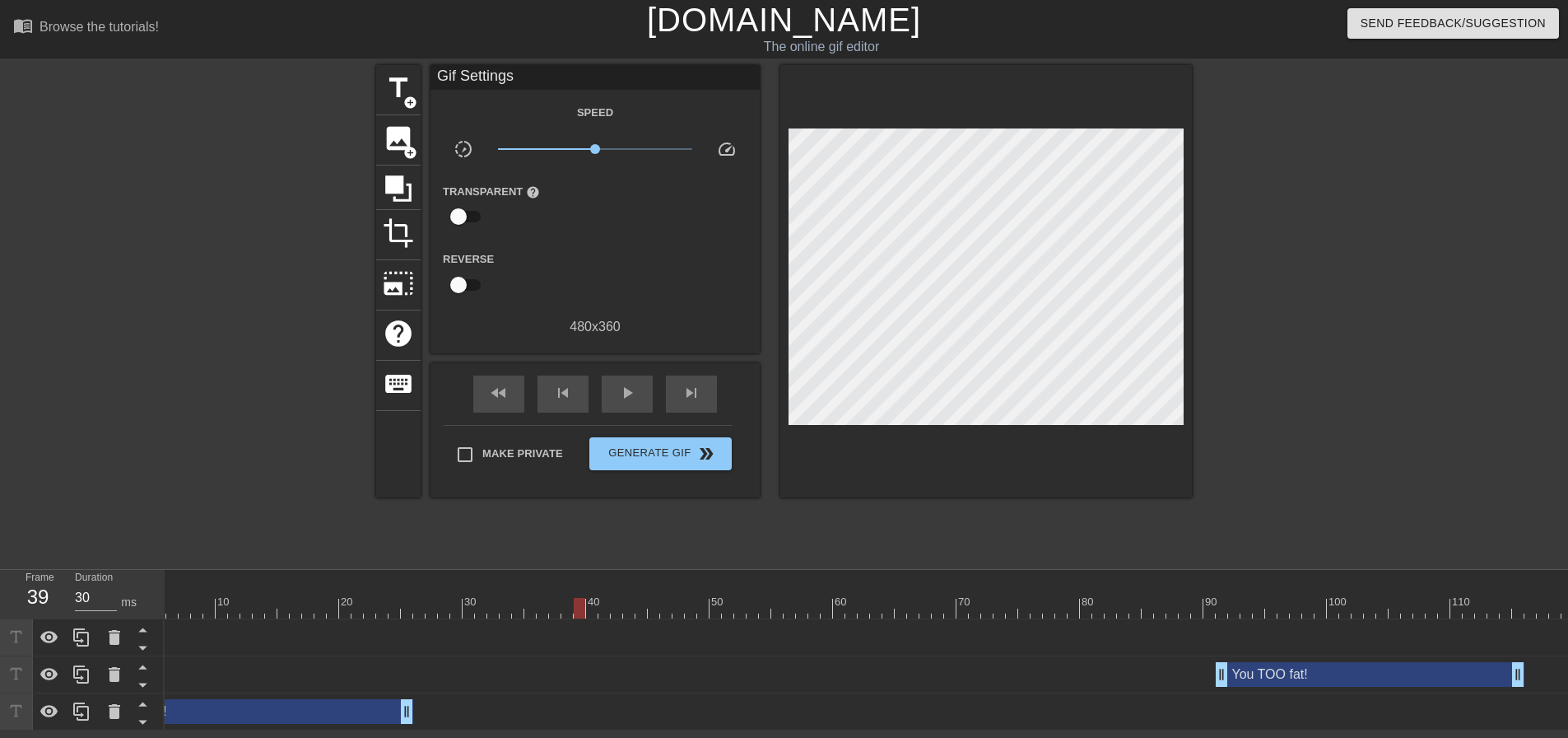
scroll to position [0, 0]
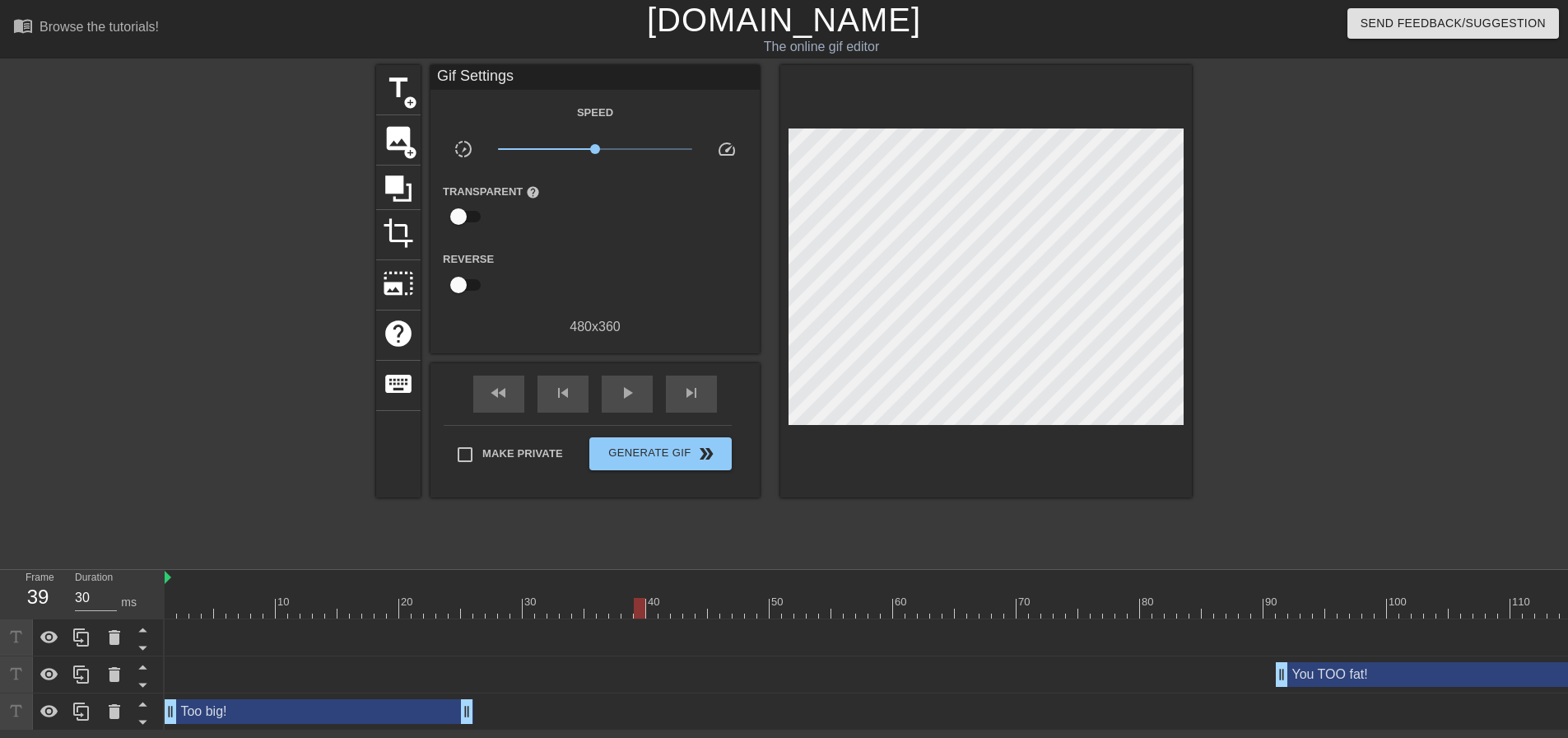
click at [313, 710] on div "Too big! drag_handle drag_handle" at bounding box center [318, 711] width 309 height 25
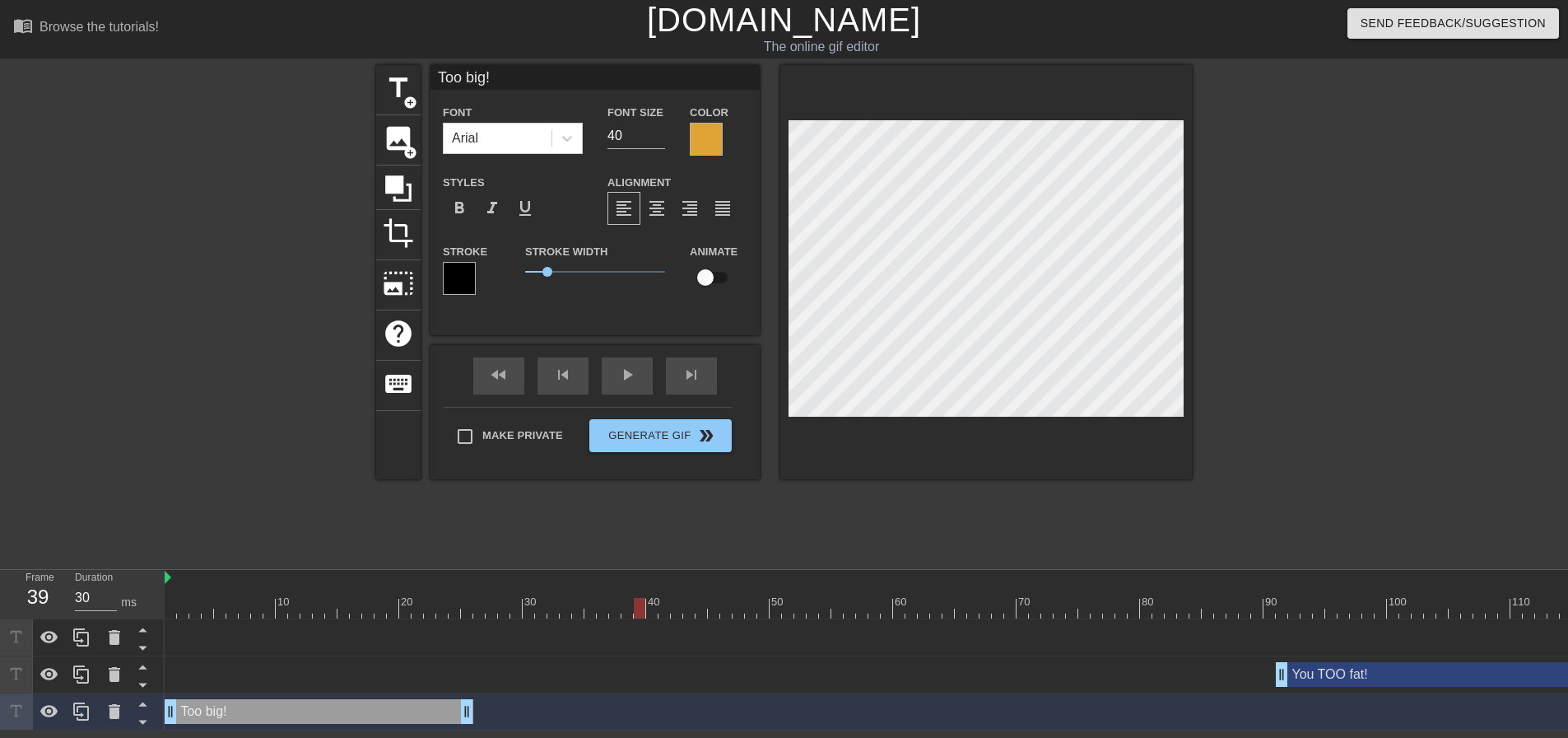
click at [707, 131] on div at bounding box center [706, 139] width 33 height 33
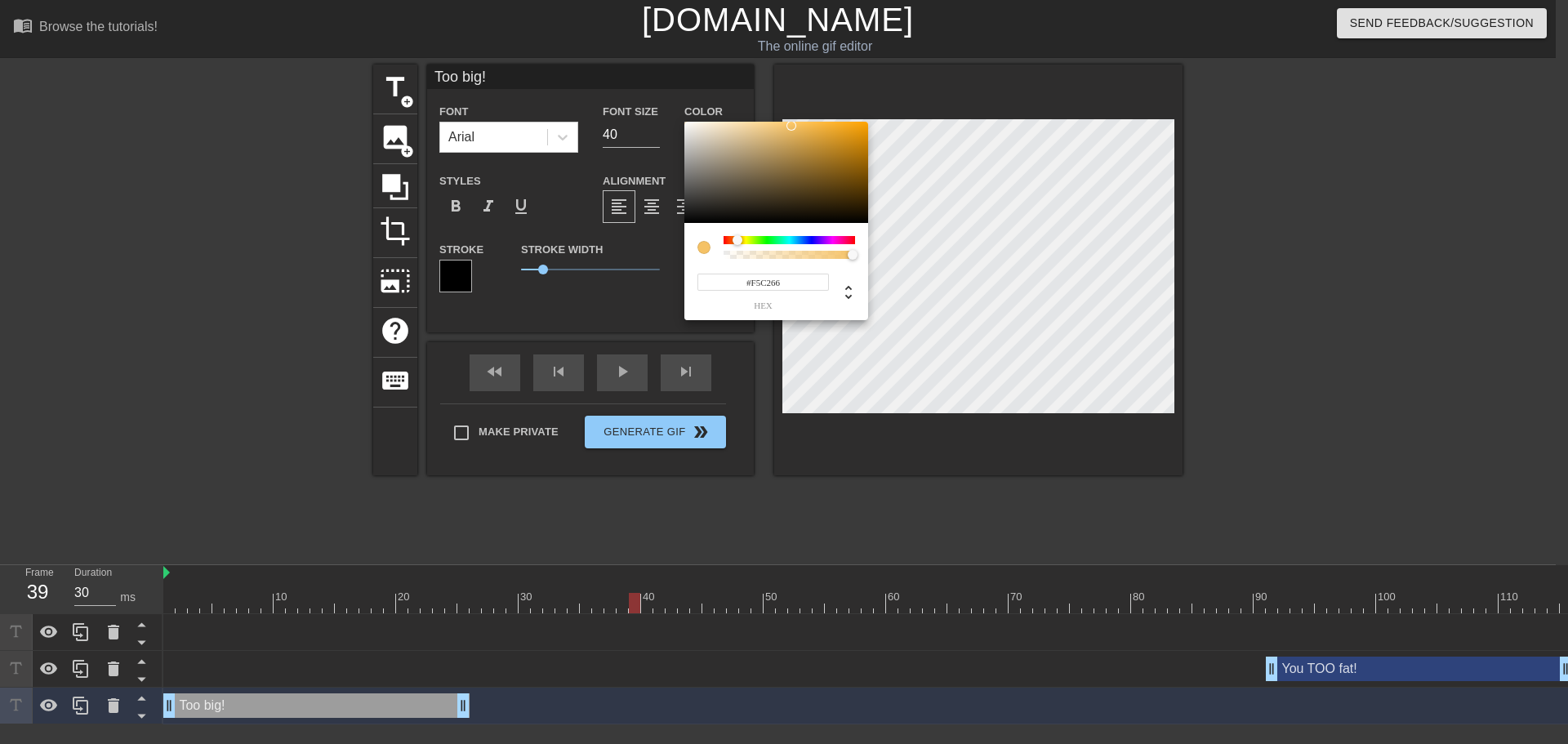
type input "#F7C468"
drag, startPoint x: 826, startPoint y: 137, endPoint x: 791, endPoint y: 125, distance: 37.0
click at [791, 125] on div at bounding box center [791, 125] width 9 height 9
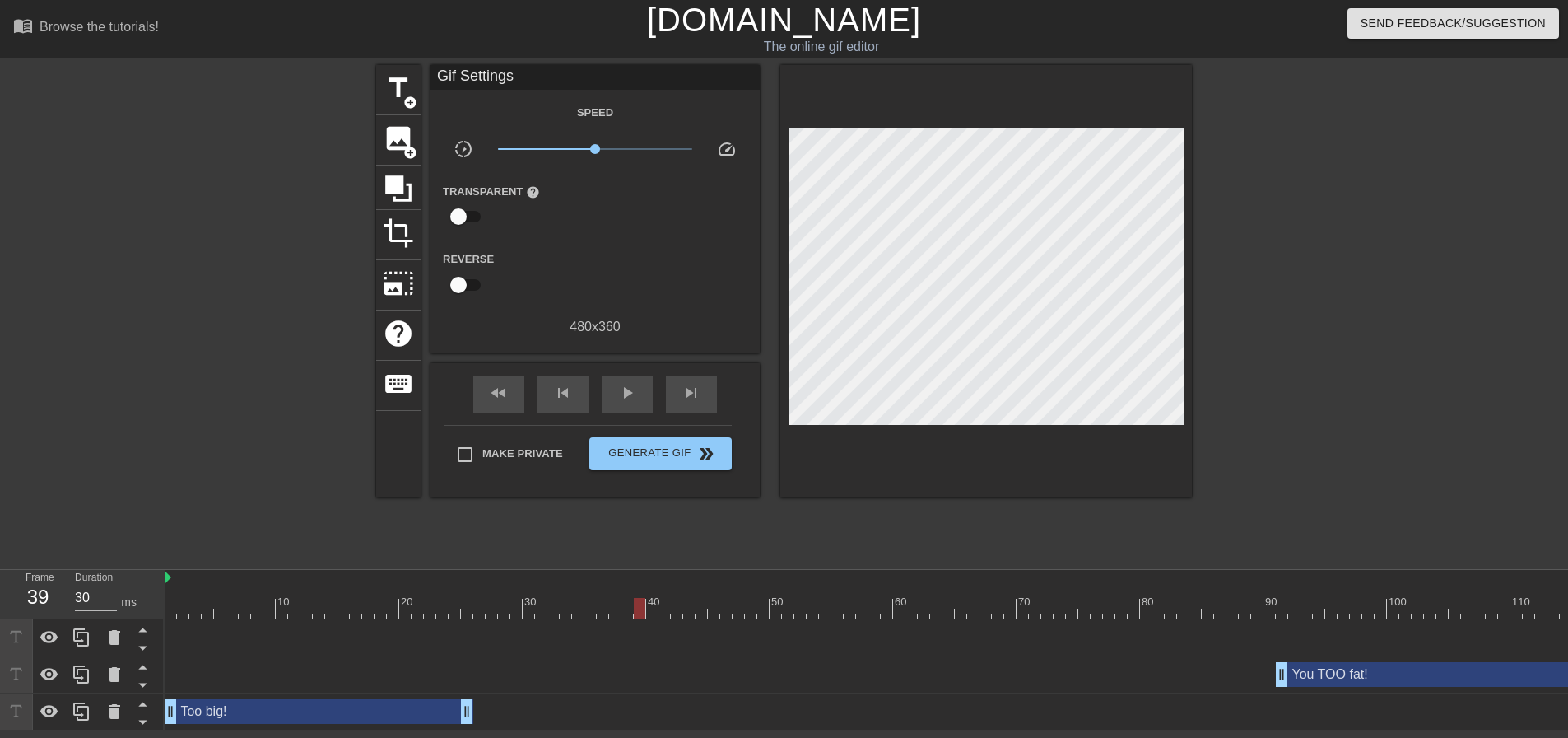
click at [229, 718] on div "Too big! drag_handle drag_handle" at bounding box center [318, 711] width 309 height 25
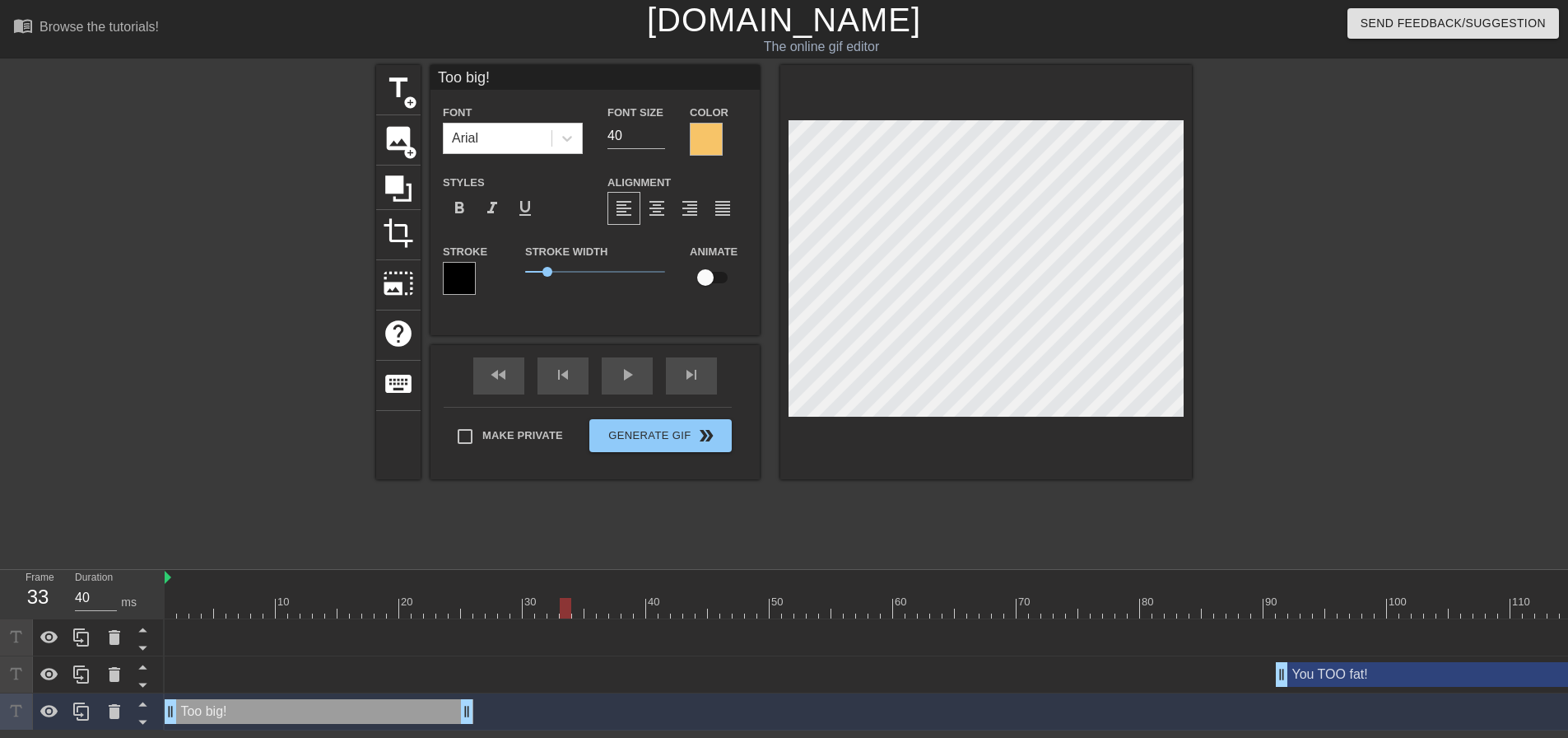
type input "30"
drag, startPoint x: 634, startPoint y: 598, endPoint x: 323, endPoint y: 614, distance: 311.4
click at [323, 614] on div at bounding box center [318, 608] width 11 height 21
click at [712, 139] on div at bounding box center [706, 139] width 33 height 33
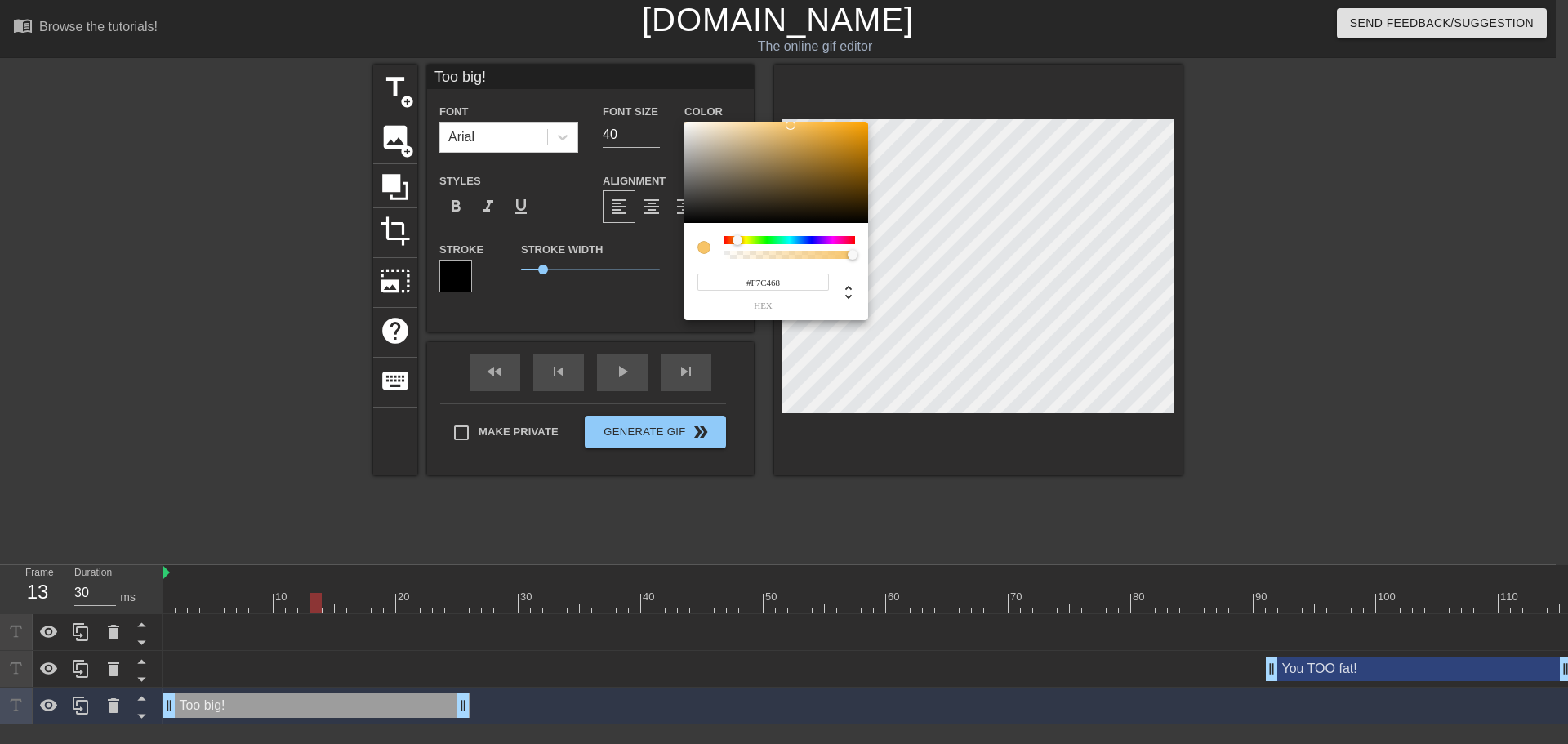
drag, startPoint x: 787, startPoint y: 288, endPoint x: 694, endPoint y: 307, distance: 94.9
click at [694, 306] on div "#F7C468 hex" at bounding box center [761, 291] width 136 height 38
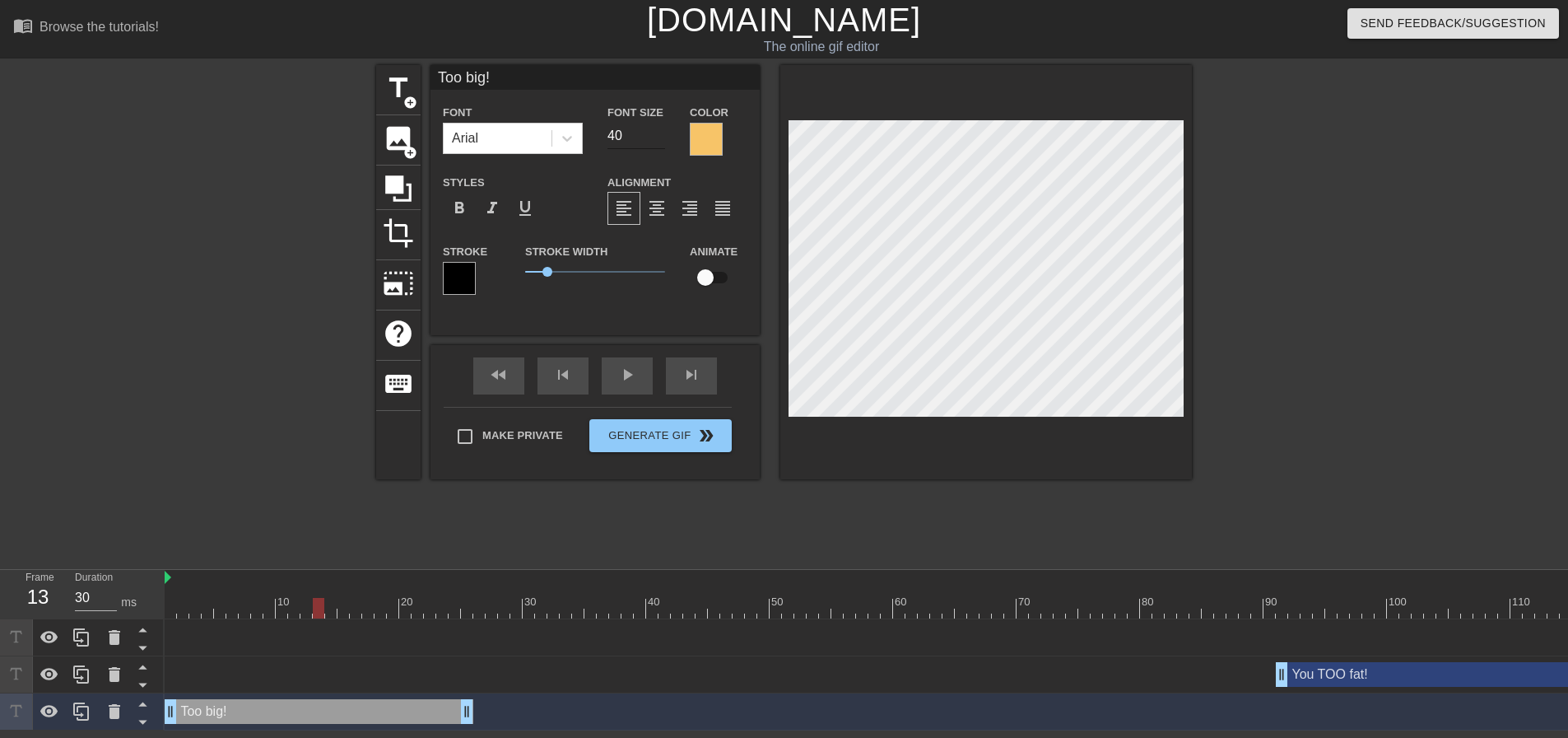
click at [628, 132] on input "40" at bounding box center [635, 136] width 58 height 27
drag, startPoint x: 638, startPoint y: 137, endPoint x: 547, endPoint y: 141, distance: 91.1
click at [550, 141] on div "Font Arial Font Size 40 Color" at bounding box center [595, 129] width 329 height 53
type input "36"
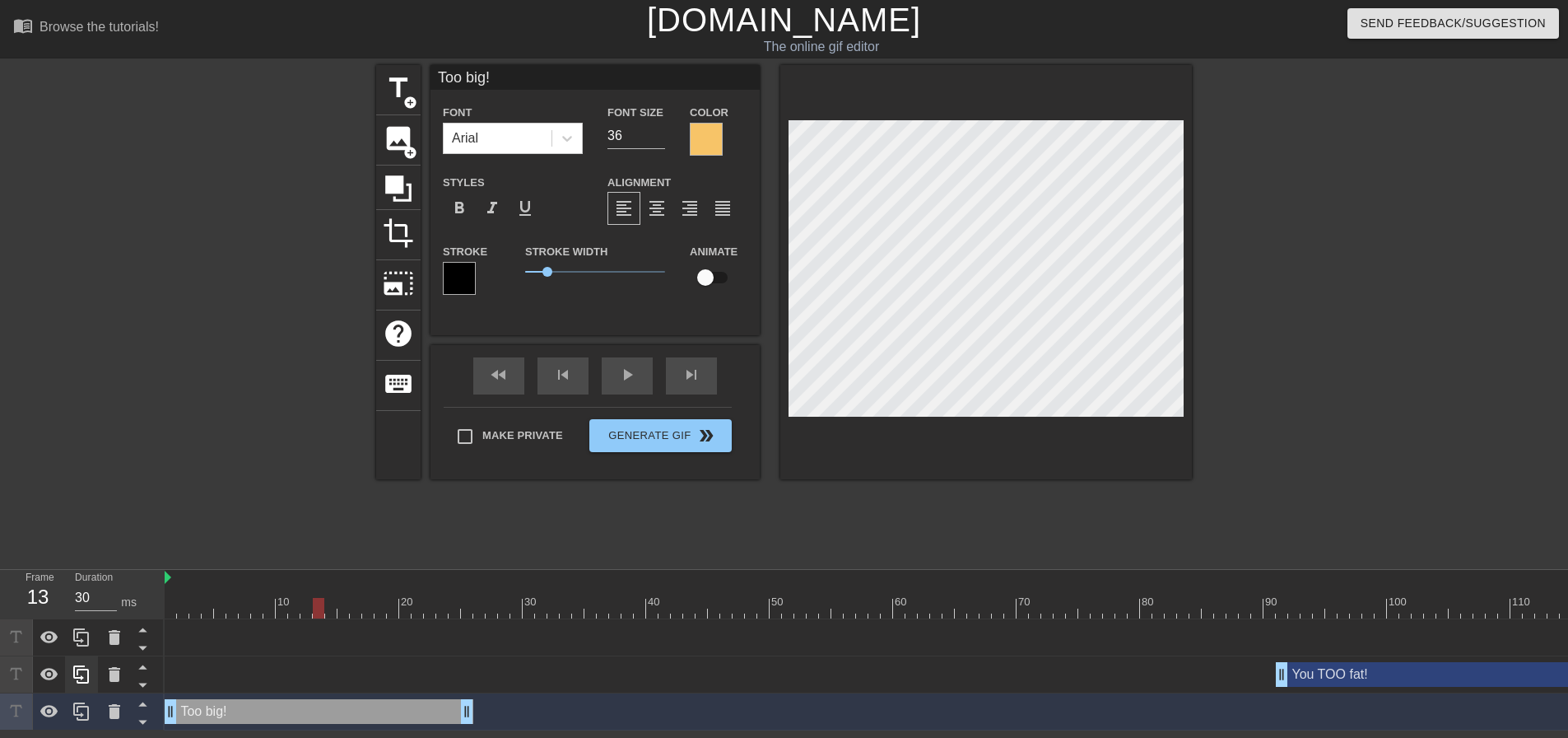
drag, startPoint x: 306, startPoint y: 708, endPoint x: 77, endPoint y: 704, distance: 229.0
click at [77, 704] on icon at bounding box center [81, 711] width 15 height 18
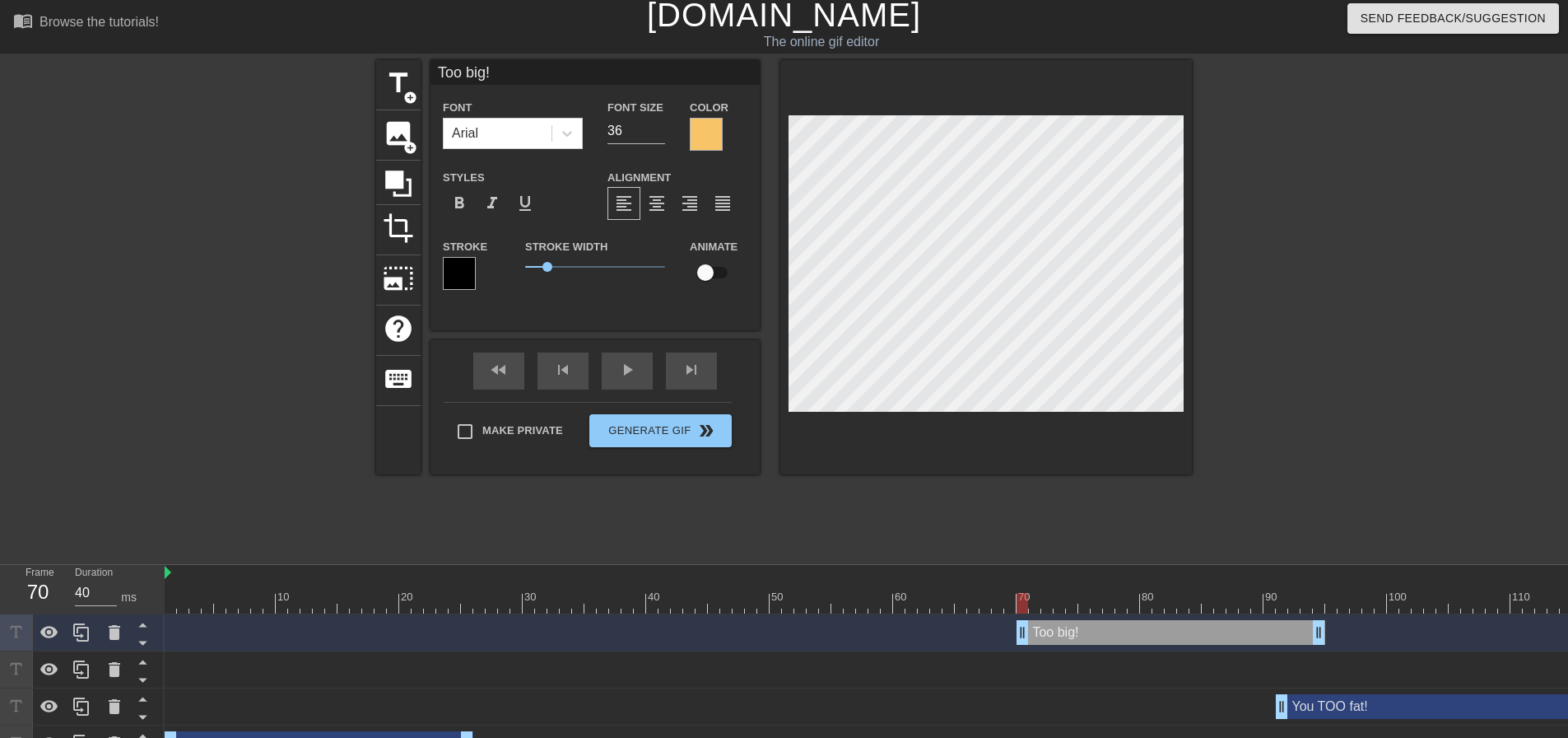
type input "30"
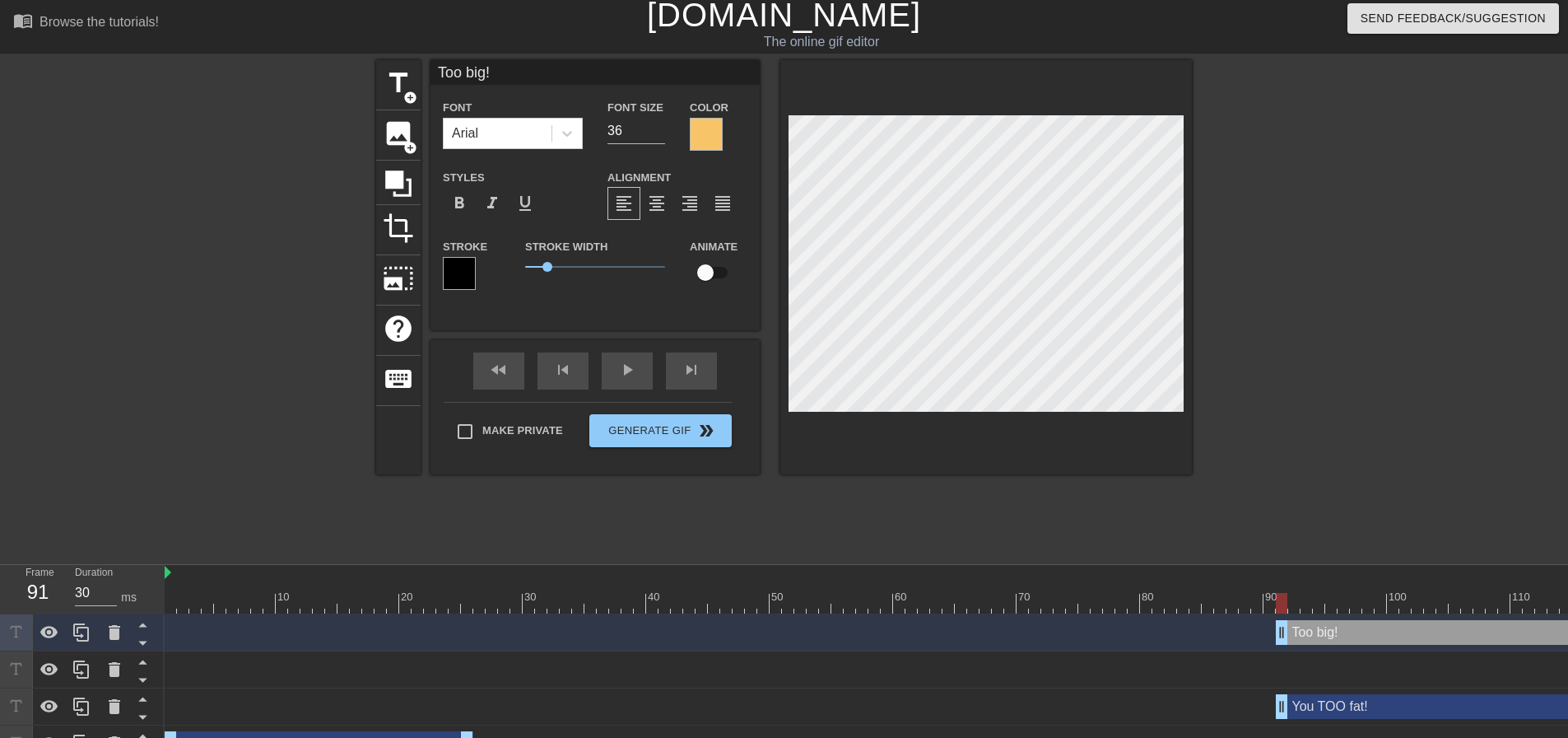
drag, startPoint x: 267, startPoint y: 626, endPoint x: 1378, endPoint y: 649, distance: 1111.2
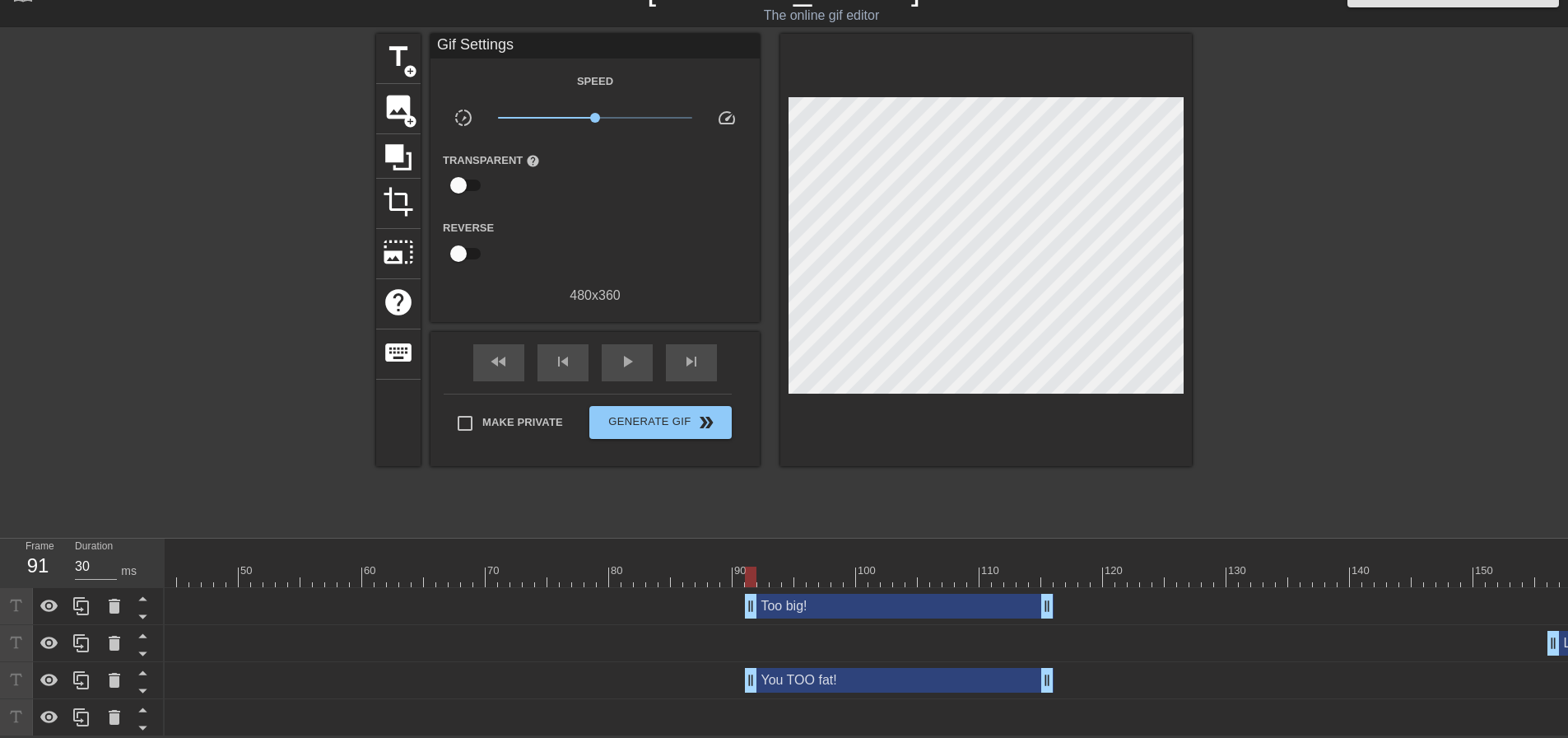
scroll to position [0, 550]
click at [769, 598] on div "Too big! drag_handle drag_handle" at bounding box center [879, 606] width 309 height 25
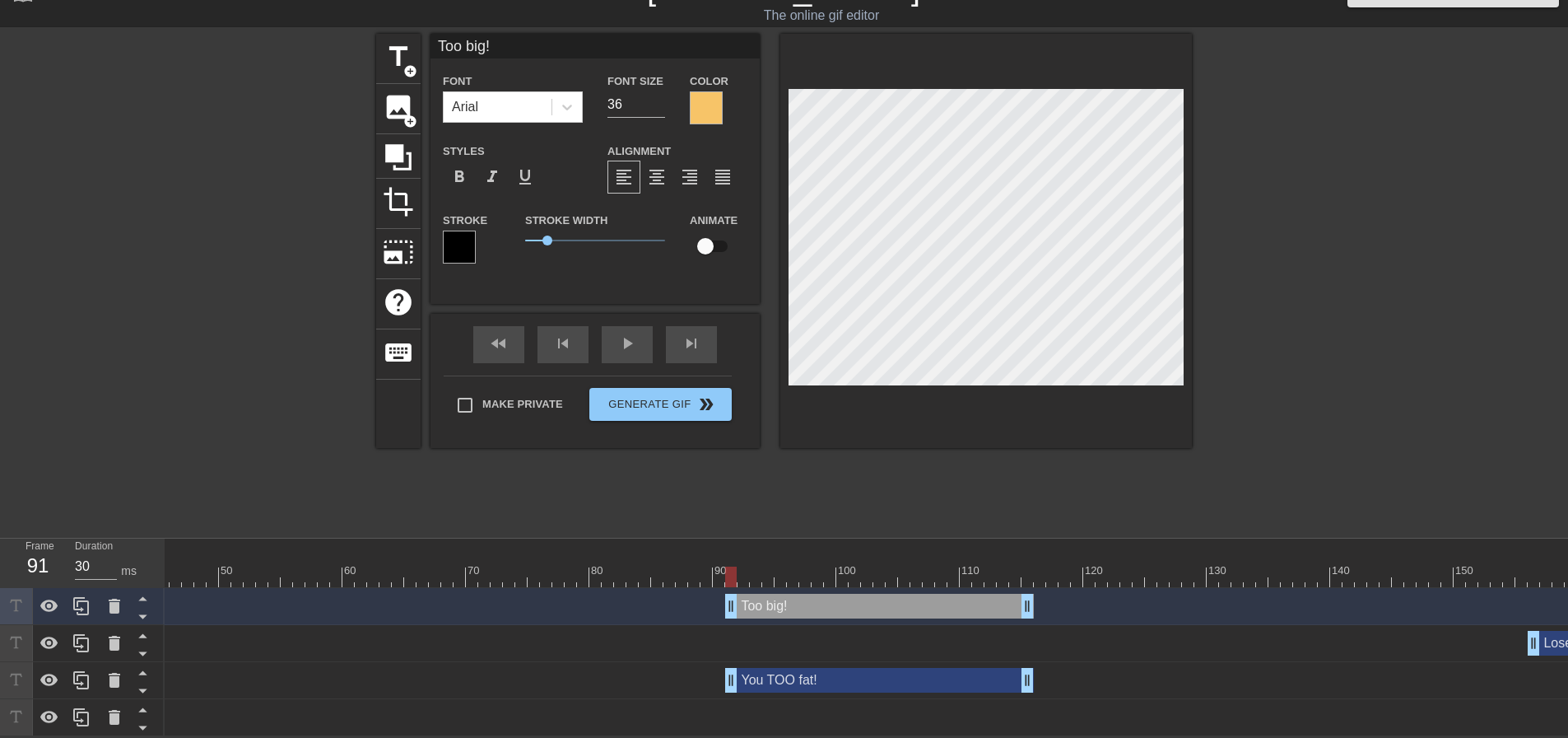
click at [768, 597] on div "Too big! drag_handle drag_handle" at bounding box center [879, 606] width 309 height 25
click at [789, 679] on div "You TOO fat! drag_handle drag_handle" at bounding box center [879, 680] width 309 height 25
type input "You TOO fat!"
type input "40"
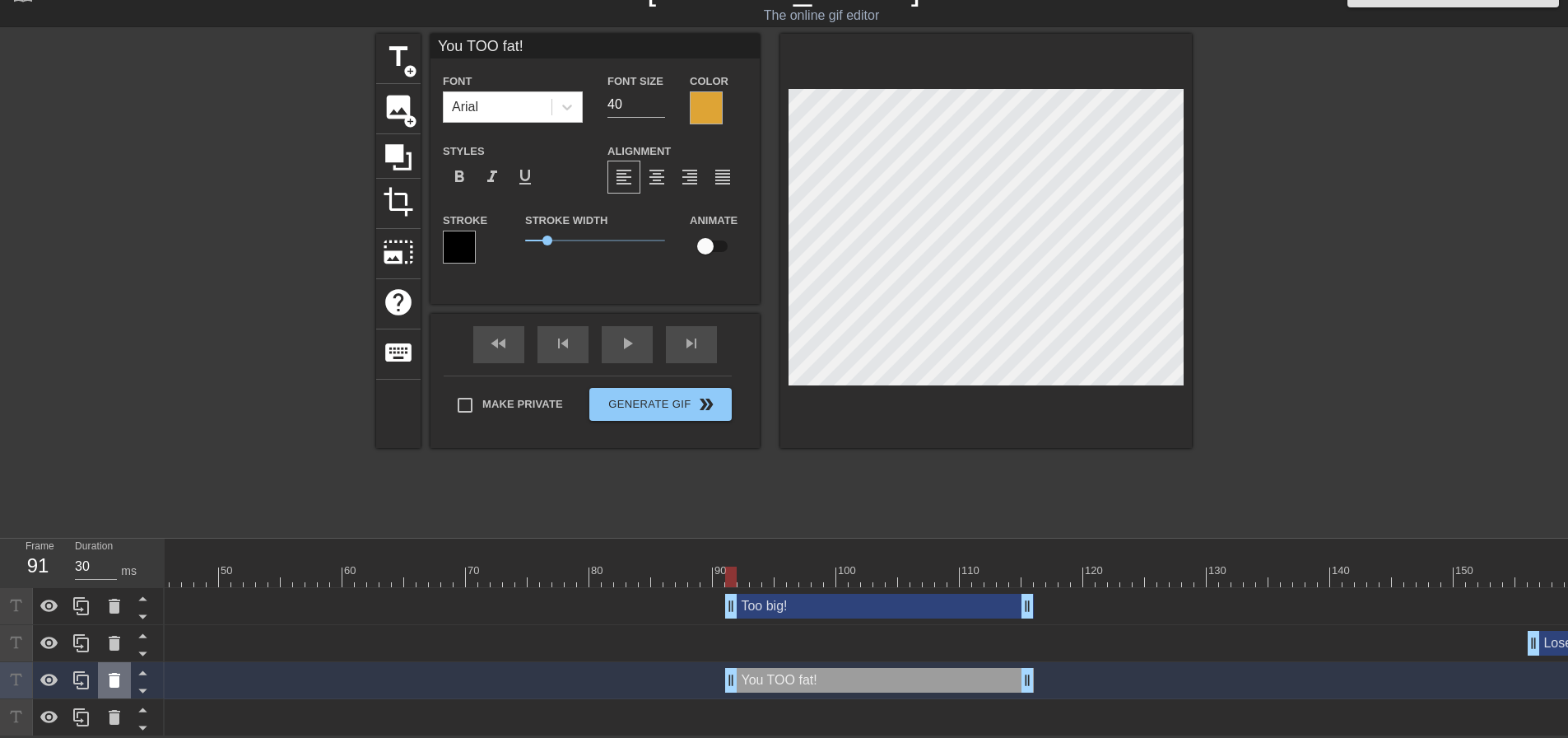
click at [119, 673] on icon at bounding box center [114, 680] width 20 height 20
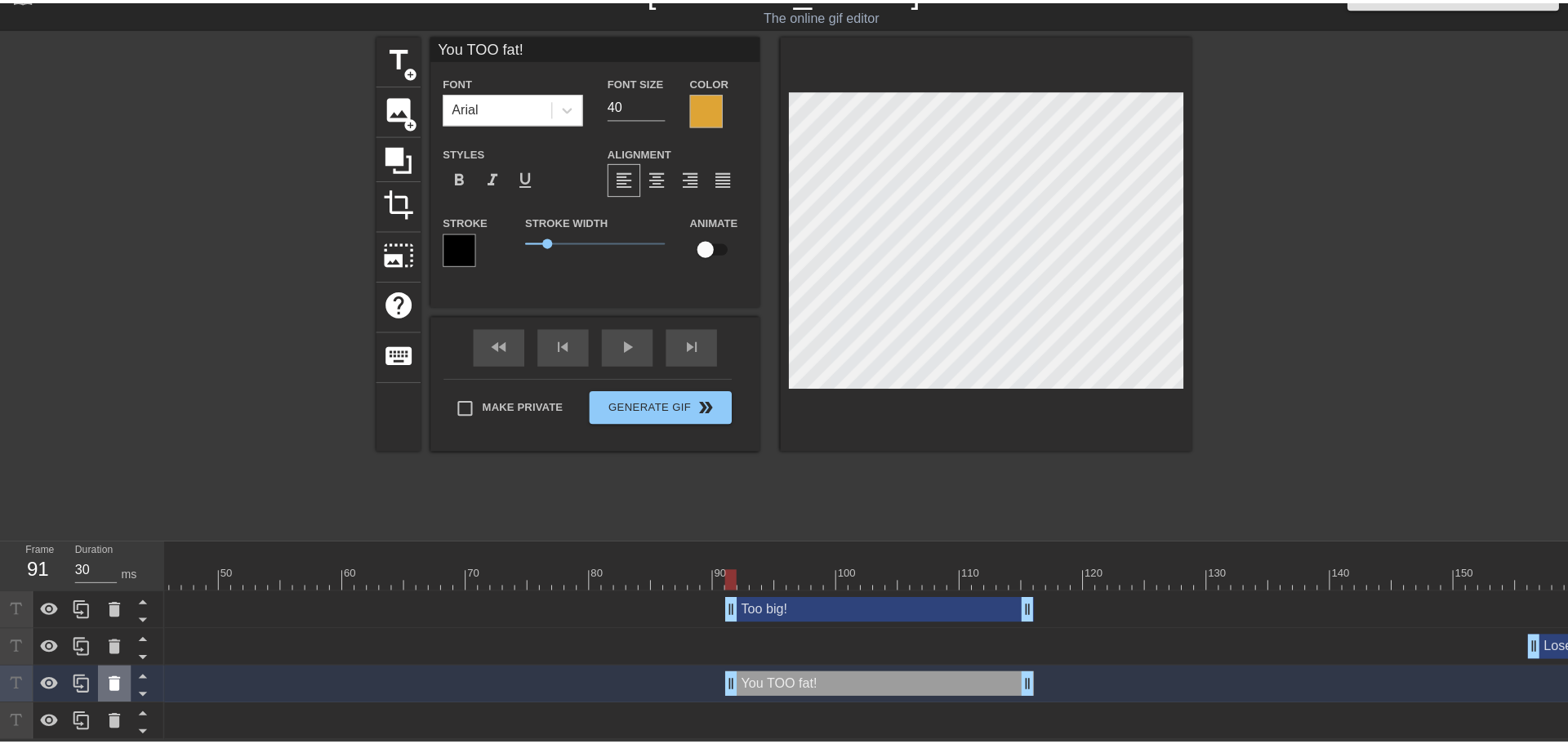
scroll to position [29, 0]
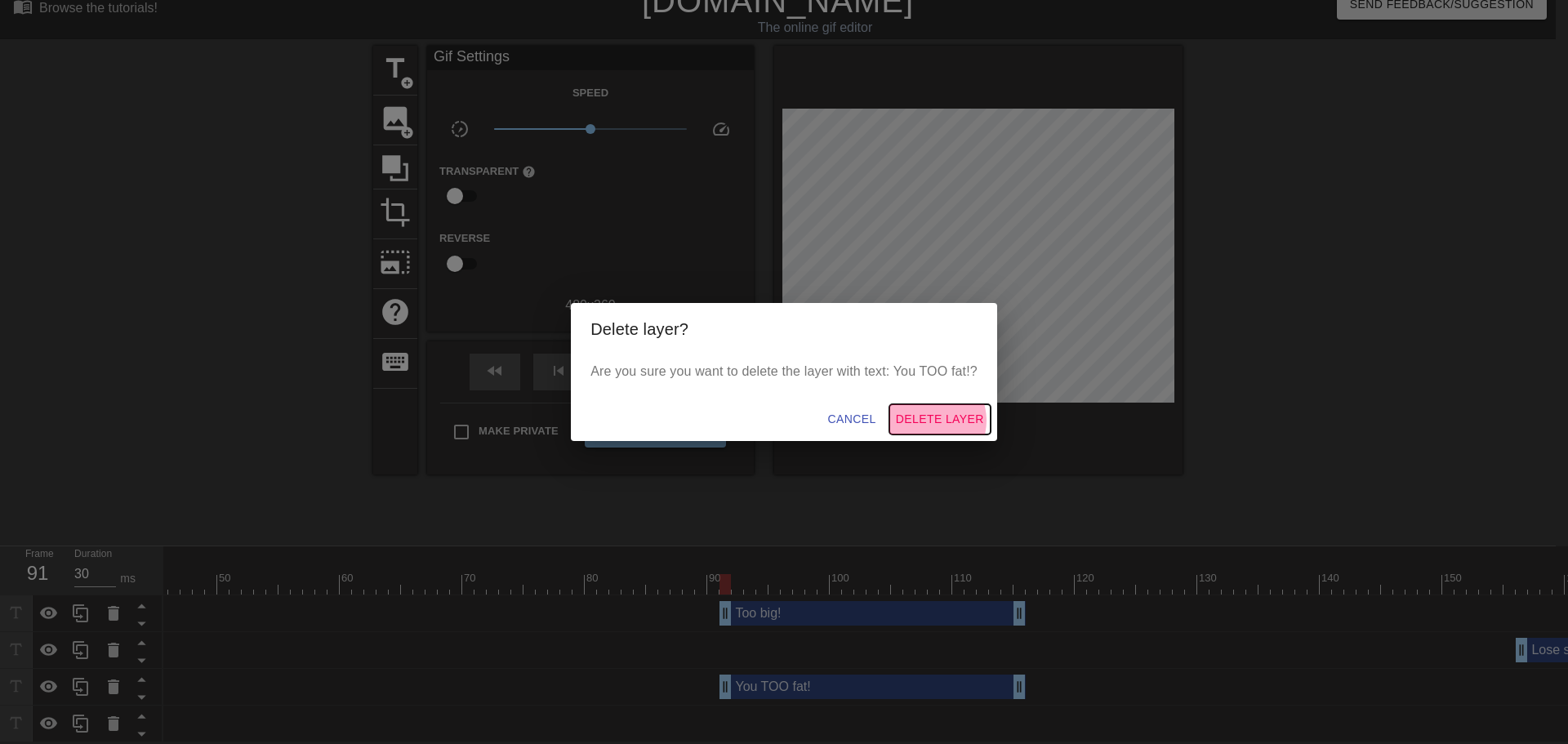
click at [932, 419] on span "Delete Layer" at bounding box center [939, 420] width 88 height 20
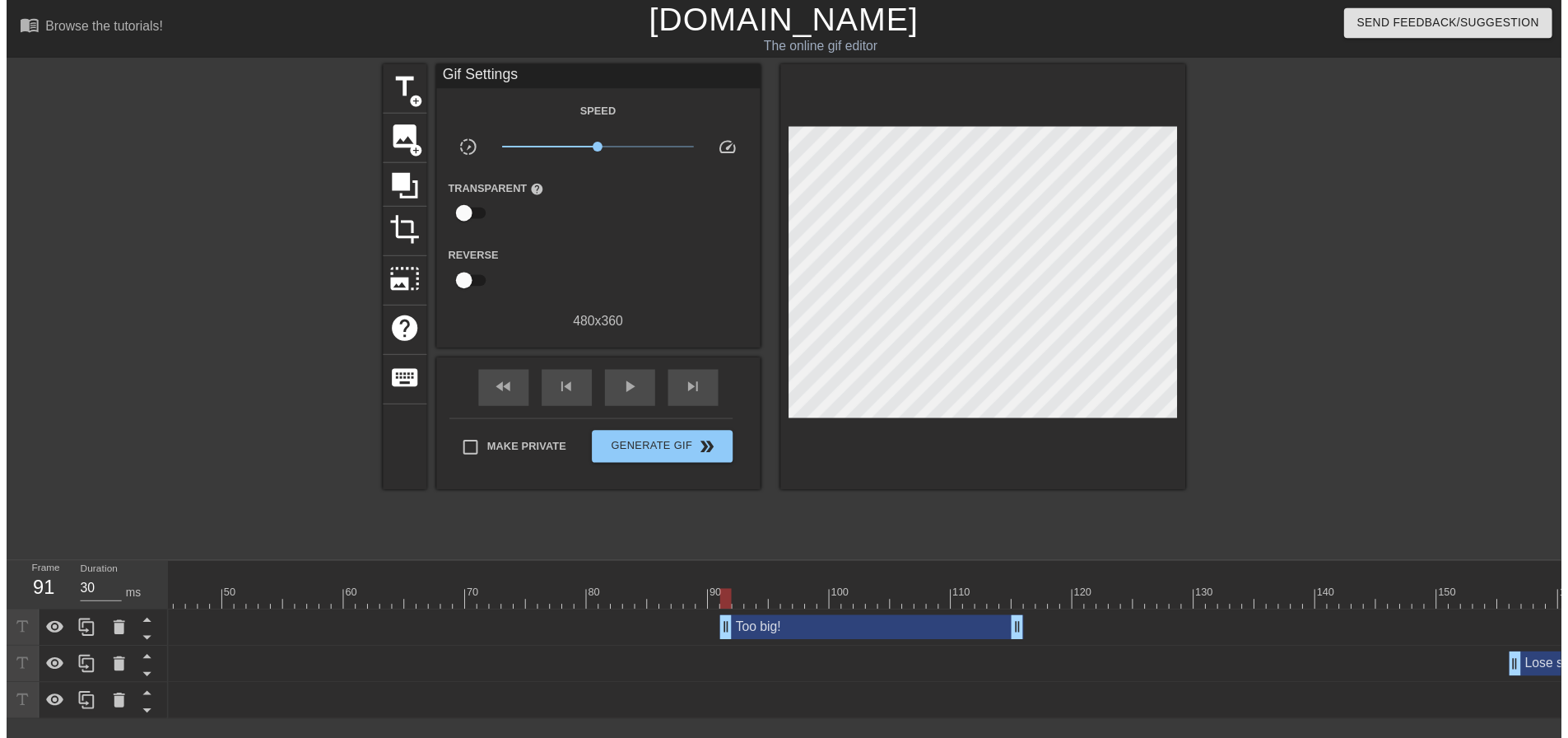
scroll to position [5, 0]
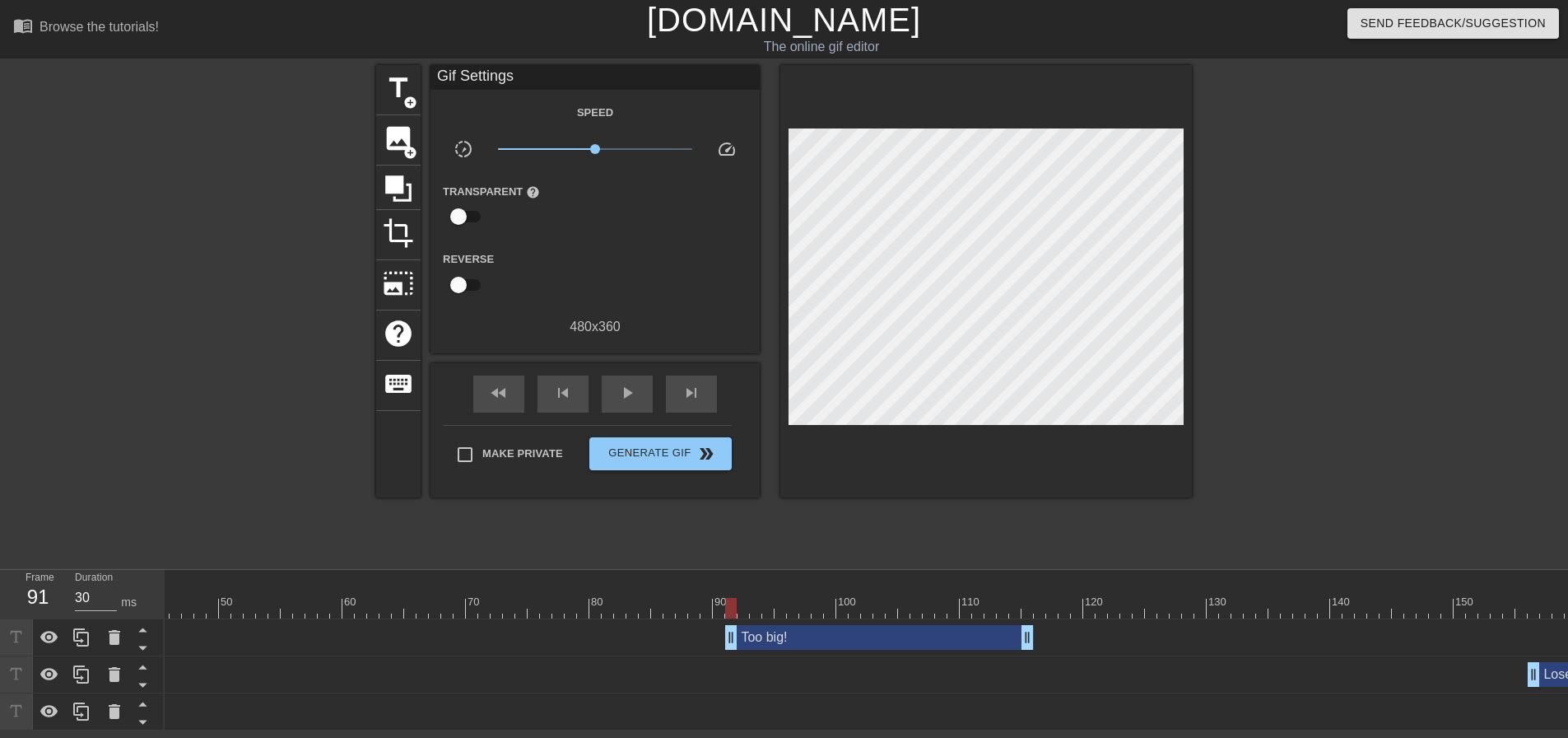
click at [756, 634] on div "Too big! drag_handle drag_handle" at bounding box center [879, 637] width 309 height 25
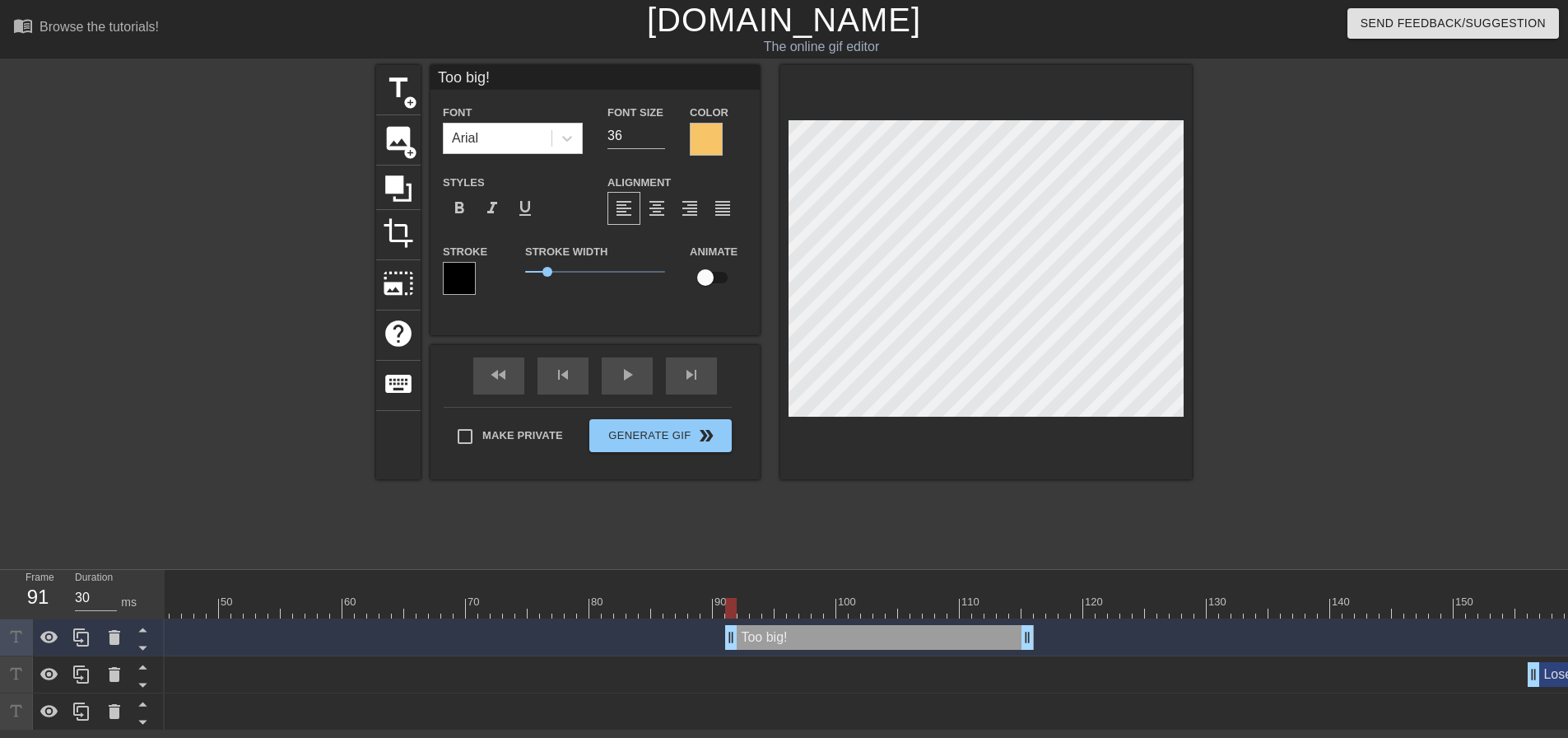
scroll to position [3, 3]
type input "Y"
type textarea "Y"
type input "Yo"
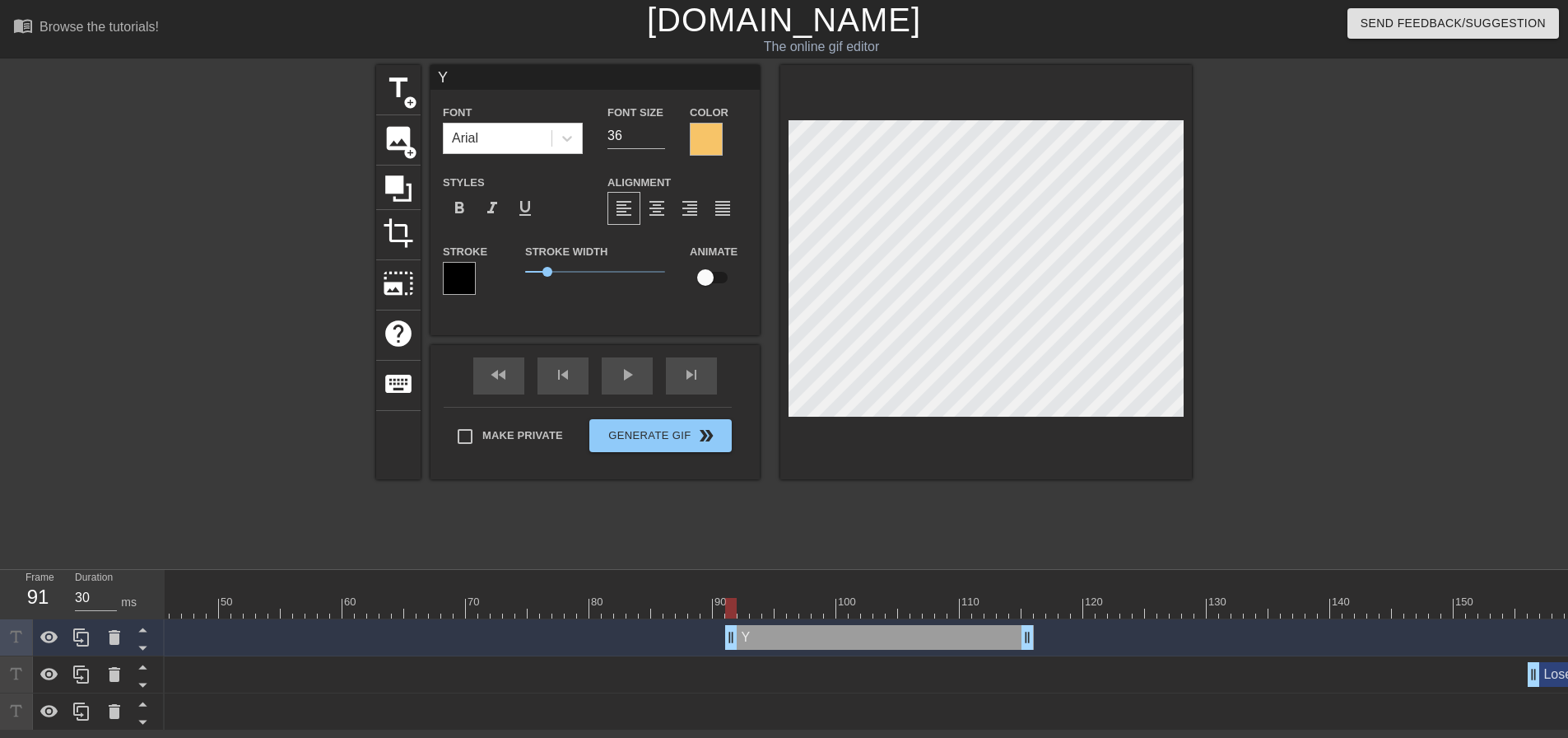
type textarea "Yo"
type input "You"
type textarea "You"
type input "You"
type textarea "You"
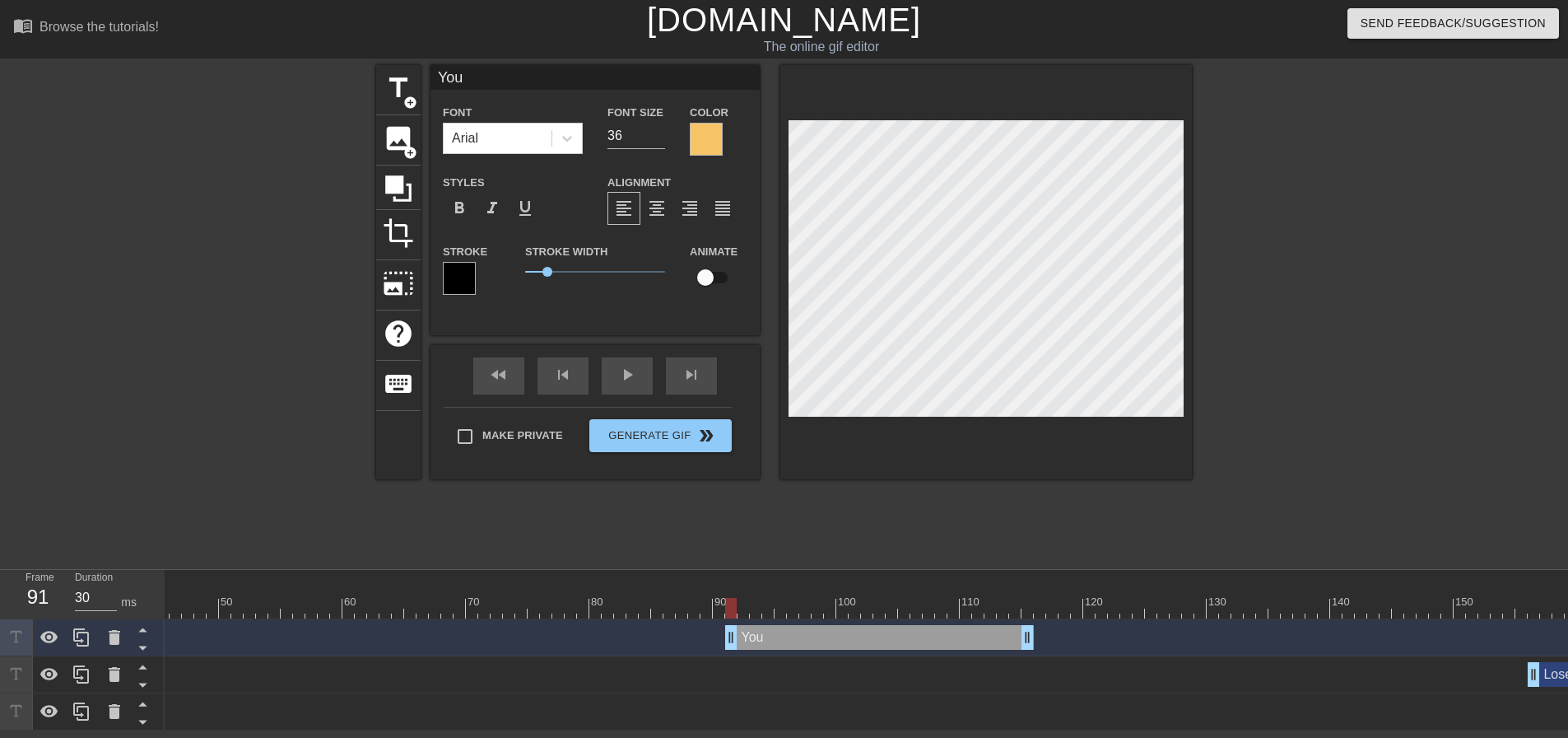
type input "You T"
type textarea "You T"
type input "You TO"
type textarea "You TO"
type input "You TOO"
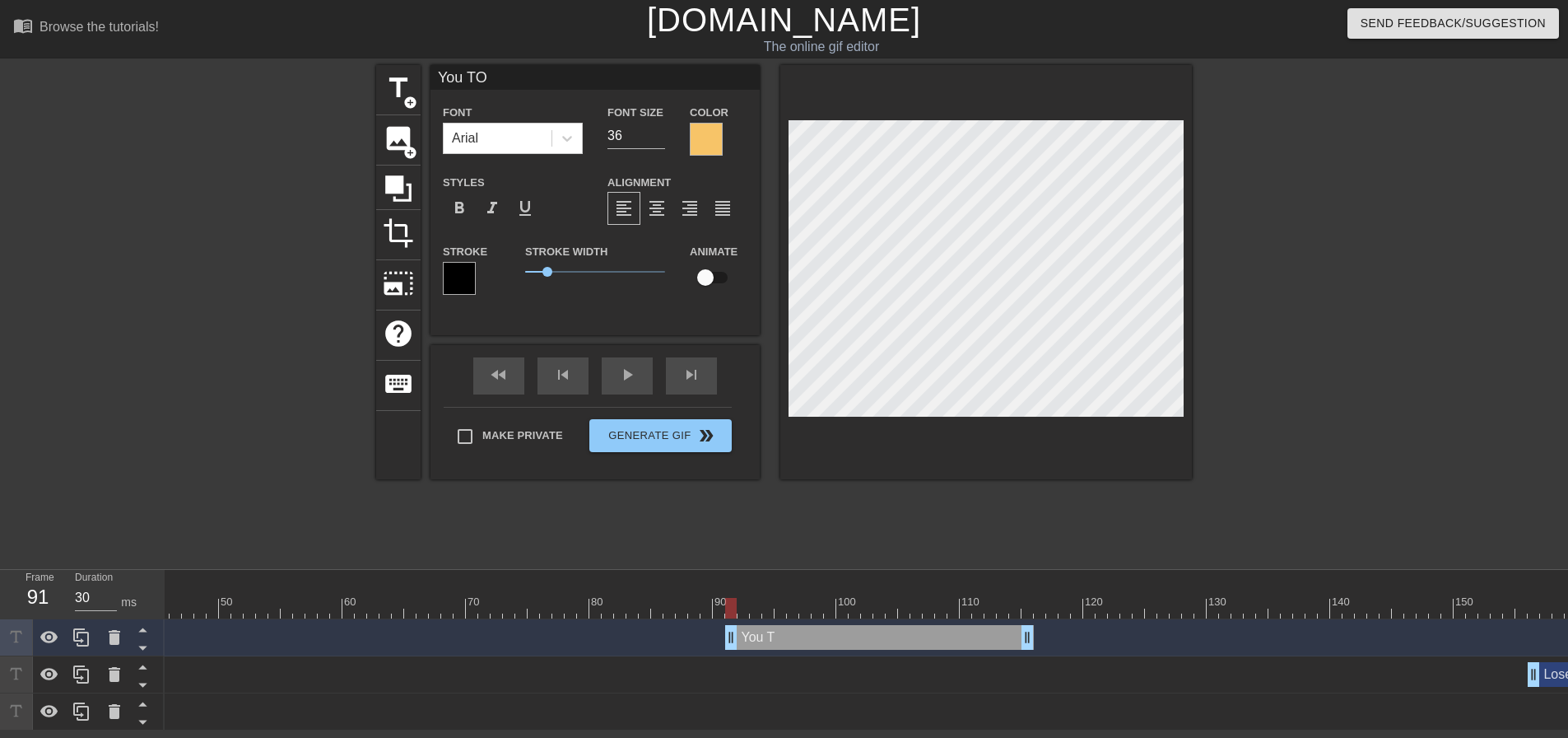
type textarea "You TOO"
type input "You TOO"
type textarea "You TOO"
type input "You TOO f"
type textarea "You TOO f"
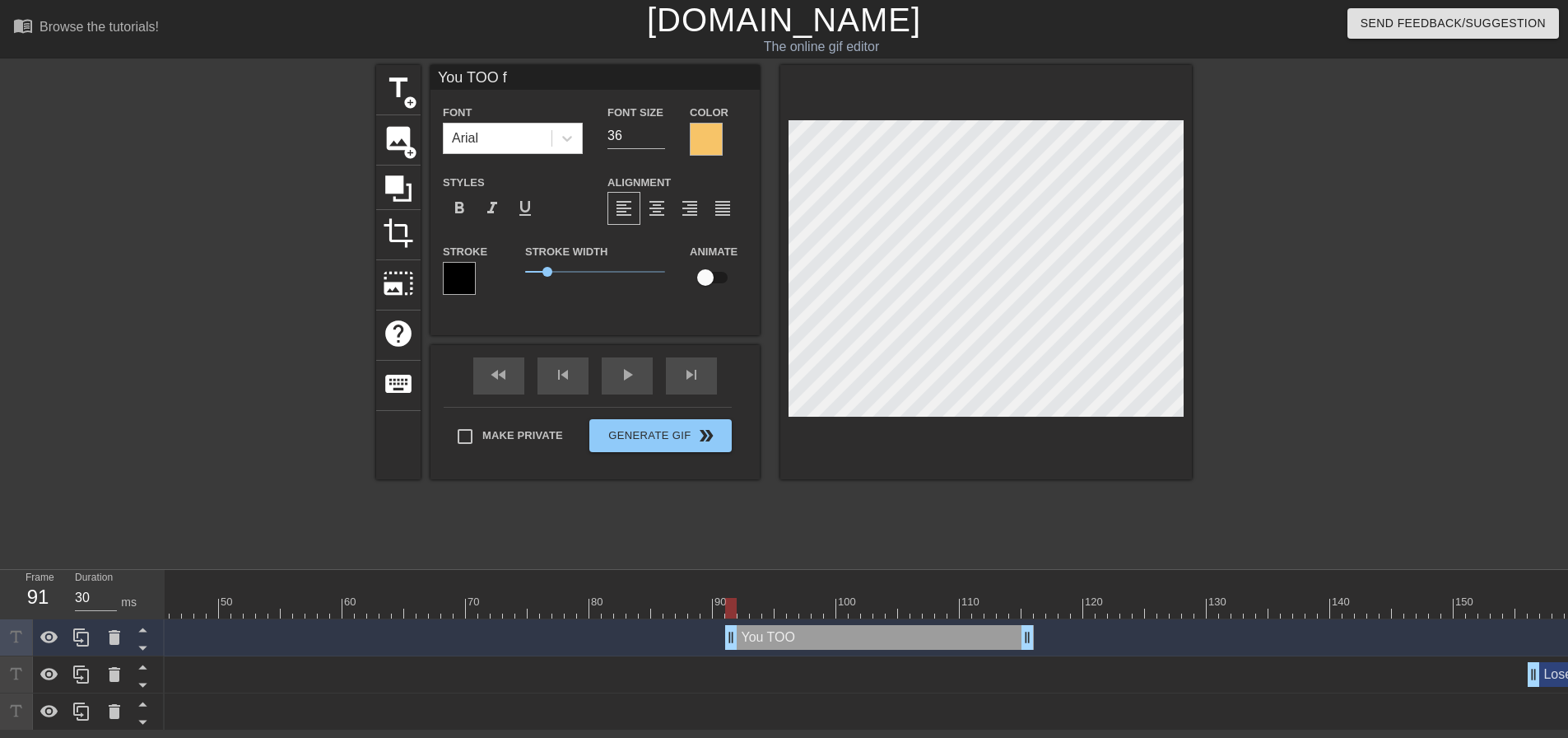
type input "You TOO fa"
type textarea "You TOO fa"
type input "You TOO fat"
type textarea "You TOO fat"
type input "You TOO fat!"
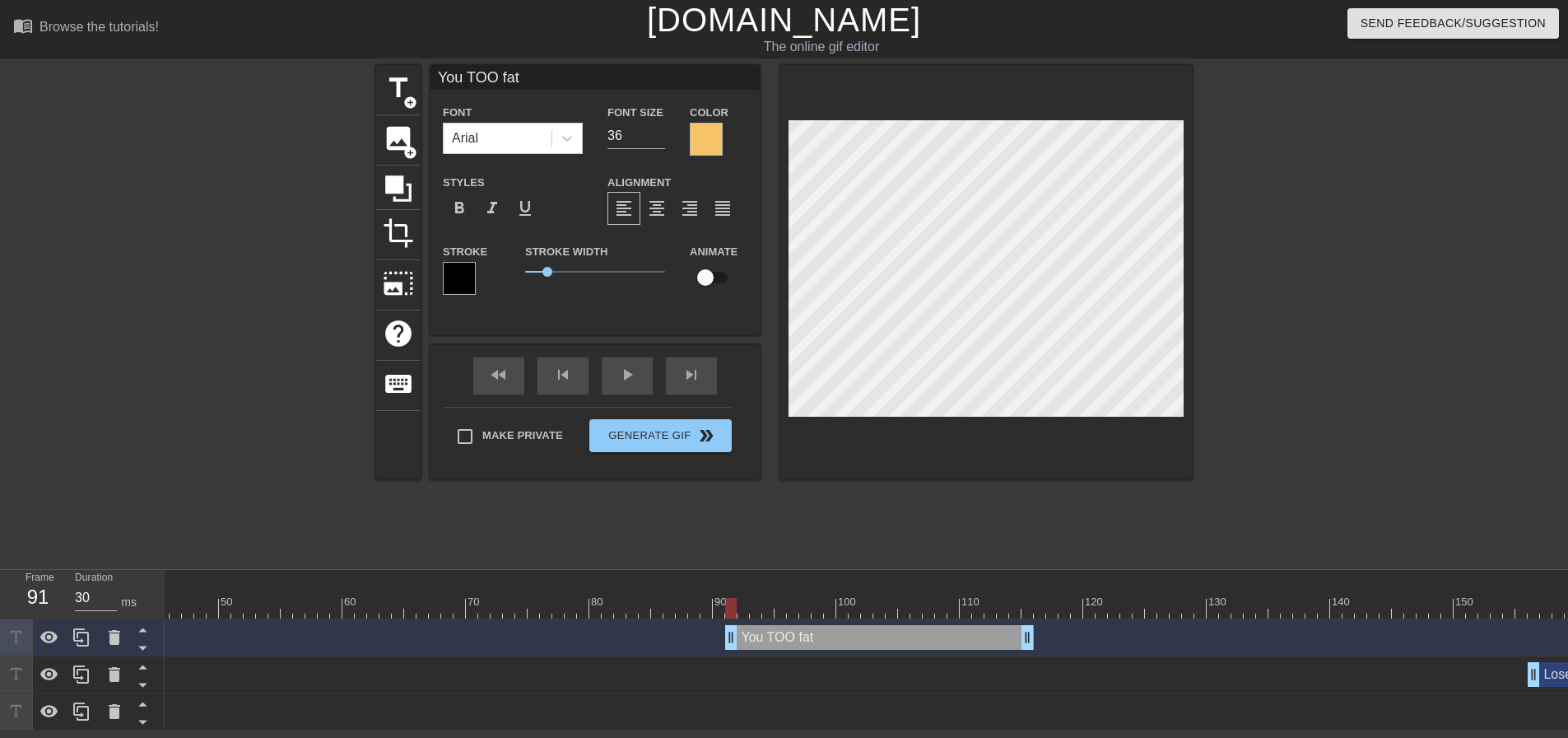
type textarea "You TOO fat!"
click at [952, 682] on div "Lose some weight, fat boy! drag_handle drag_handle" at bounding box center [1126, 674] width 3024 height 37
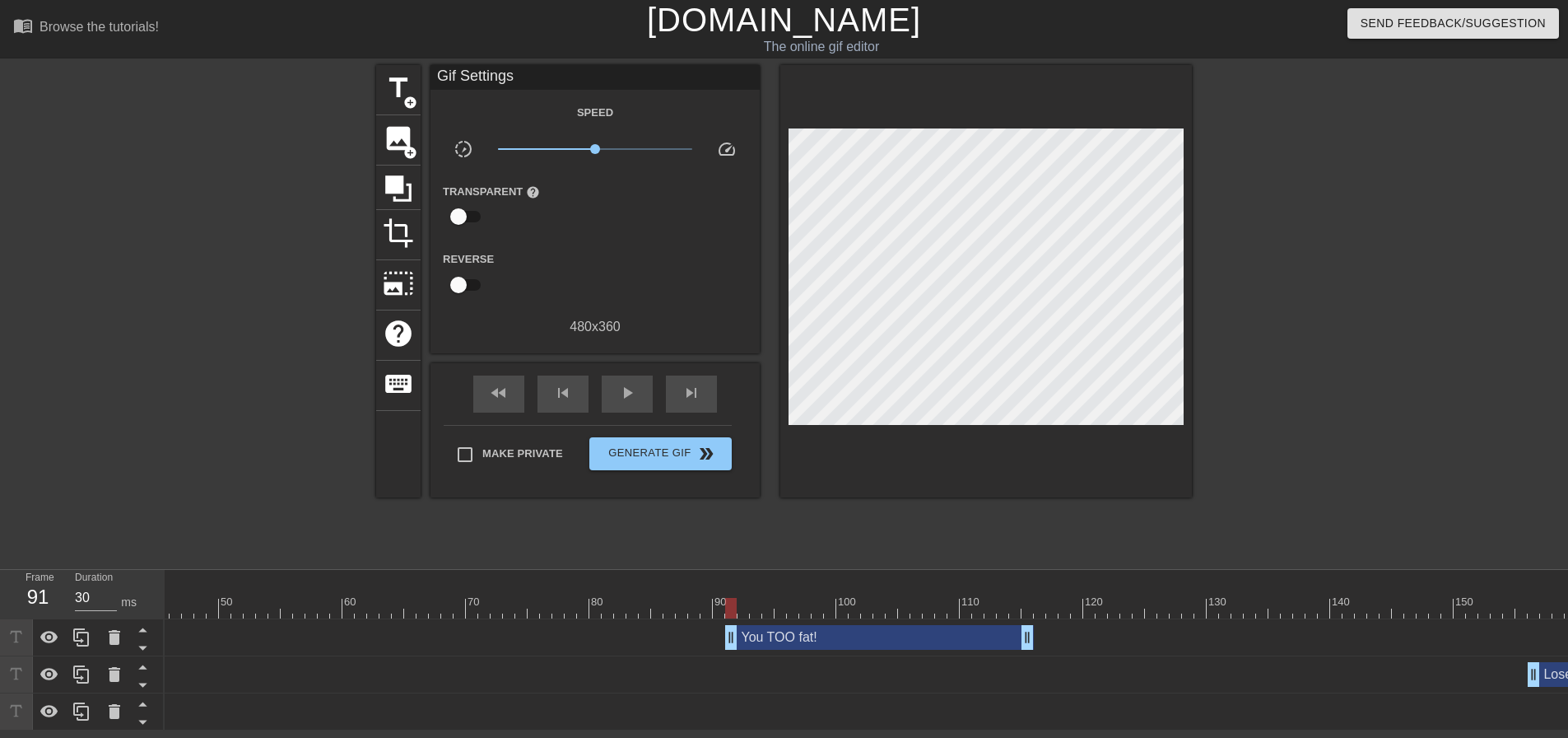
click at [805, 637] on div "You TOO fat! drag_handle drag_handle" at bounding box center [879, 637] width 309 height 25
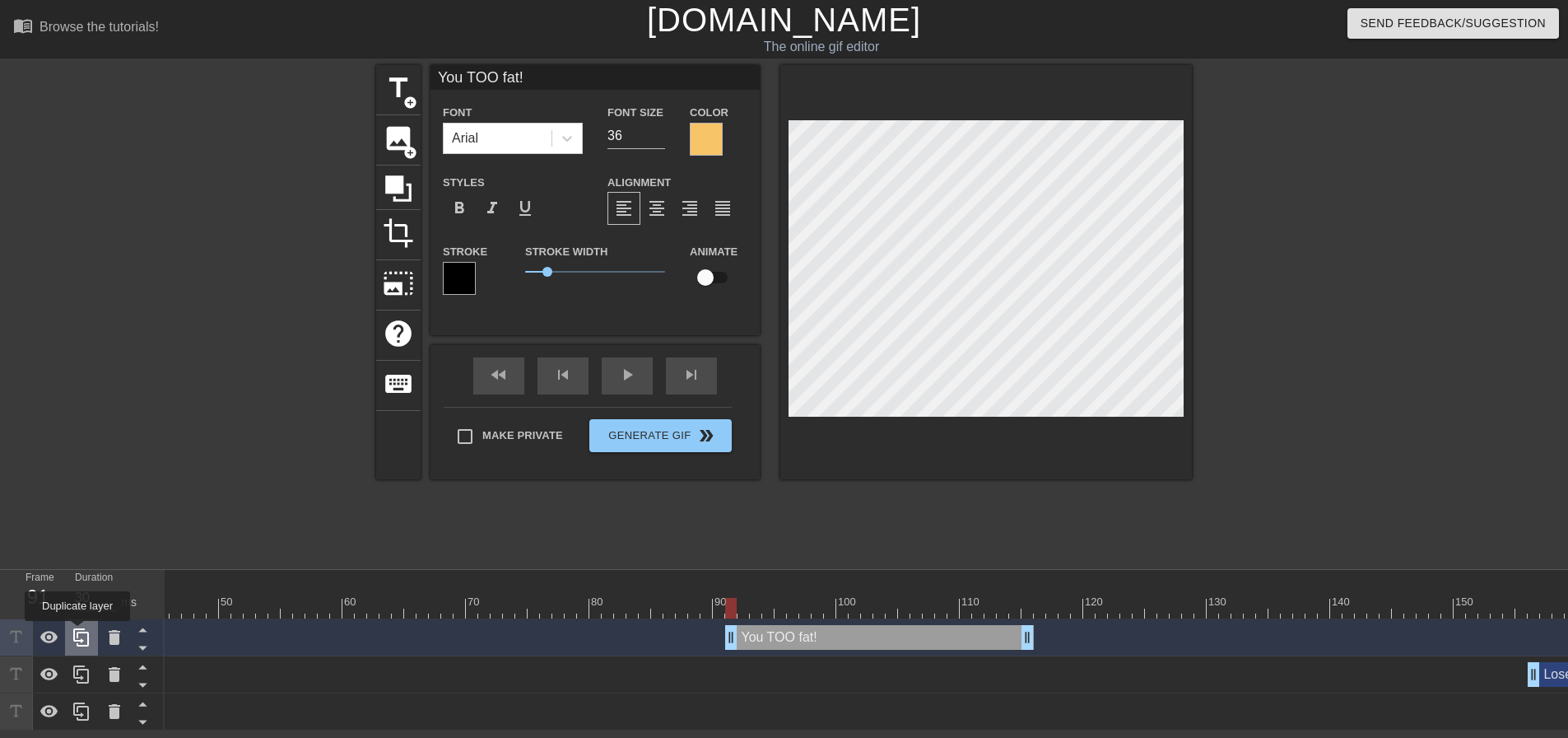
click at [77, 632] on icon at bounding box center [81, 637] width 15 height 18
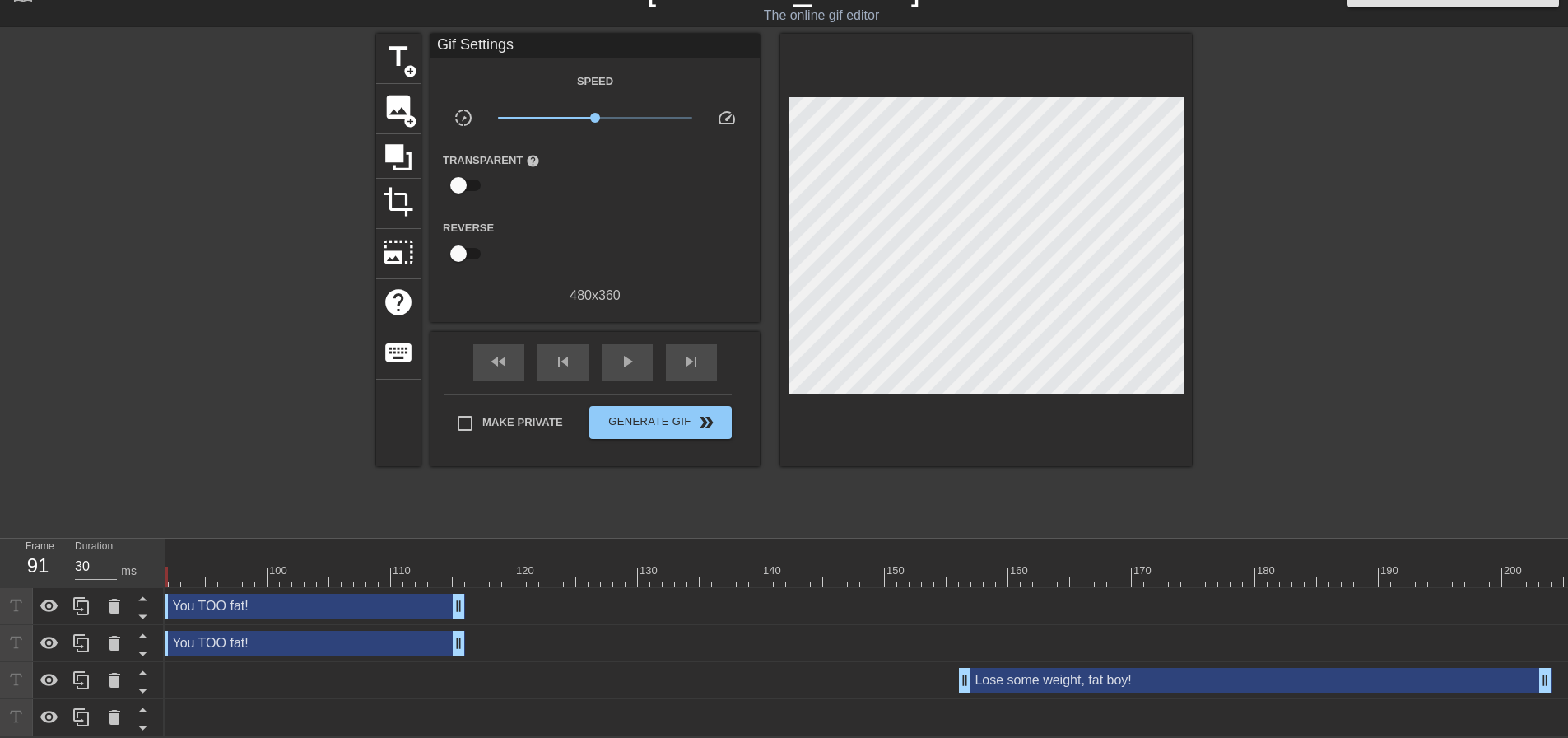
scroll to position [0, 1121]
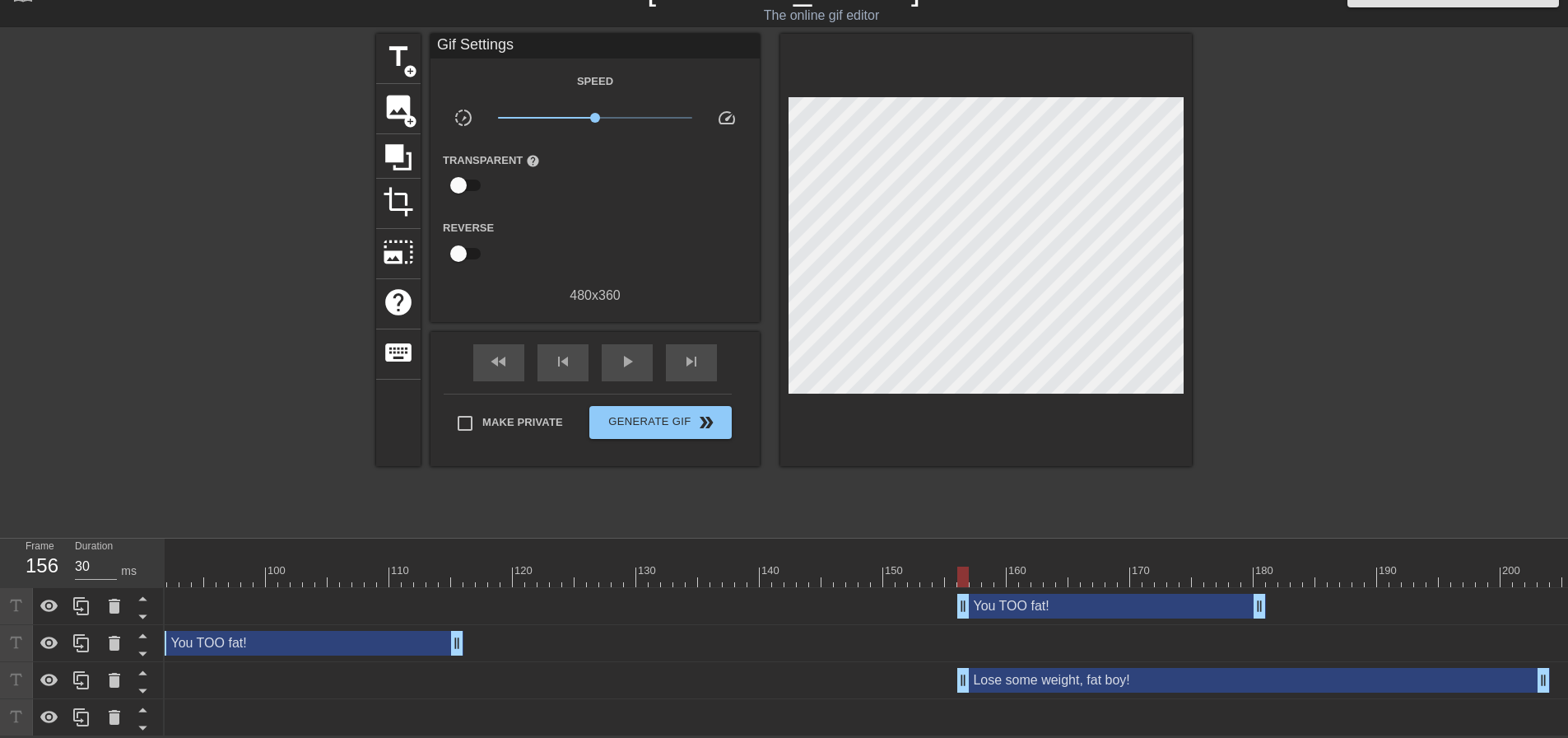
drag, startPoint x: 255, startPoint y: 594, endPoint x: 1060, endPoint y: 591, distance: 805.0
click at [1060, 593] on div "You TOO fat! drag_handle drag_handle" at bounding box center [1111, 606] width 309 height 25
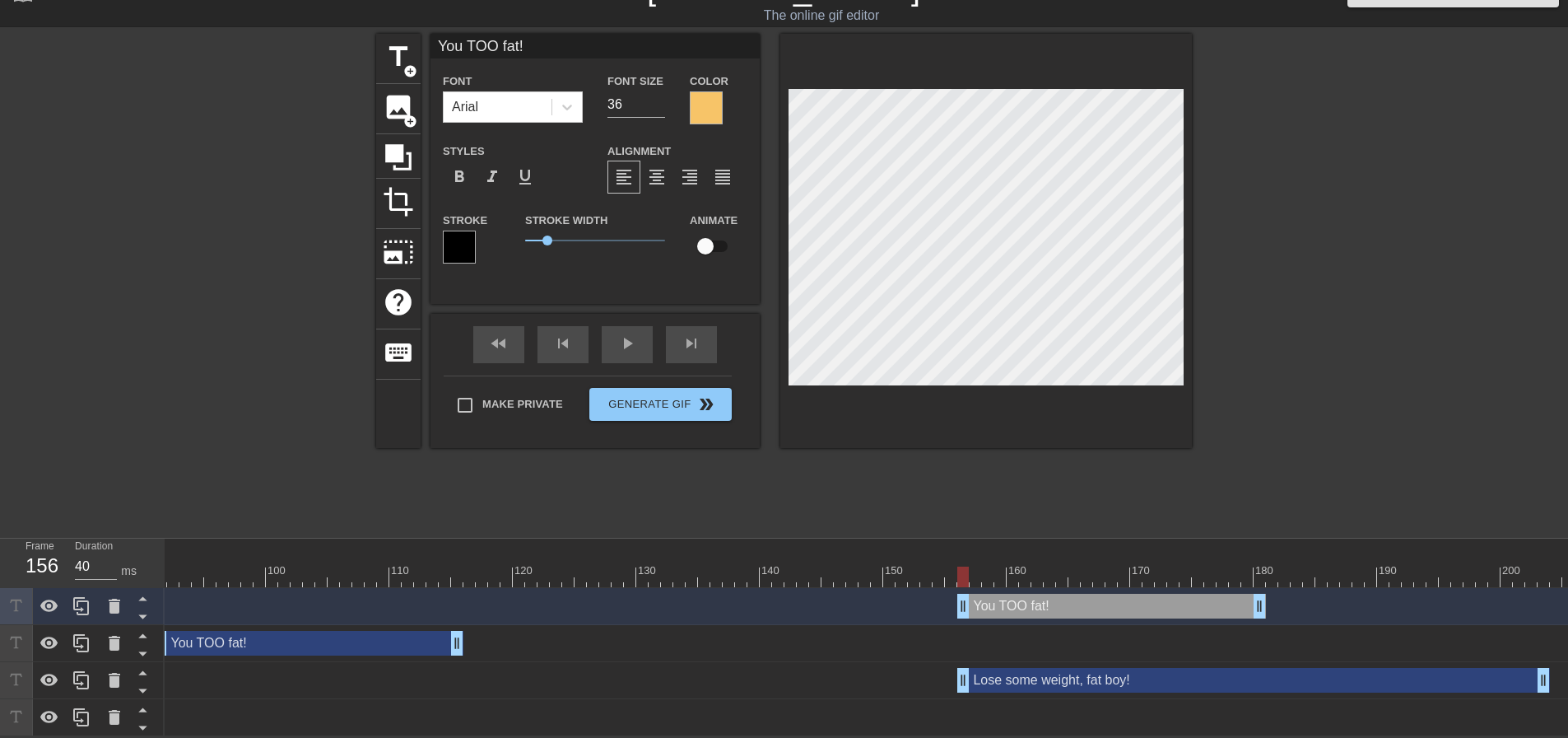
type input "30"
drag, startPoint x: 1262, startPoint y: 593, endPoint x: 1542, endPoint y: 630, distance: 282.4
click at [1008, 667] on div "Lose some weight, fat boy! drag_handle drag_handle" at bounding box center [1253, 680] width 592 height 25
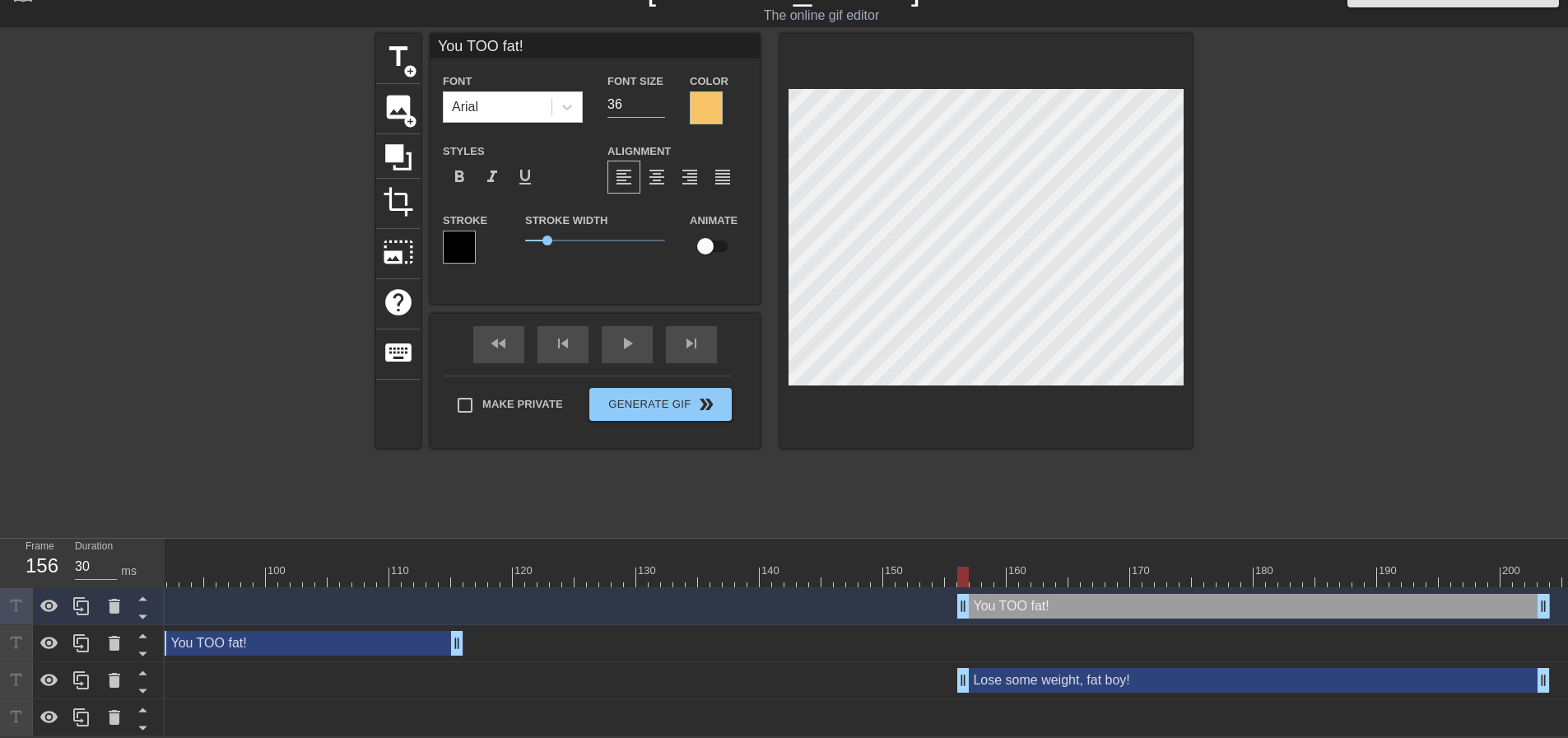
type input "Lose some weight, fat boy!"
type input "40"
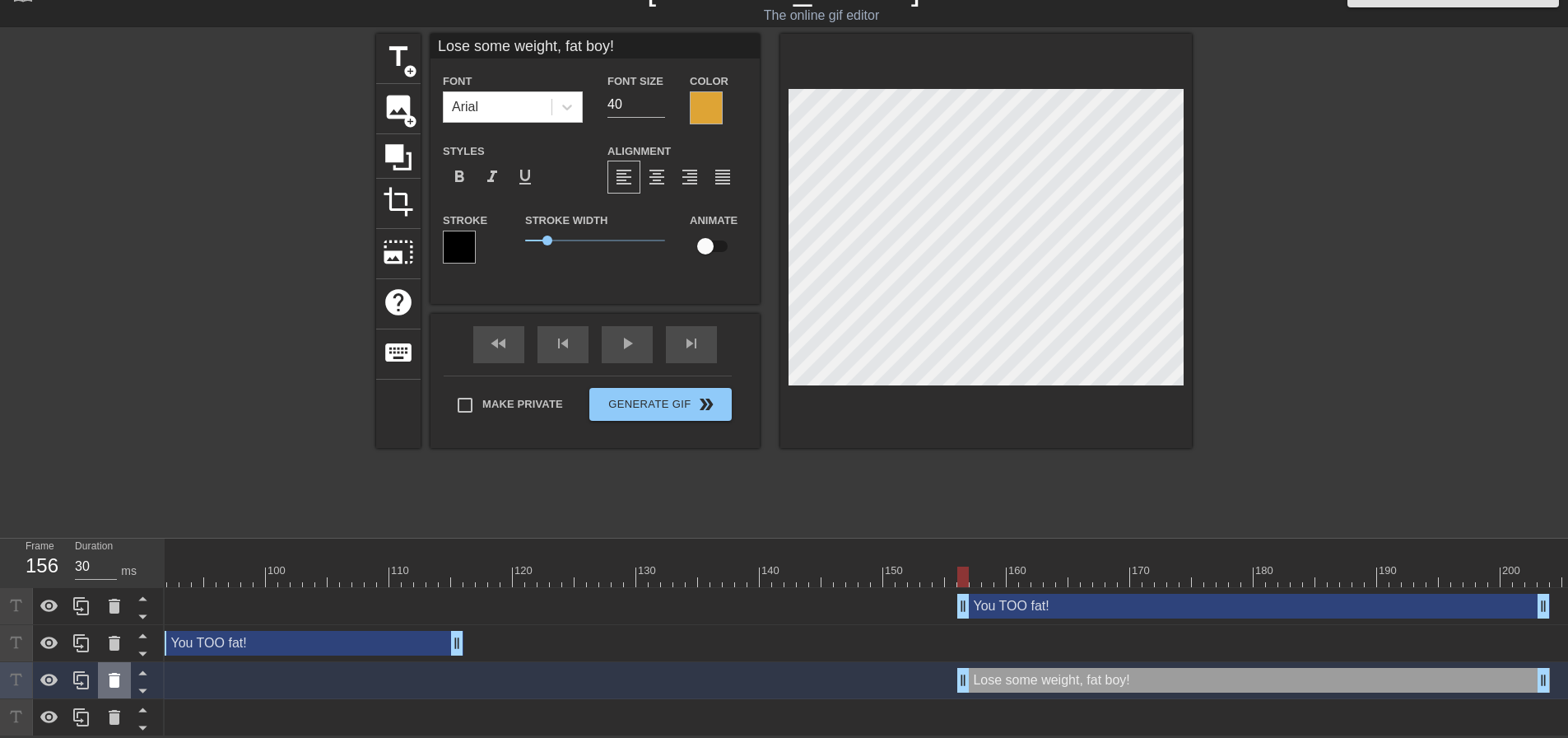
click at [112, 673] on icon at bounding box center [113, 680] width 11 height 15
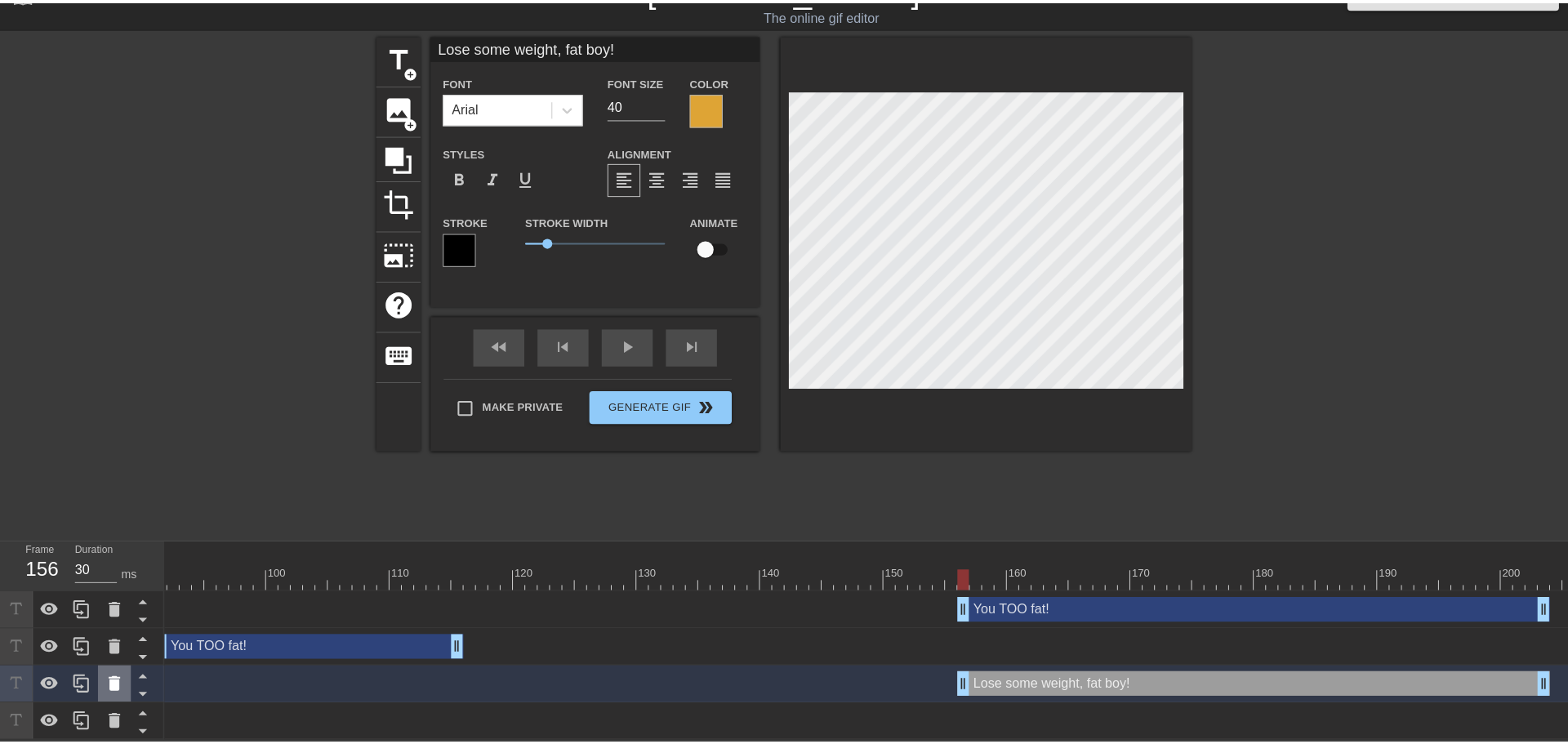
scroll to position [29, 0]
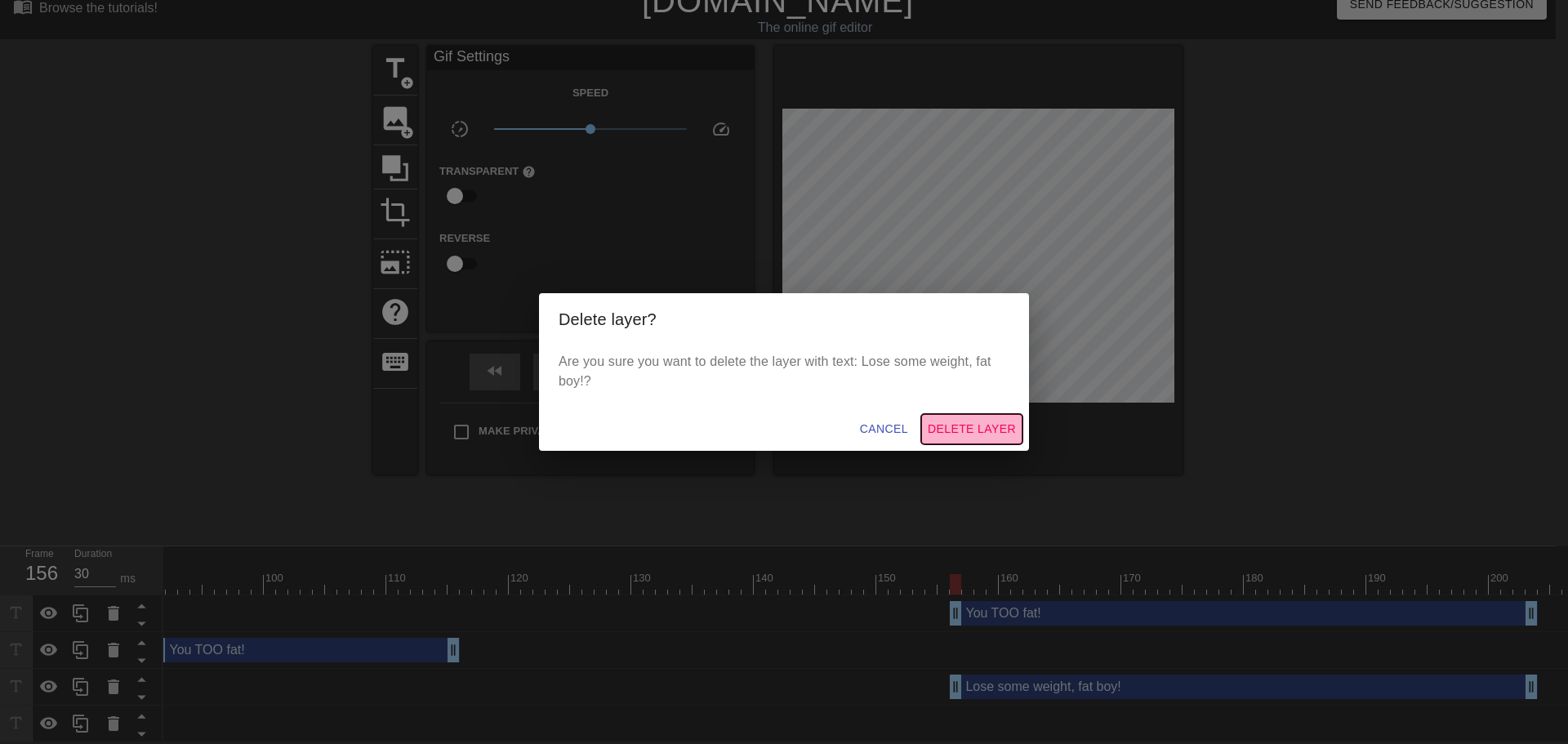
click at [996, 433] on span "Delete Layer" at bounding box center [971, 429] width 88 height 20
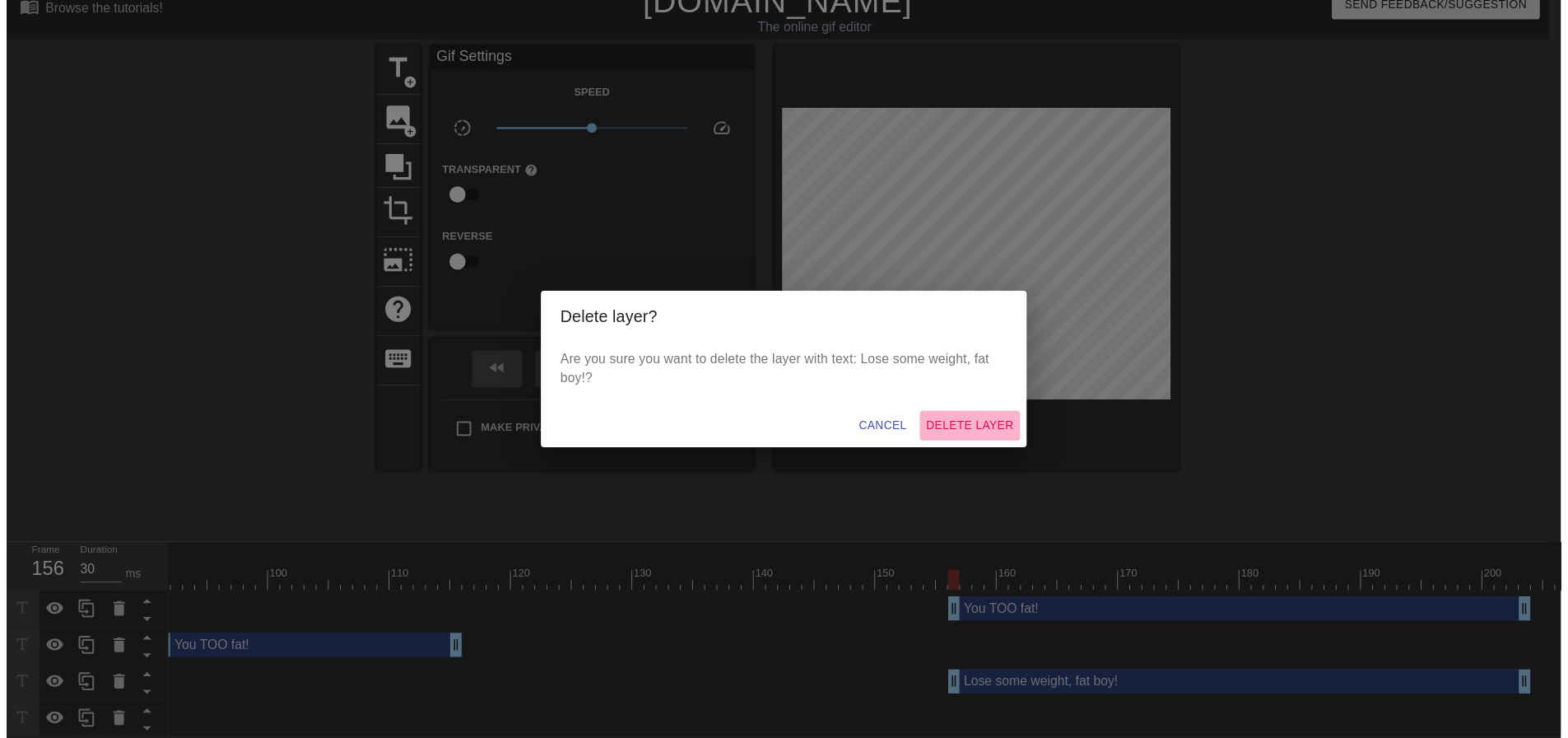
scroll to position [5, 0]
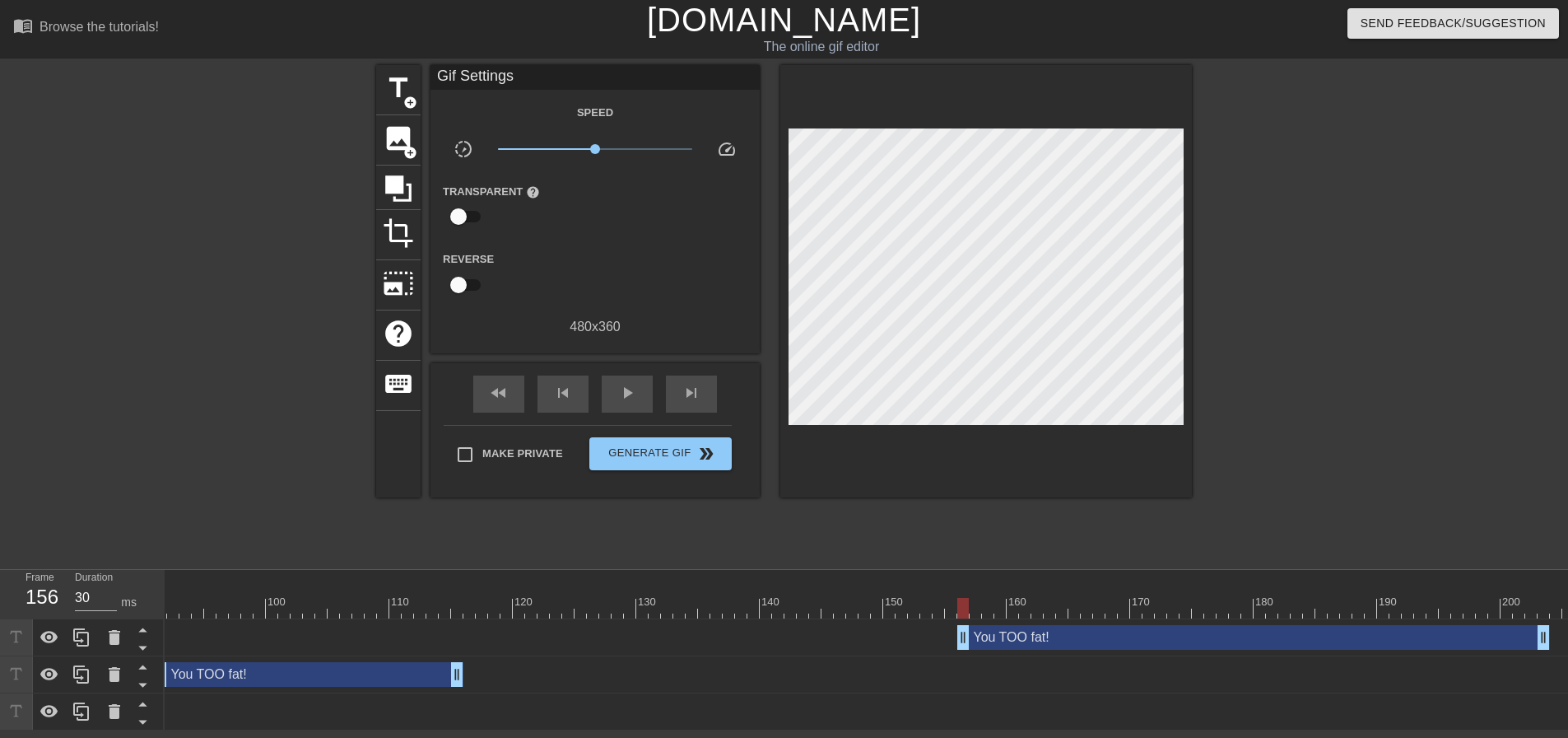
click at [994, 638] on div "You TOO fat! drag_handle drag_handle" at bounding box center [1253, 637] width 592 height 25
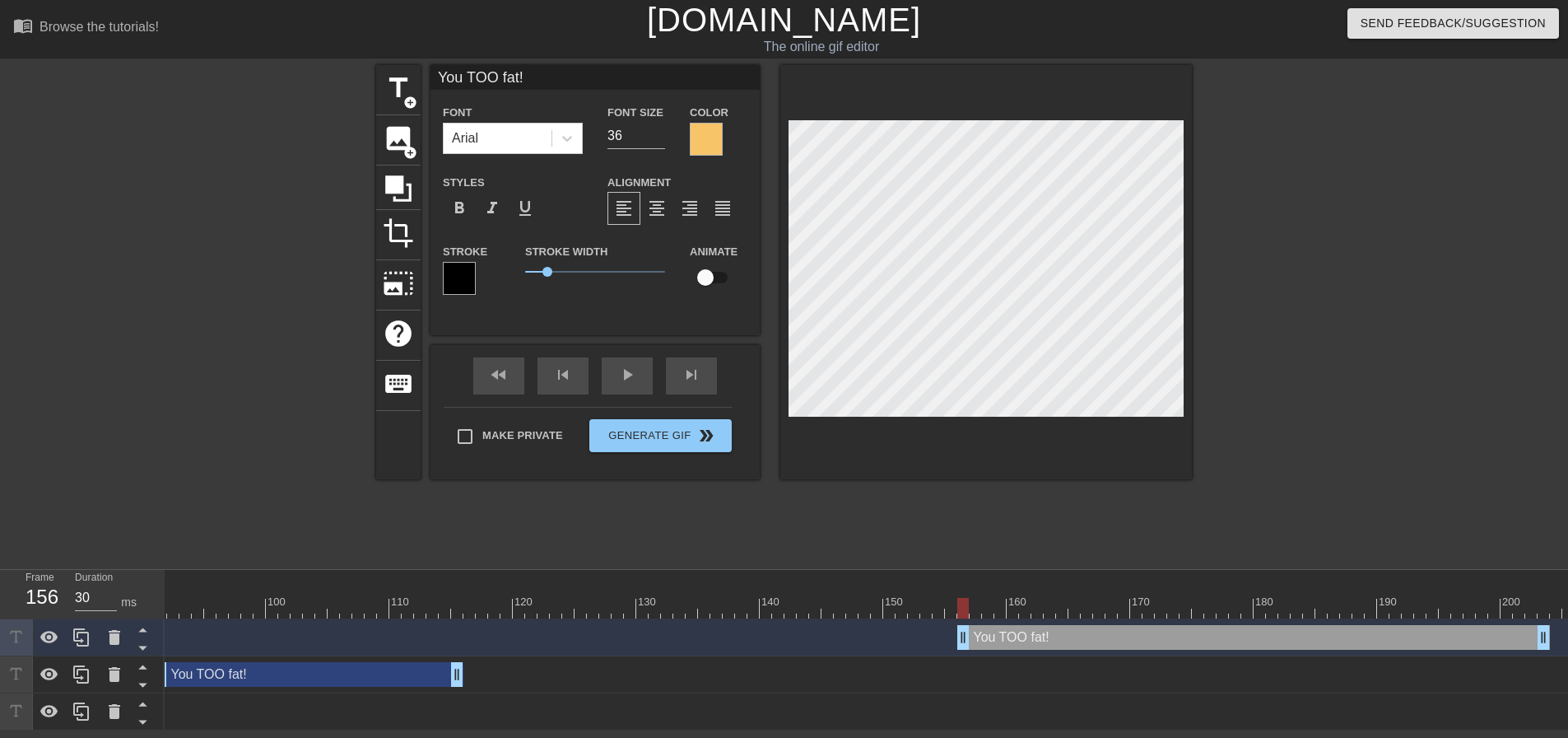
scroll to position [3, 3]
type input "z"
type textarea "z"
type input "zl"
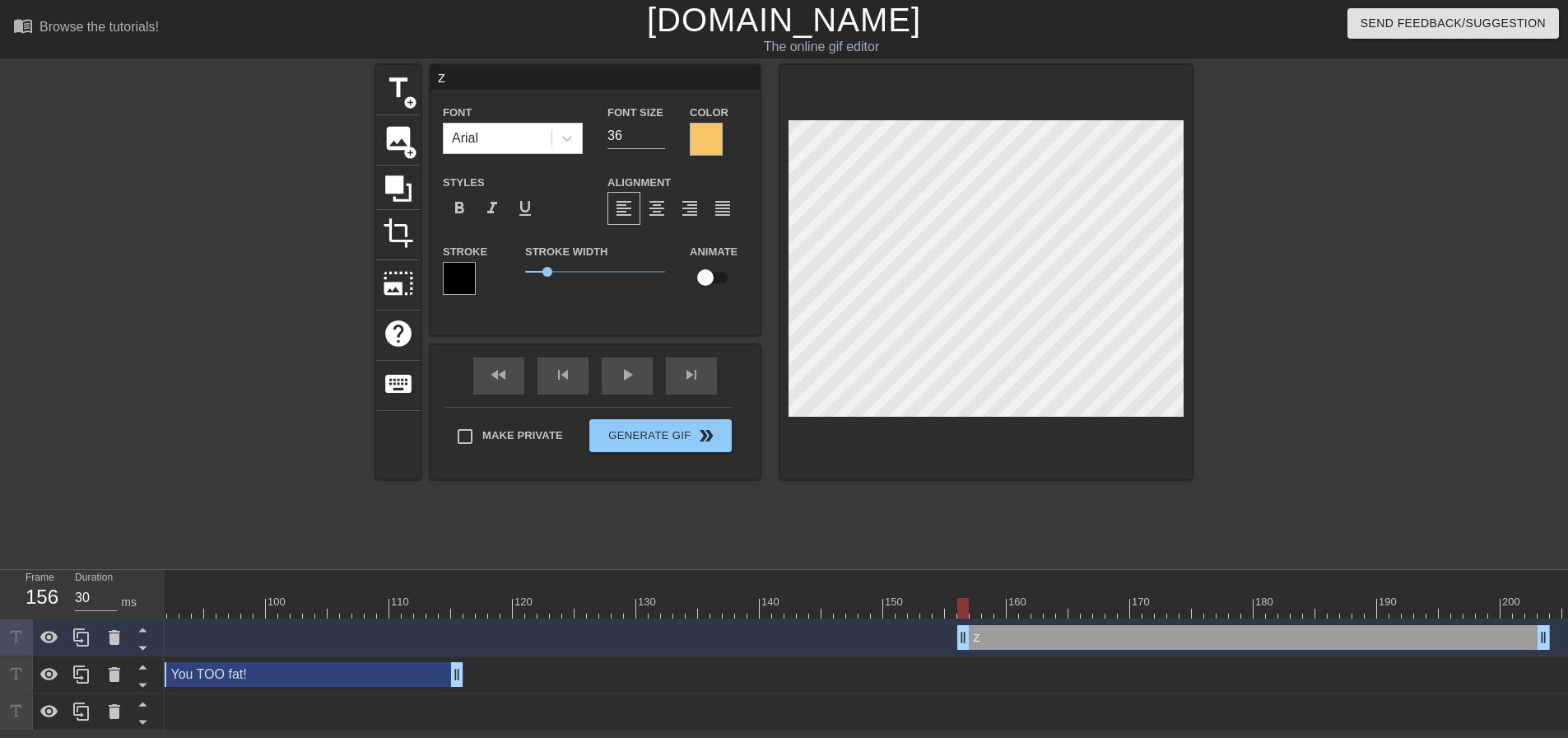
type textarea "zl"
type input "z"
type textarea "z"
type input "z"
type textarea "z"
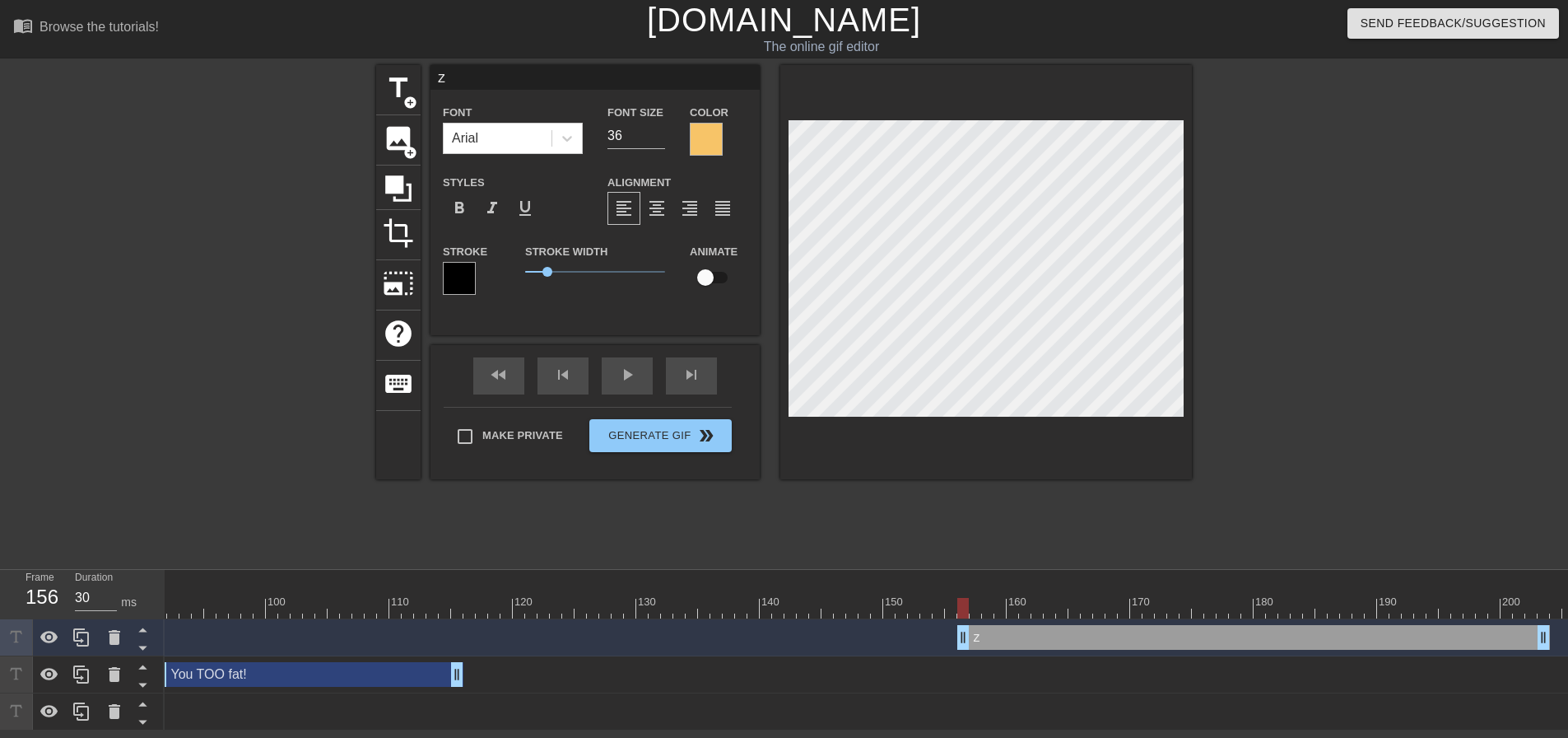
type input "zl"
type textarea "zl"
type input "z"
type textarea "z"
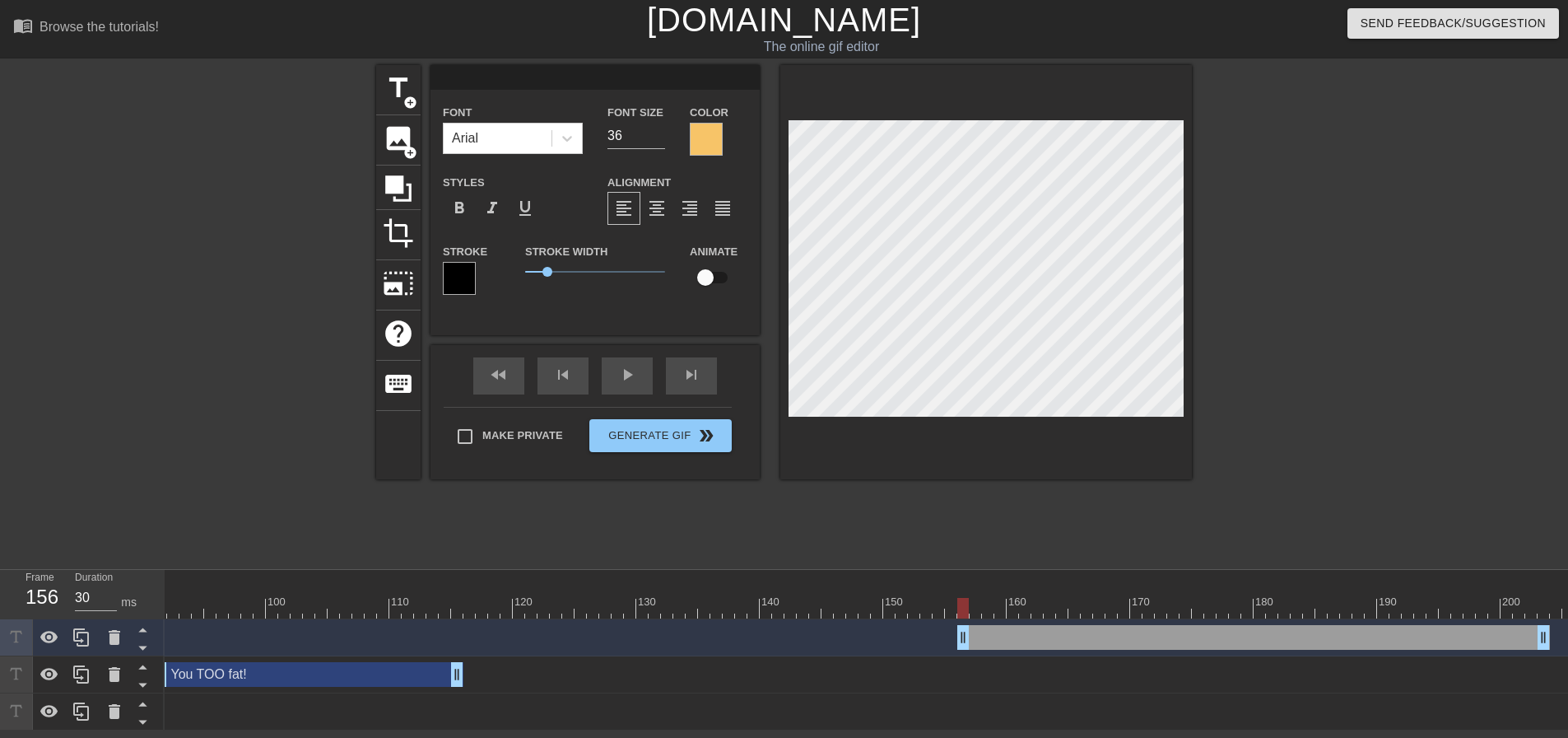
type input "L"
type textarea "L"
type input "Lo"
type textarea "Lo"
type input "Los"
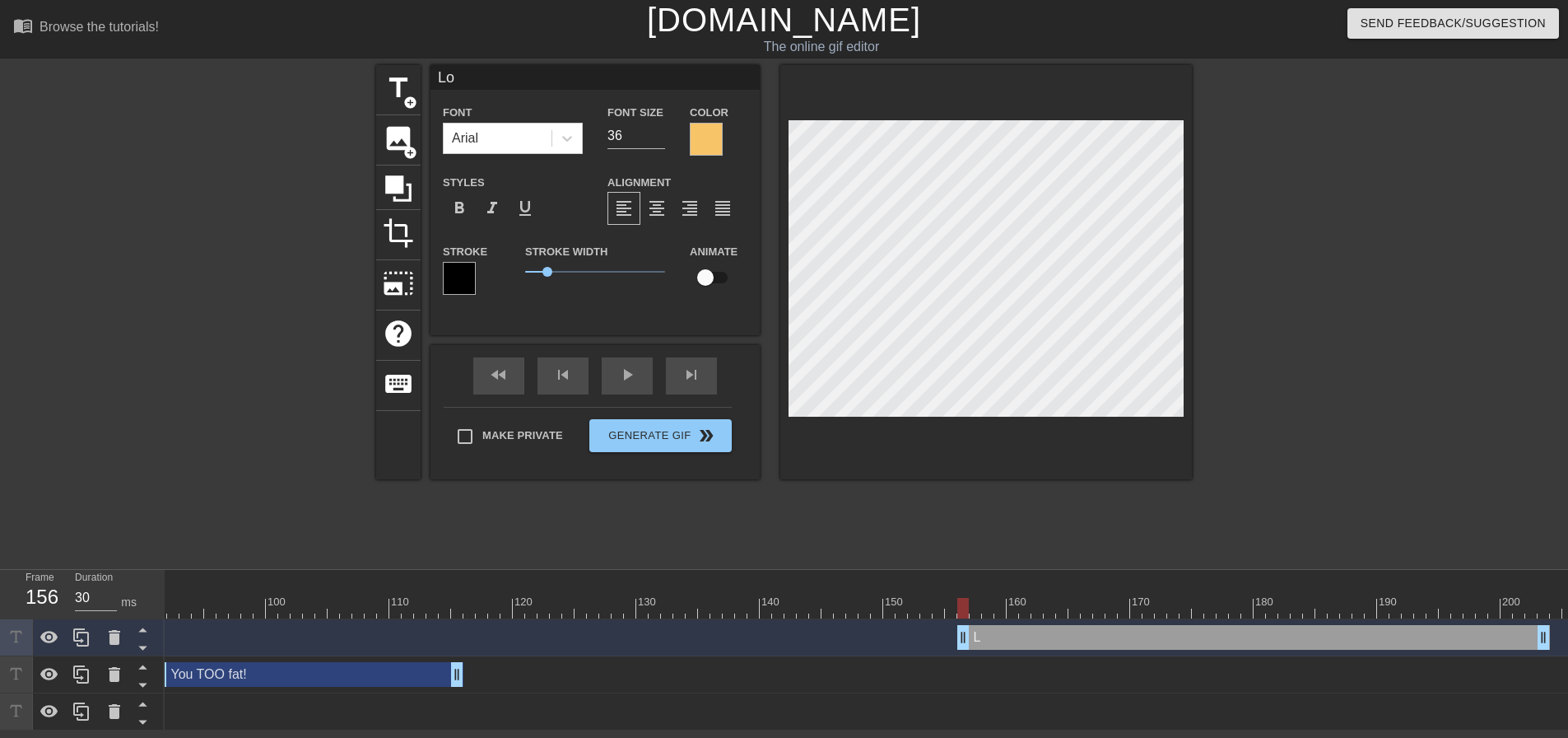
type textarea "Los"
type input "Lose"
type textarea "Lose"
type input "Lose"
type textarea "Lose"
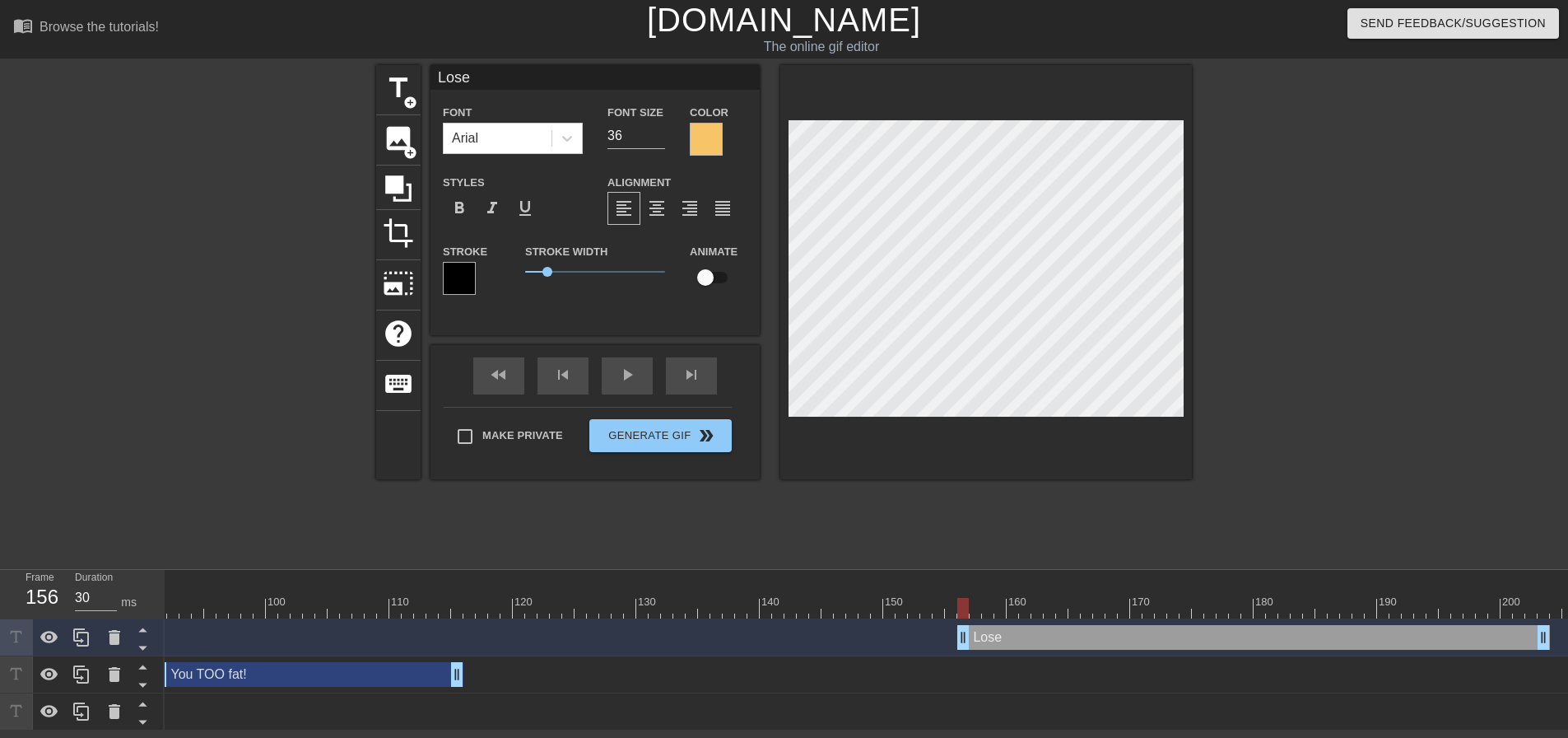
type input "Lose s"
type textarea "Lose s"
type input "Lose so"
type textarea "Lose so"
type input "Lose som"
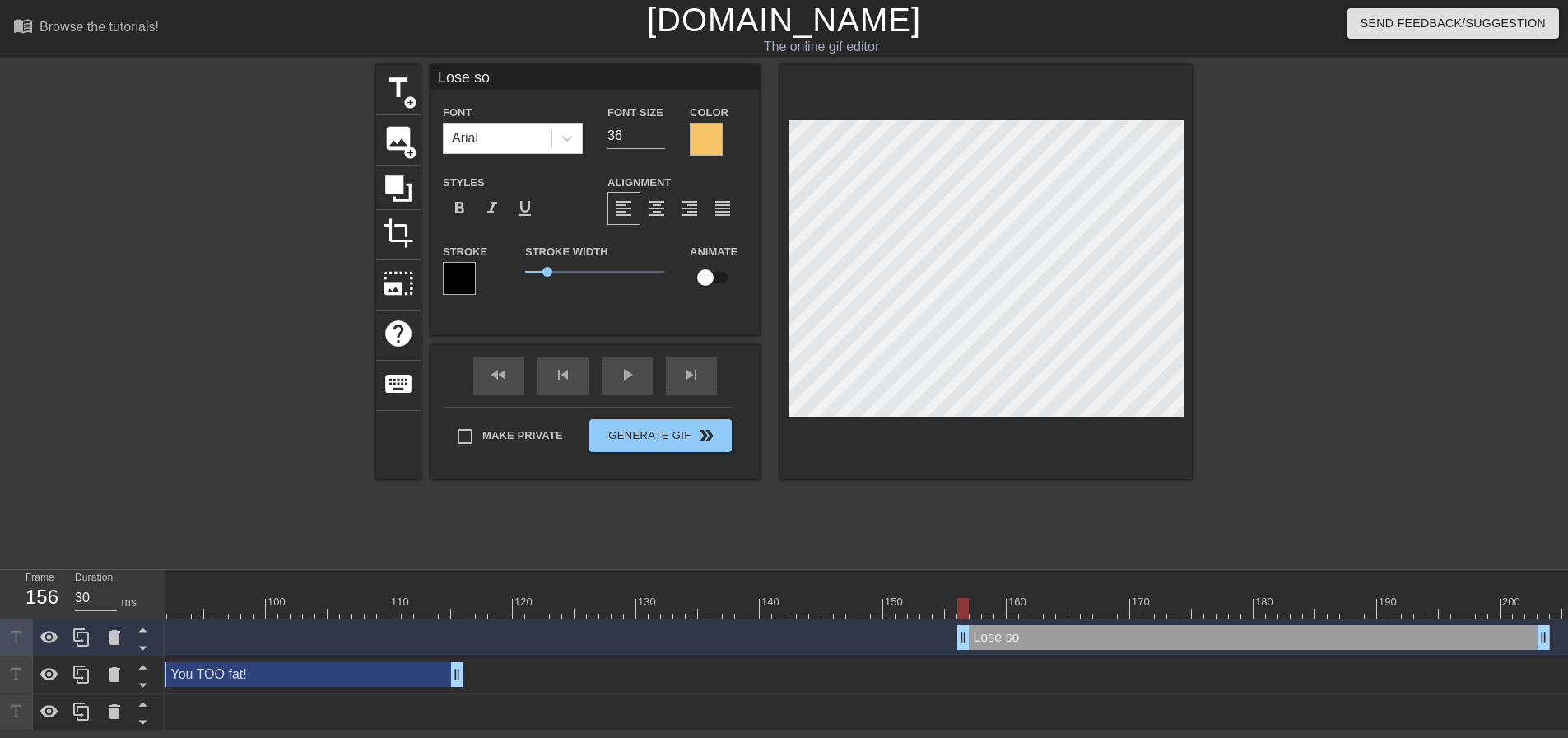
type textarea "Lose som"
type input "Lose some"
type textarea "Lose some"
type input "Lose some"
type textarea "Lose some"
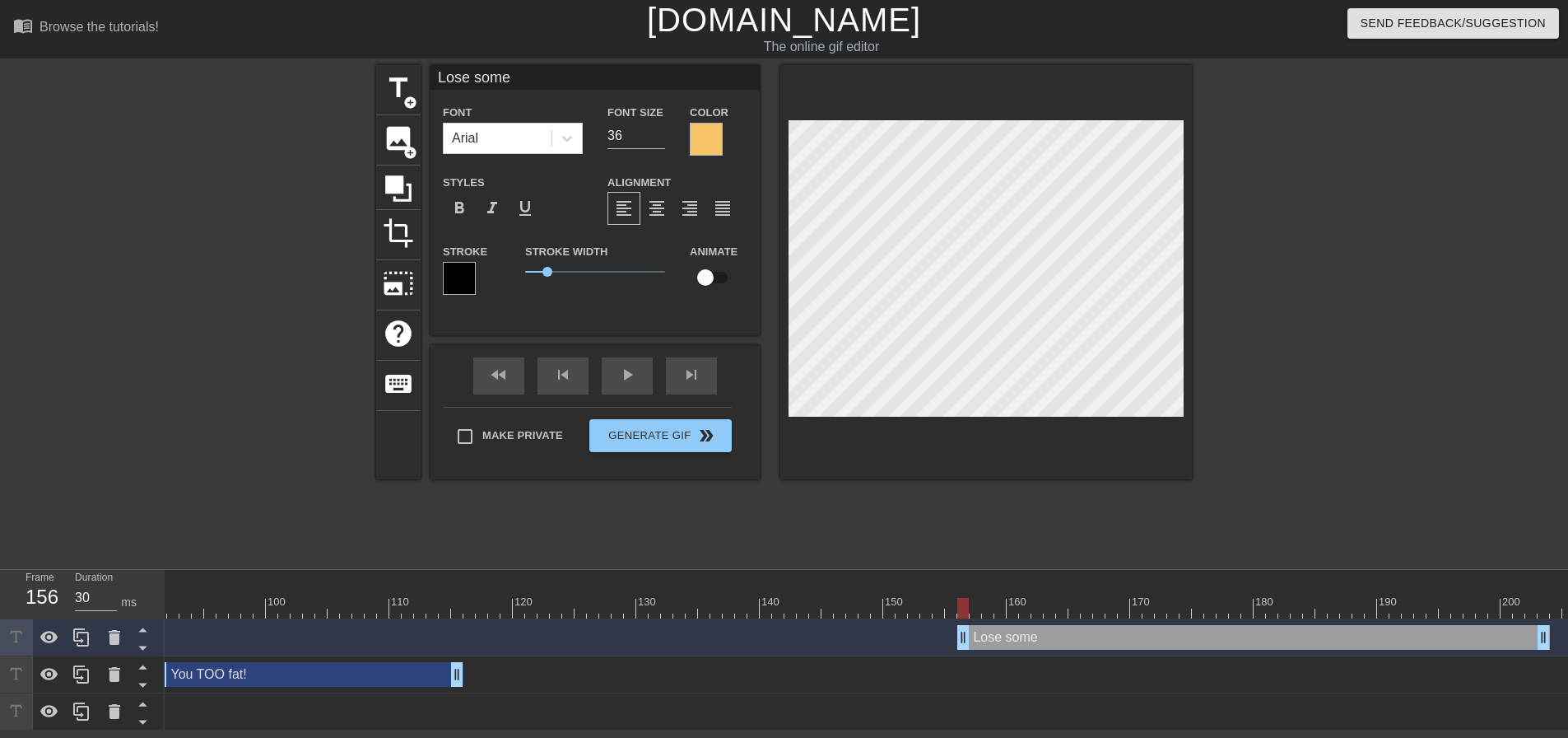
type input "Lose some w"
type textarea "Lose some w"
type input "Lose some we"
type textarea "Lose some we"
type input "Lose some wei"
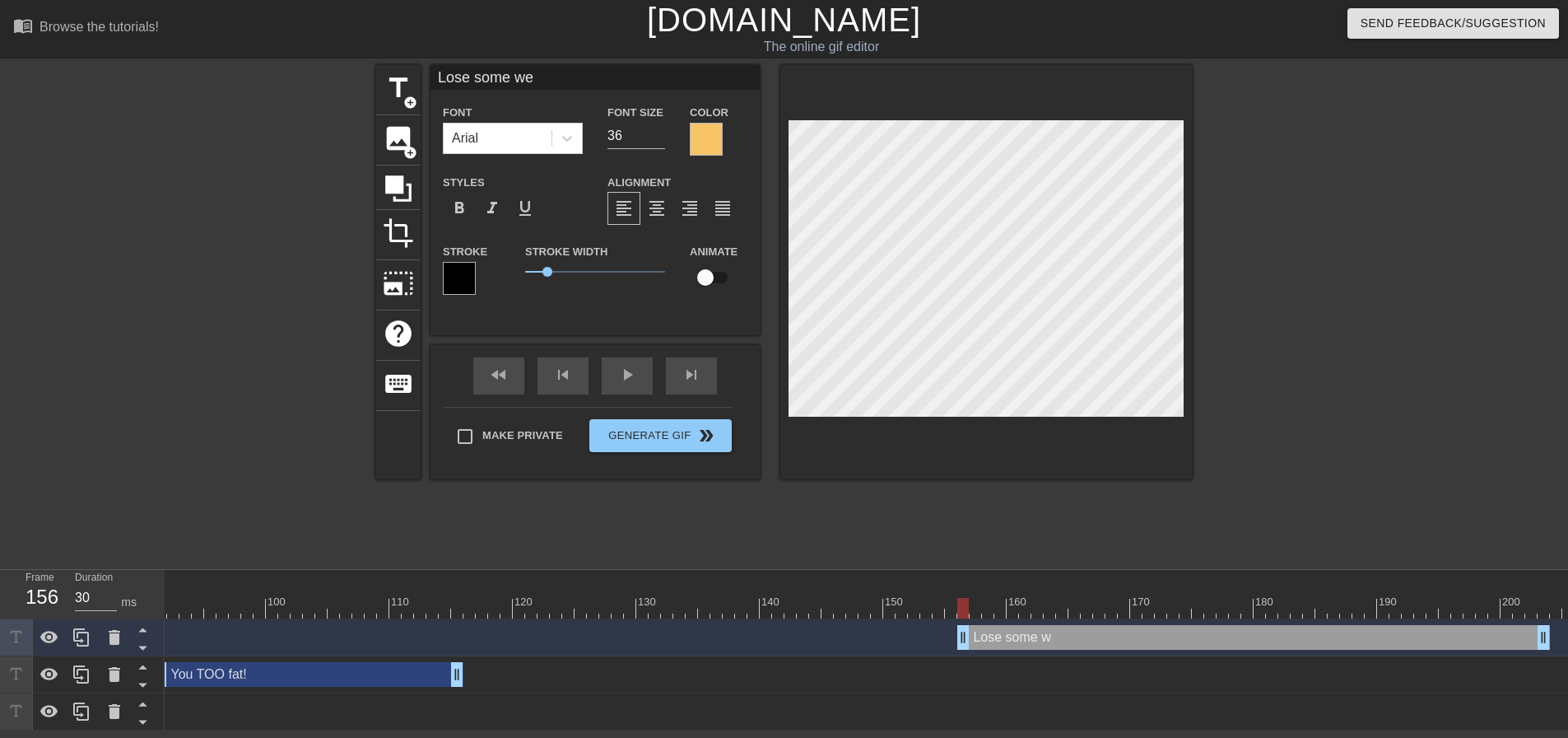
type textarea "Lose some wei"
type input "Lose some weig"
type textarea "Lose some weig"
type input "Lose some weigh"
type textarea "Lose some weigh"
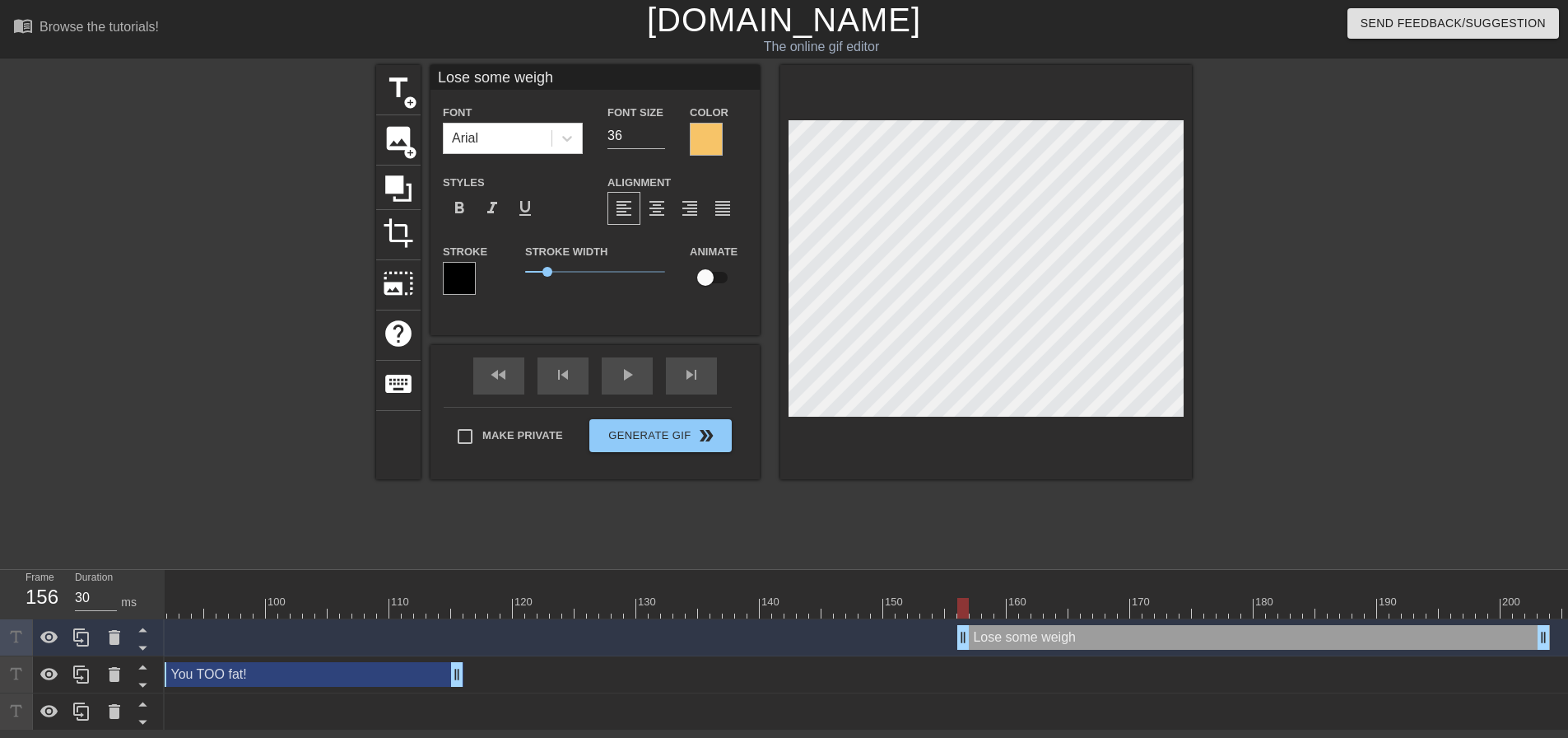
type input "Lose some weight"
type textarea "Lose some weight"
type input "Lose some weight"
type textarea "Lose some weight"
type input "Lose some weight f"
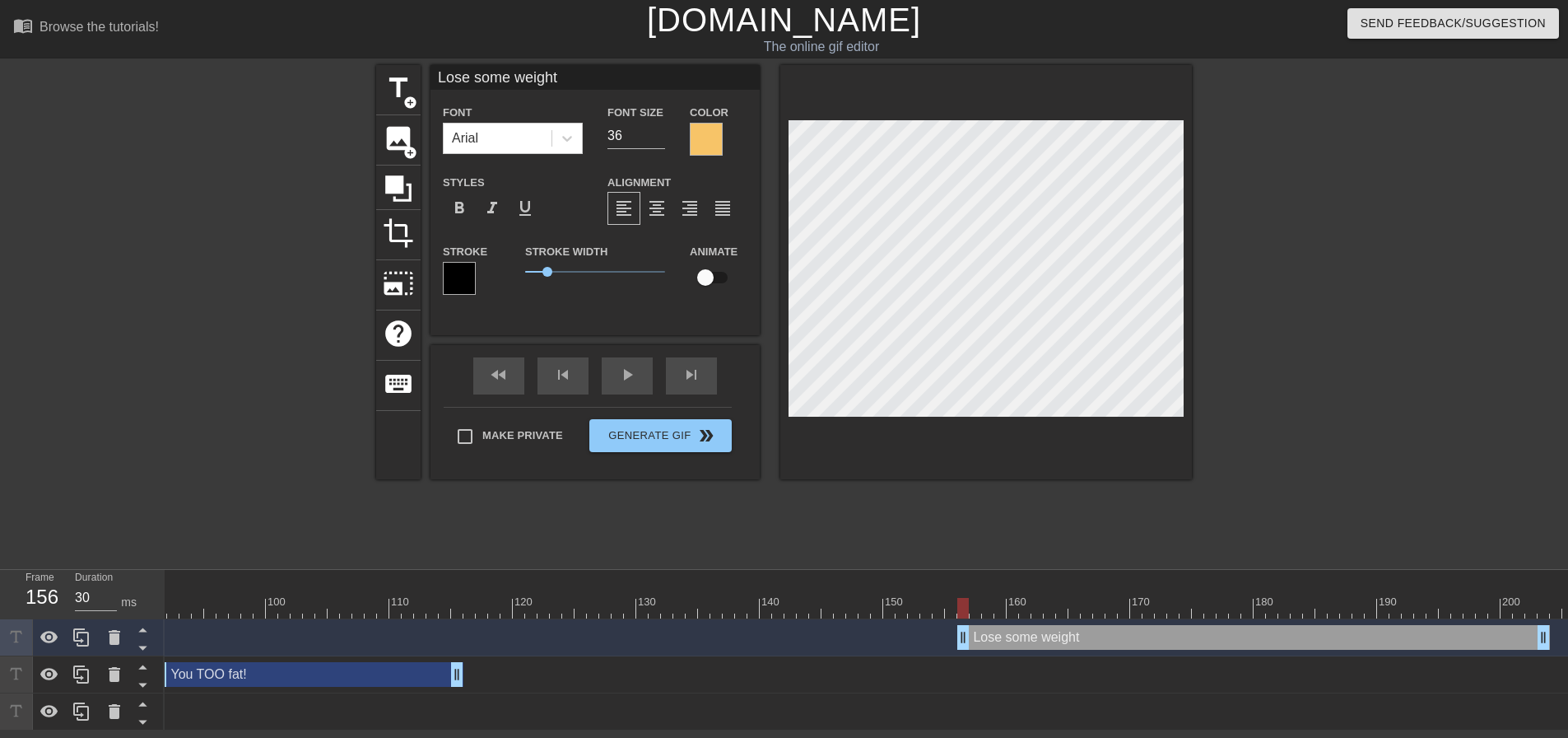
type textarea "Lose some weight f"
type input "Lose some weight fa"
type textarea "Lose some weight fa"
type input "Lose some weight fat"
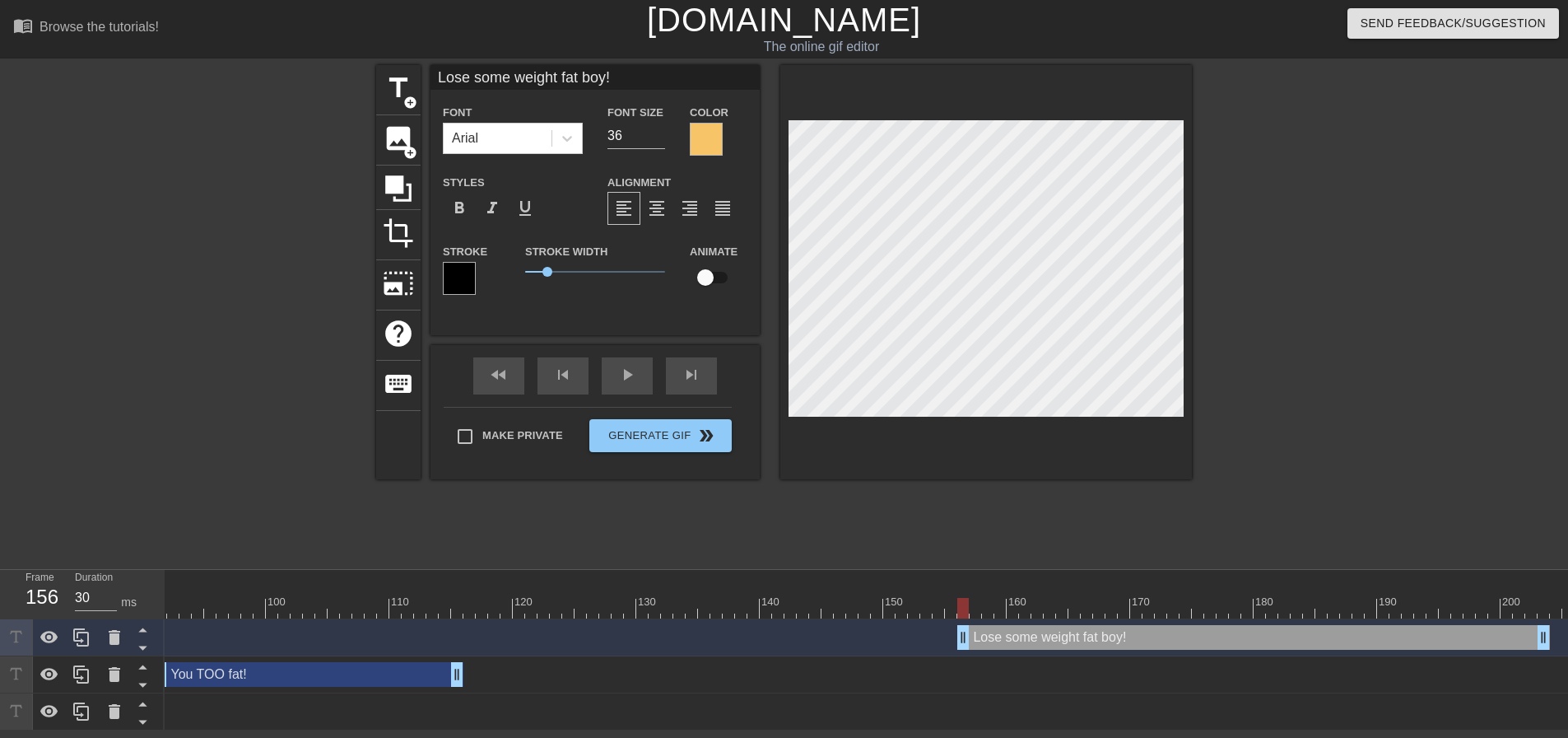
click at [781, 527] on div "title add_circle image add_circle crop photo_size_select_large help keyboard Lo…" at bounding box center [783, 312] width 816 height 494
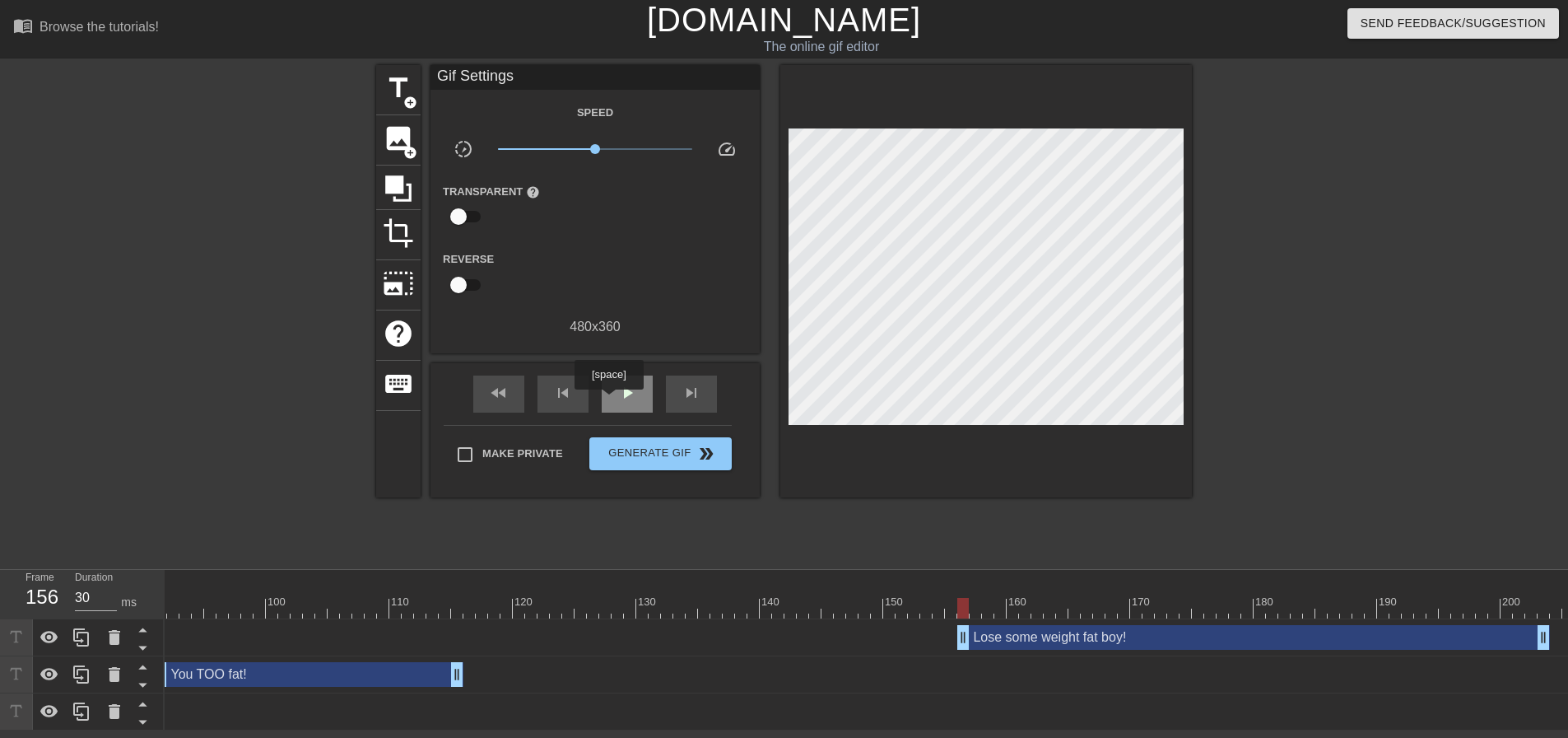
click at [612, 395] on div "play_arrow" at bounding box center [627, 394] width 51 height 37
click at [660, 445] on span "Generate Gif double_arrow" at bounding box center [660, 453] width 129 height 20
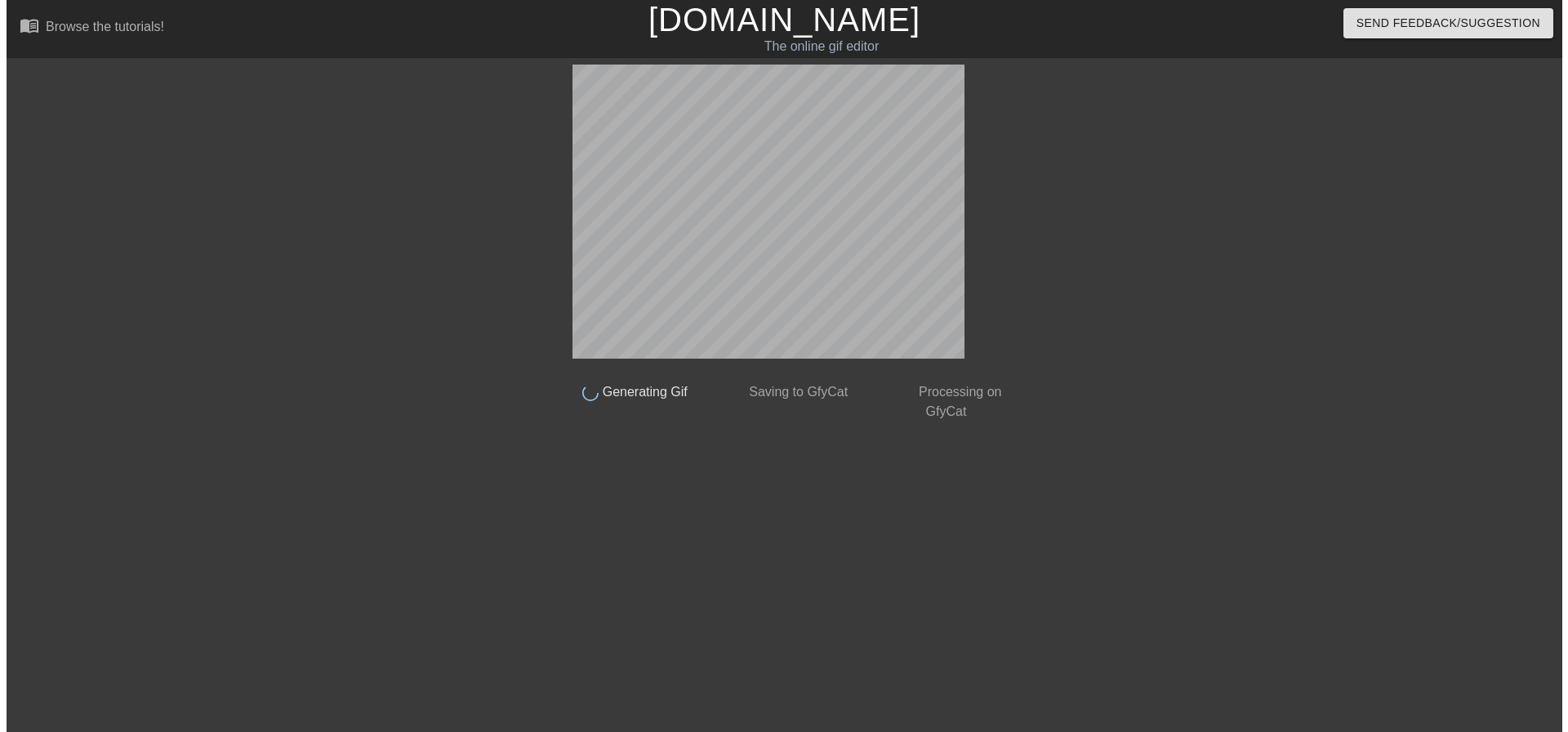
scroll to position [0, 0]
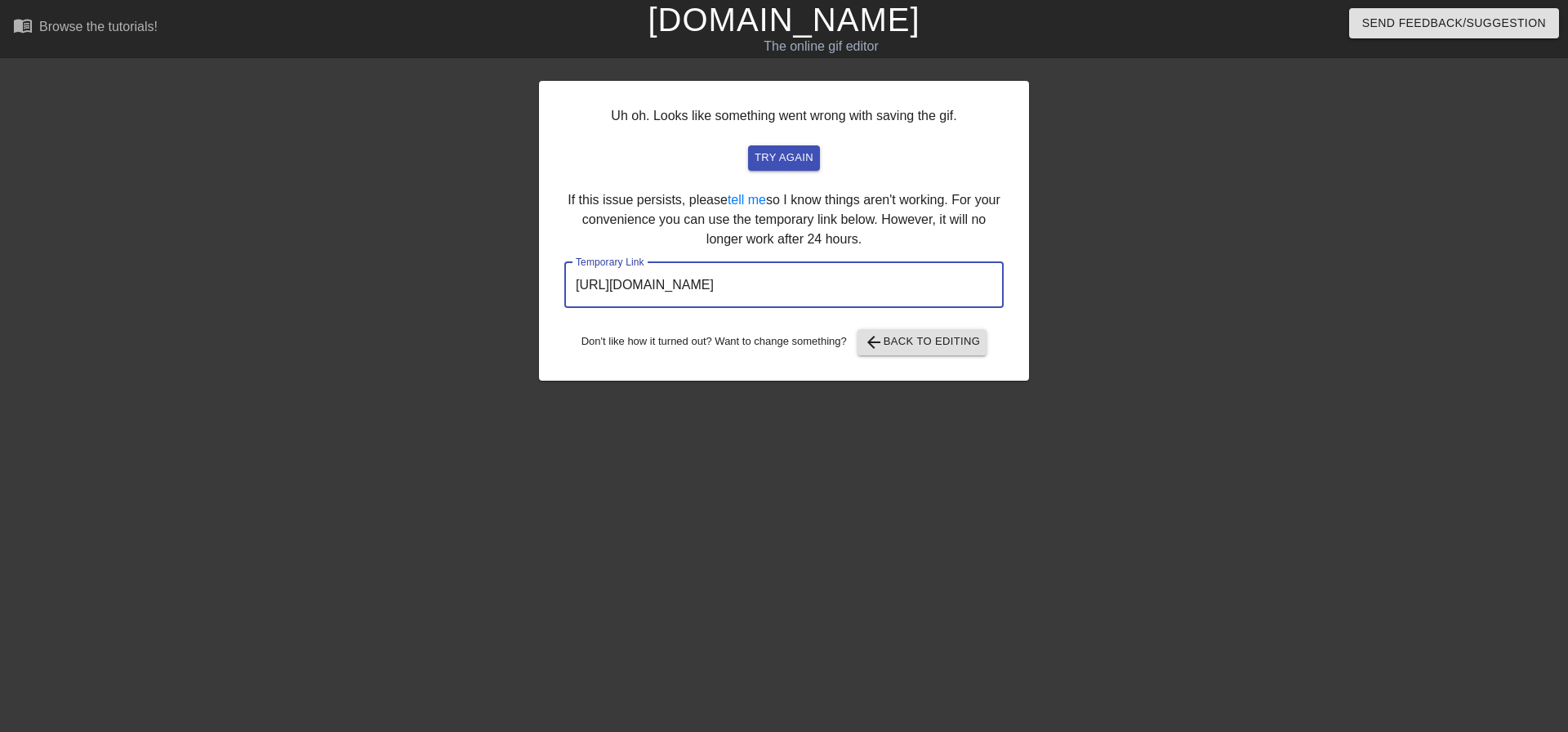
drag, startPoint x: 940, startPoint y: 287, endPoint x: 359, endPoint y: 268, distance: 581.3
click at [359, 268] on div "Uh oh. Looks like something went wrong with saving the gif. try again If this i…" at bounding box center [784, 310] width 1568 height 490
